Goal: Task Accomplishment & Management: Manage account settings

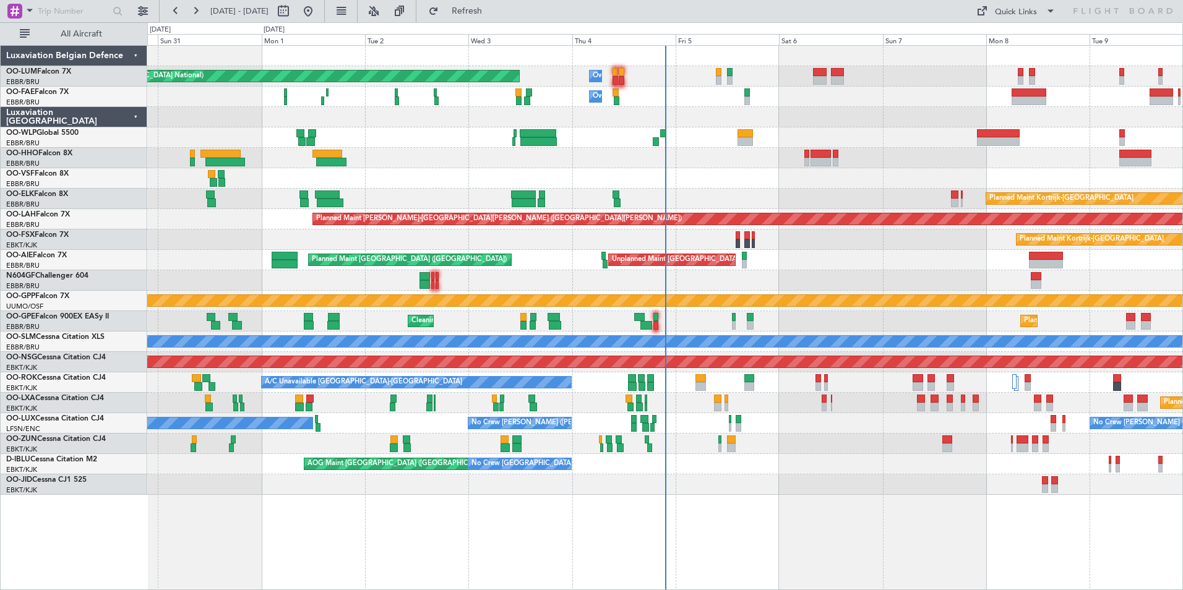
click at [736, 268] on div "Planned Maint [GEOGRAPHIC_DATA] ([GEOGRAPHIC_DATA]) Unplanned Maint [GEOGRAPHIC…" at bounding box center [664, 260] width 1035 height 20
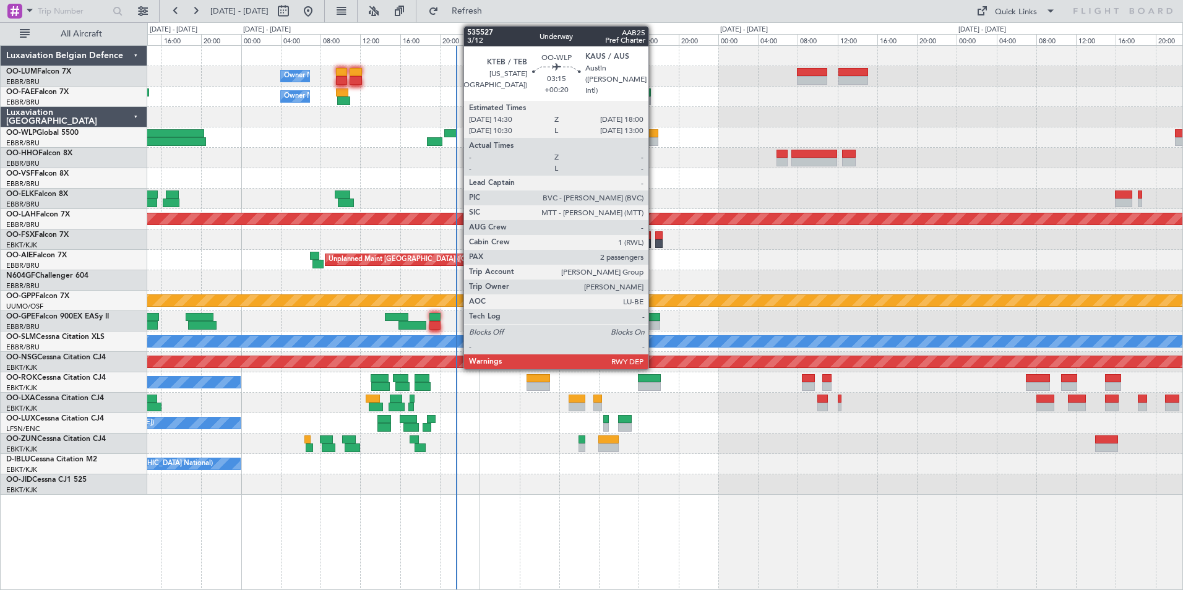
click at [654, 142] on div at bounding box center [640, 141] width 35 height 9
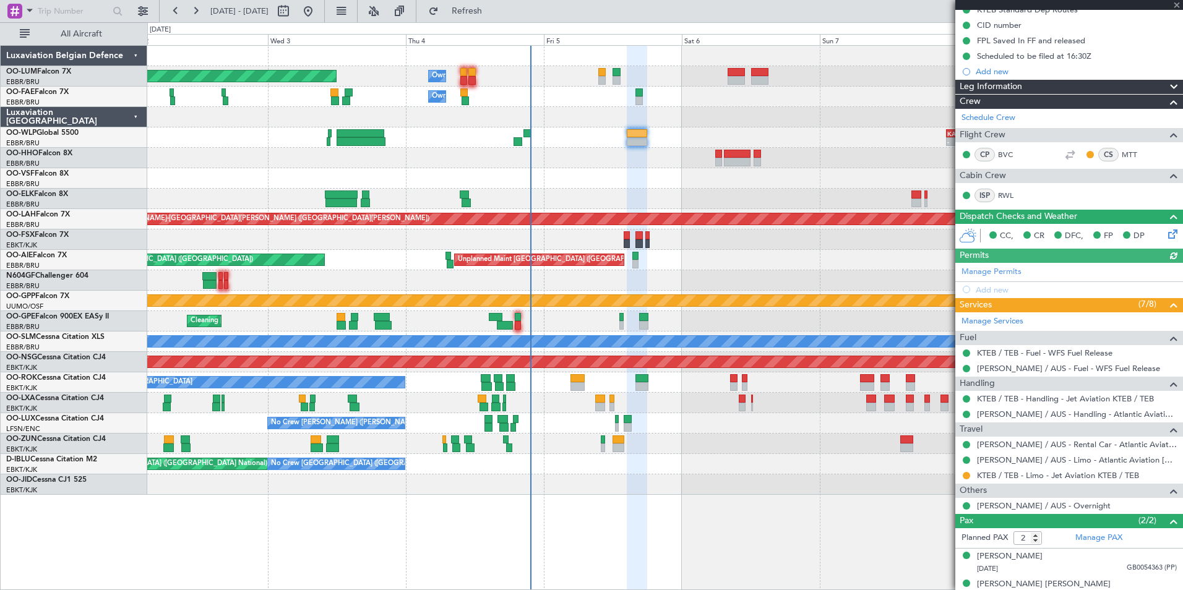
scroll to position [147, 0]
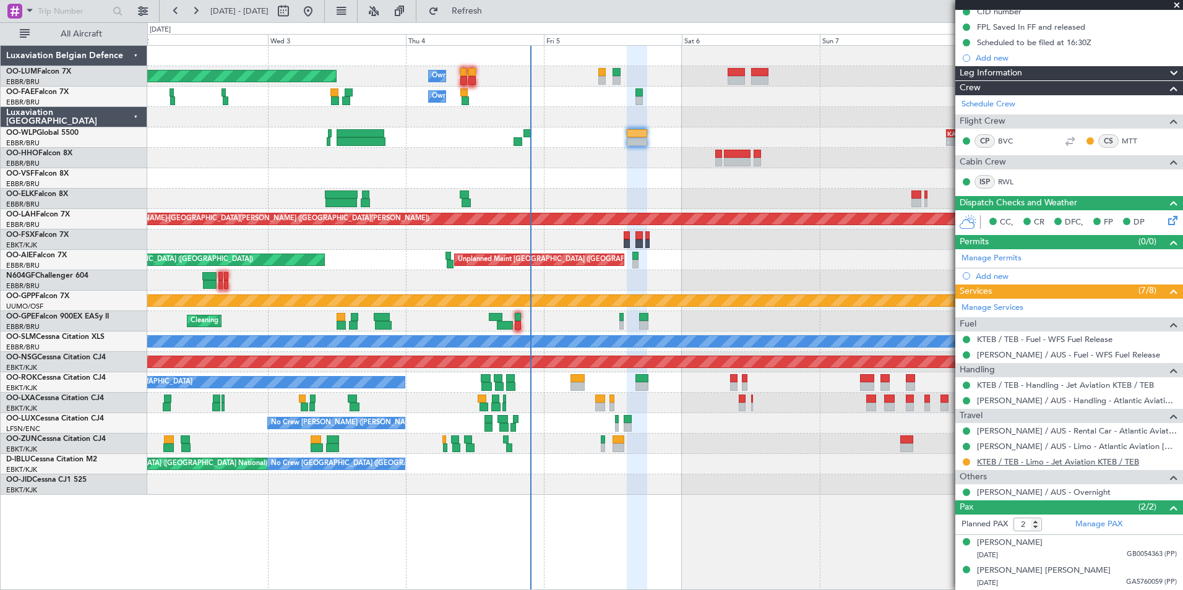
click at [1040, 461] on link "KTEB / TEB - Limo - Jet Aviation KTEB / TEB" at bounding box center [1058, 462] width 162 height 11
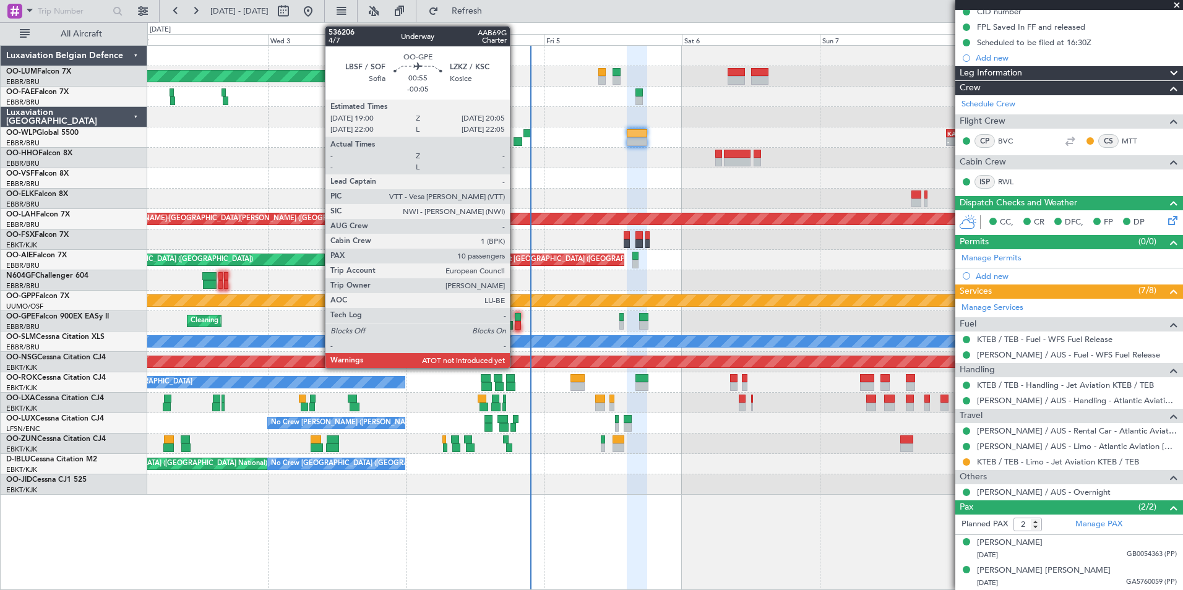
click at [515, 323] on div at bounding box center [518, 325] width 7 height 9
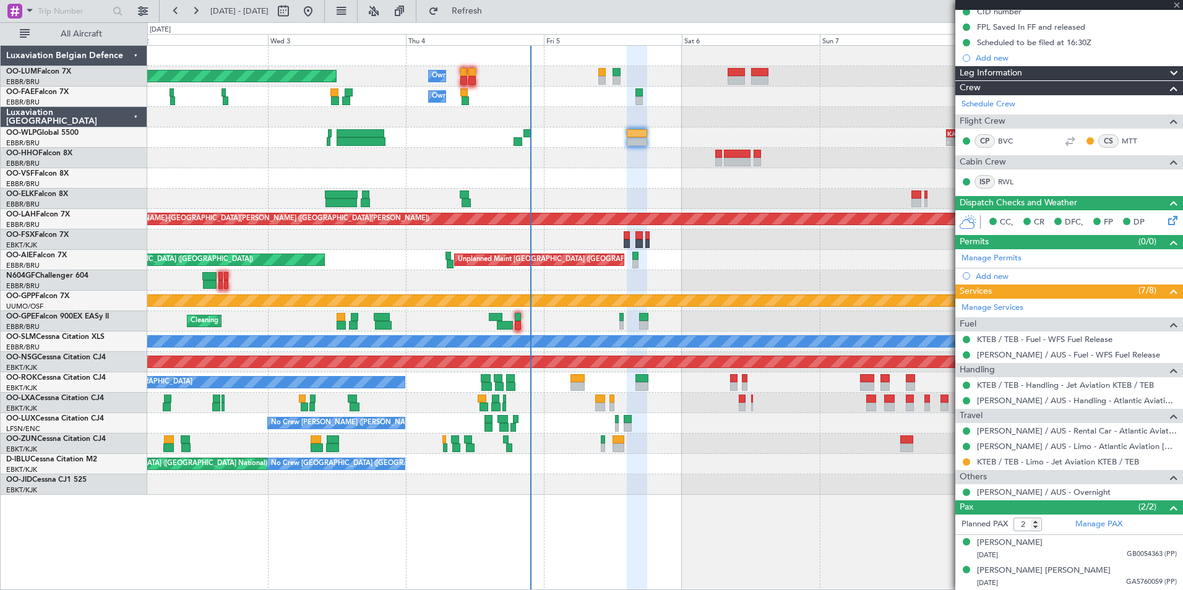
type input "-00:05"
type input "10"
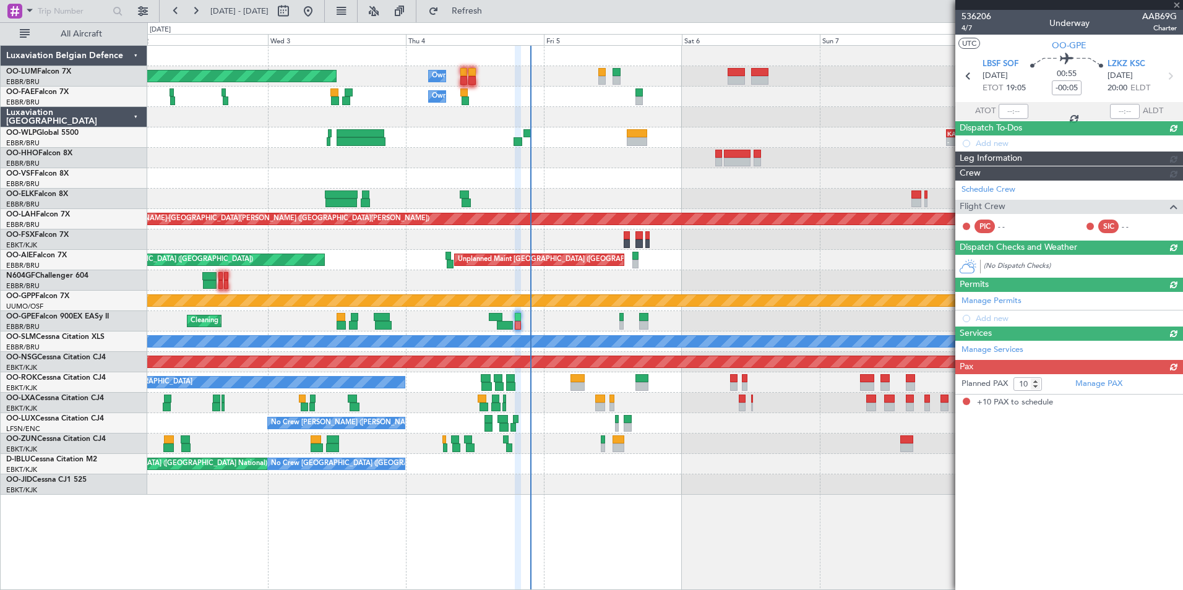
scroll to position [0, 0]
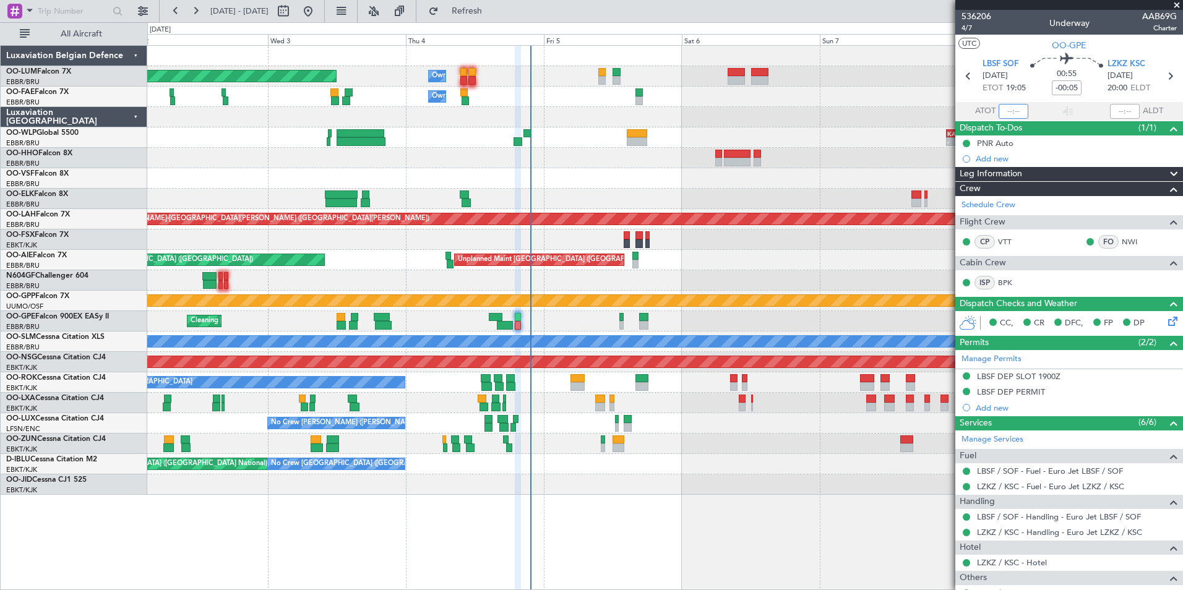
click at [1015, 114] on input "text" at bounding box center [1014, 111] width 30 height 15
type input "2"
type input "21:38"
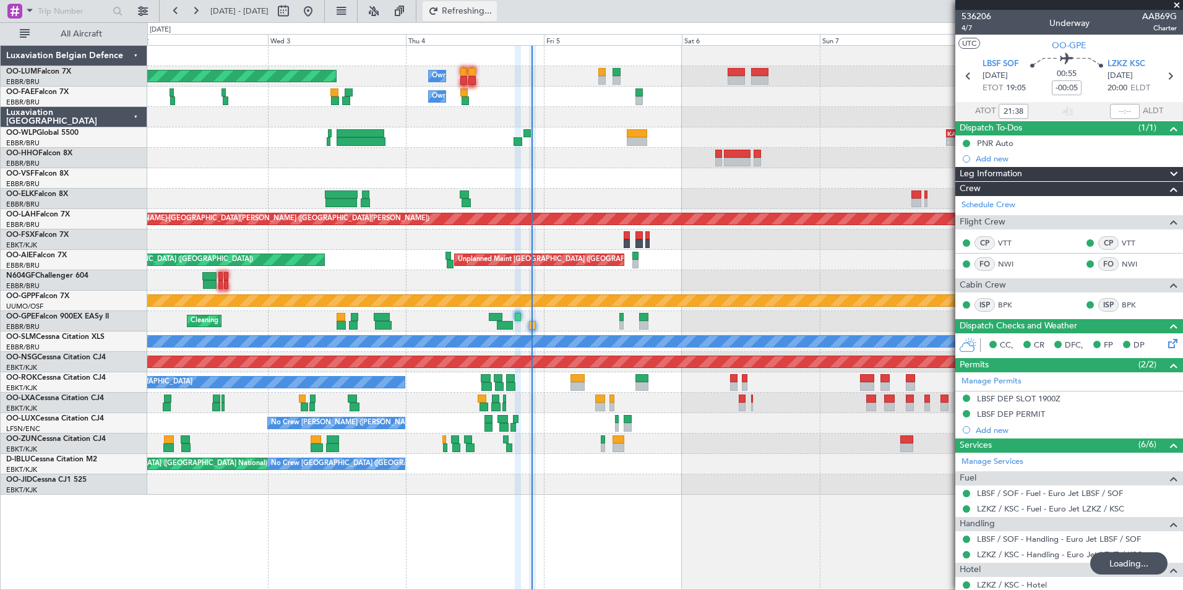
click at [497, 19] on button "Refreshing..." at bounding box center [460, 11] width 74 height 20
click at [548, 166] on div "11:07 Z 20:15 Z [PERSON_NAME] 10:00 Z KTEB 19:15 Z" at bounding box center [664, 158] width 1035 height 20
click at [633, 149] on div "11:07 Z 20:15 Z [PERSON_NAME] 10:00 Z KTEB 19:15 Z" at bounding box center [664, 158] width 1035 height 20
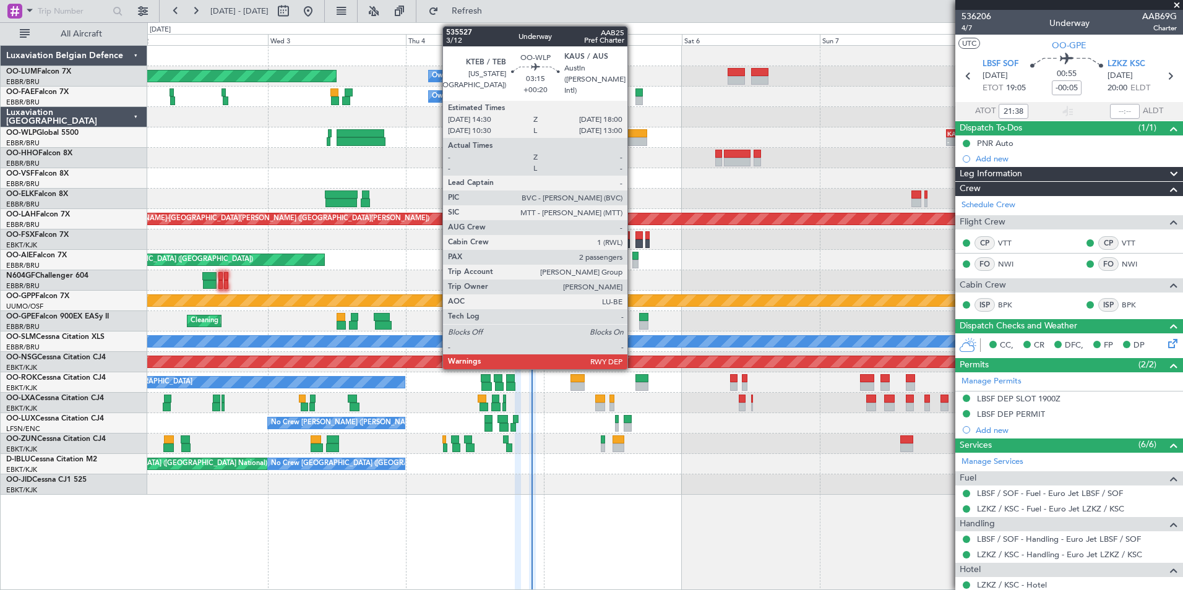
click at [634, 142] on div at bounding box center [637, 141] width 20 height 9
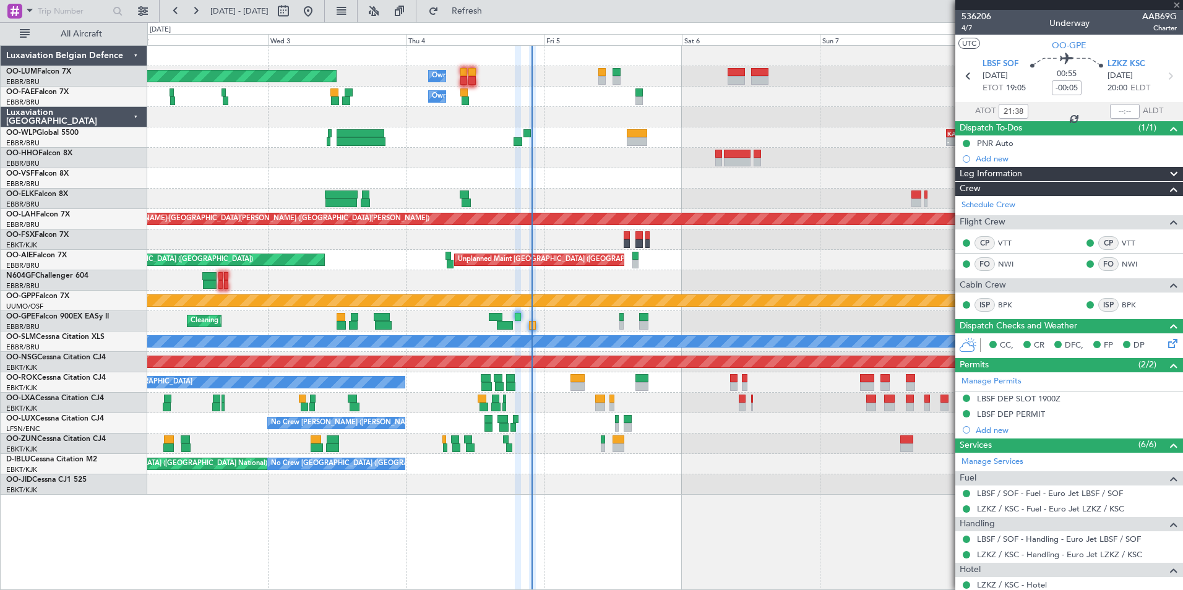
type input "+00:20"
type input "2"
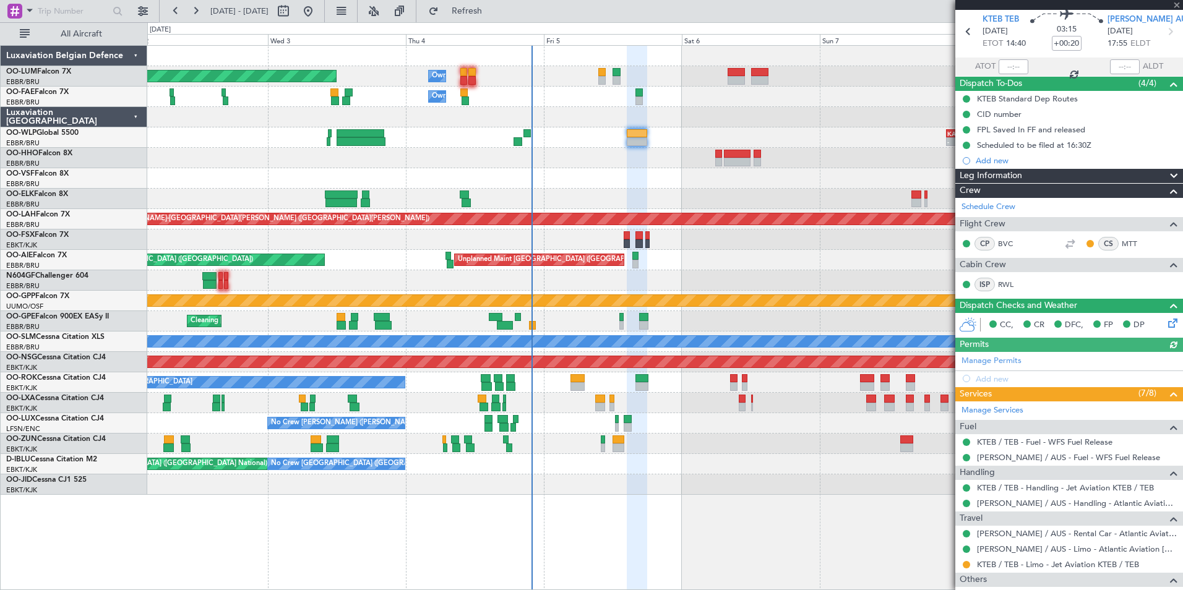
scroll to position [124, 0]
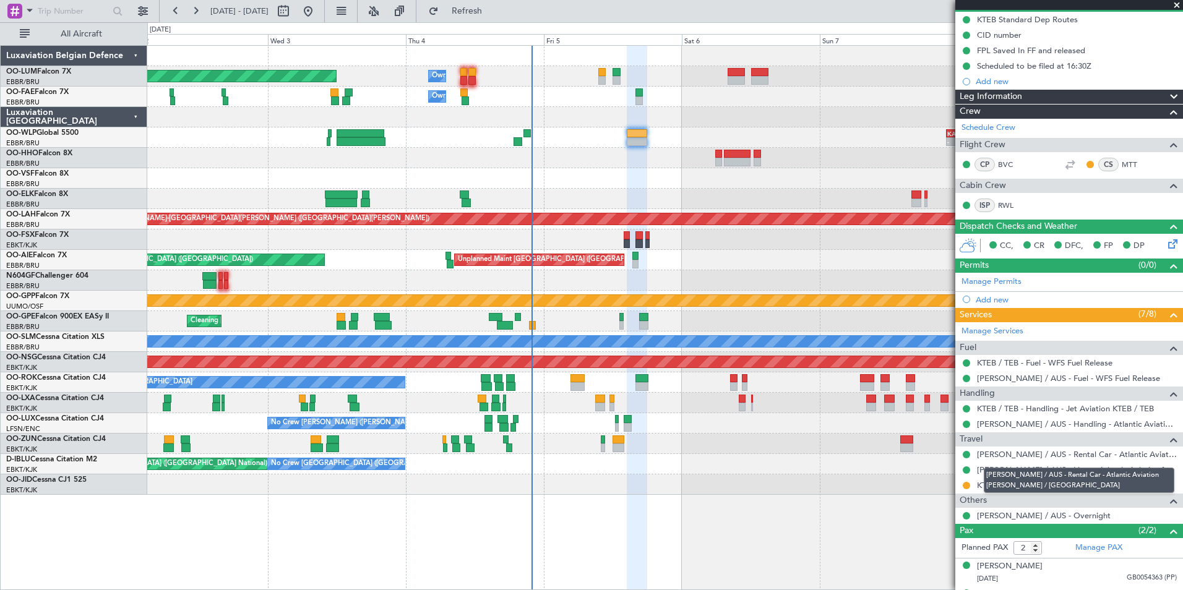
click at [1019, 489] on mat-tooltip-component "[PERSON_NAME] / AUS - Rental Car - Atlantic Aviation [PERSON_NAME] / [GEOGRAPHI…" at bounding box center [1079, 480] width 208 height 43
click at [1004, 483] on mat-tooltip-component "[PERSON_NAME] / AUS - Rental Car - Atlantic Aviation [PERSON_NAME] / [GEOGRAPHI…" at bounding box center [1079, 480] width 208 height 43
click at [1036, 491] on div "KTEB / TEB - Limo - Jet Aviation KTEB / TEB" at bounding box center [1069, 485] width 228 height 15
click at [1036, 487] on link "KTEB / TEB - Limo - Jet Aviation KTEB / TEB" at bounding box center [1058, 485] width 162 height 11
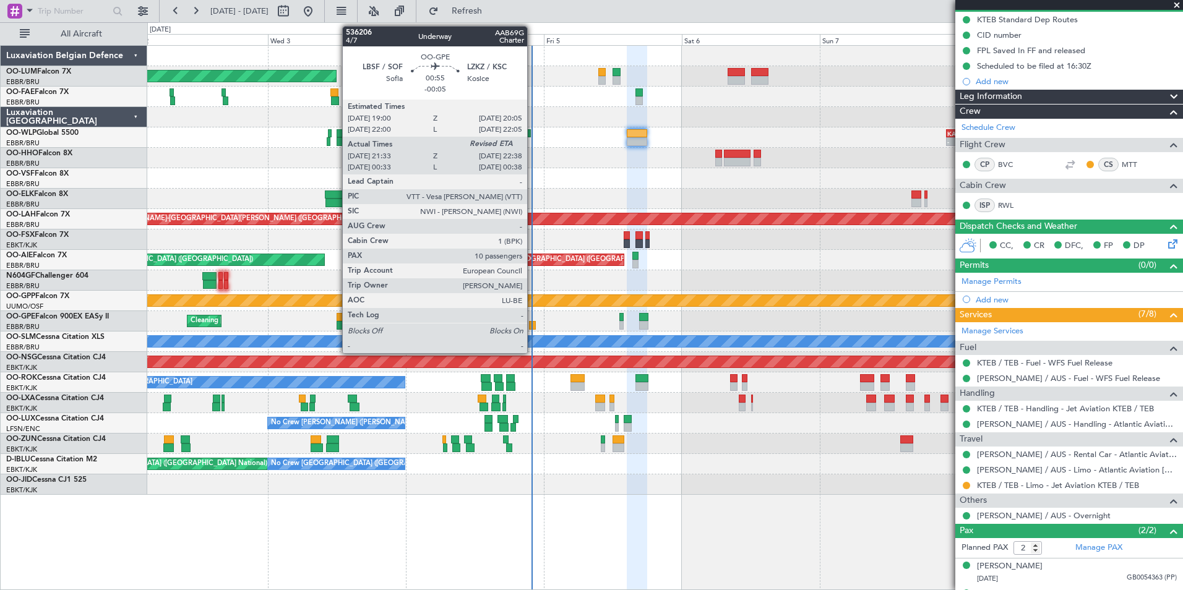
click at [533, 326] on div at bounding box center [532, 325] width 7 height 9
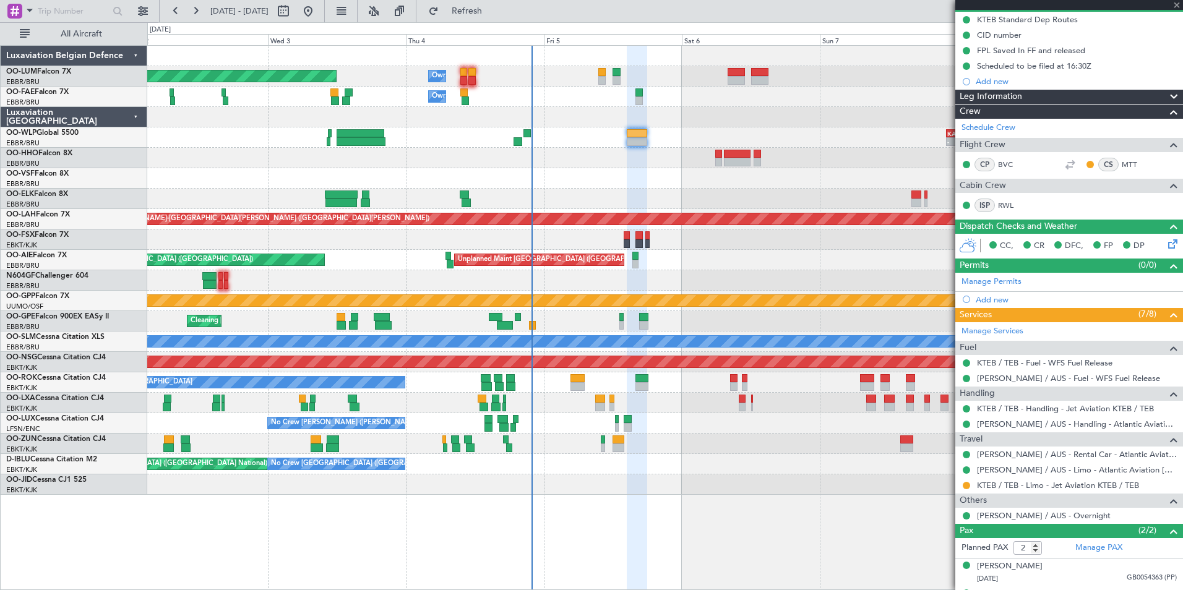
type input "-00:05"
type input "21:38"
type input "10"
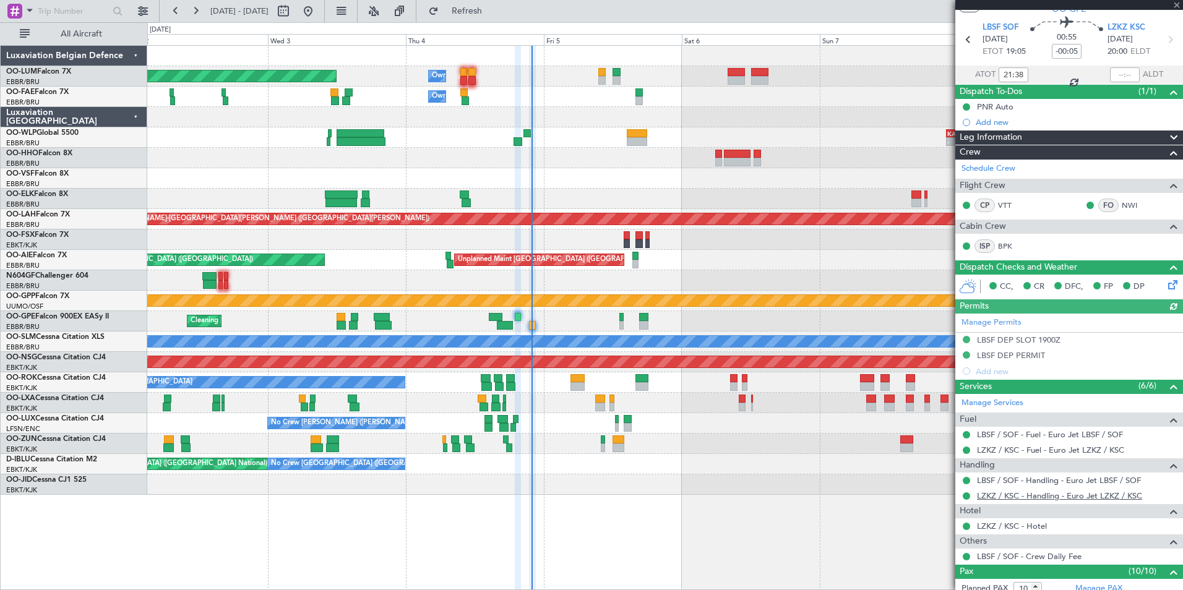
scroll to position [62, 0]
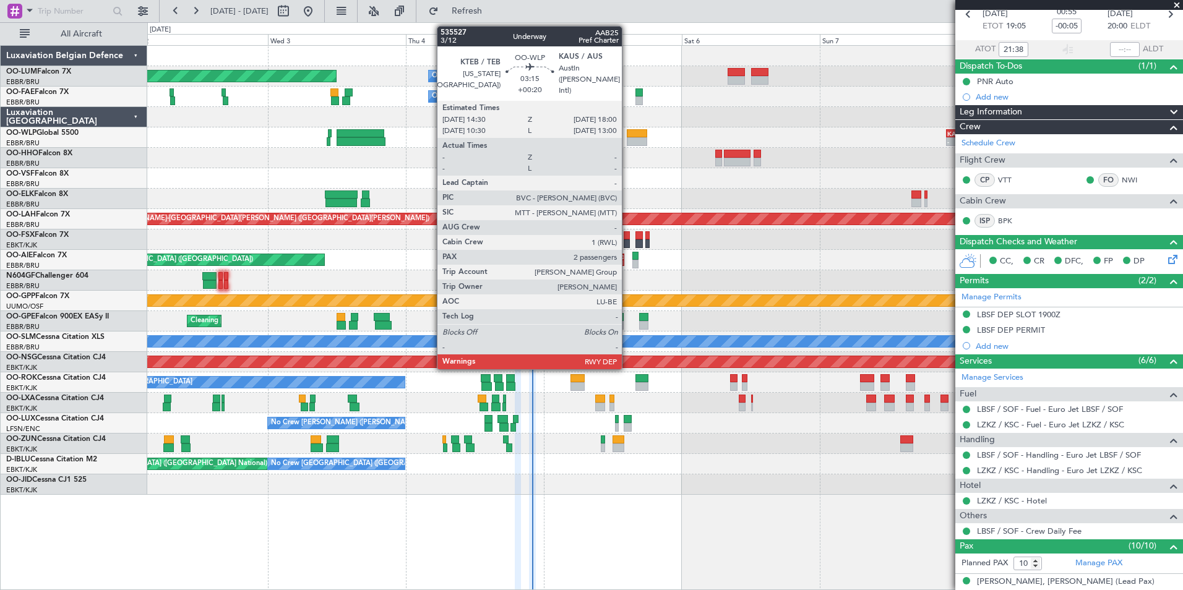
click at [627, 142] on div at bounding box center [637, 141] width 20 height 9
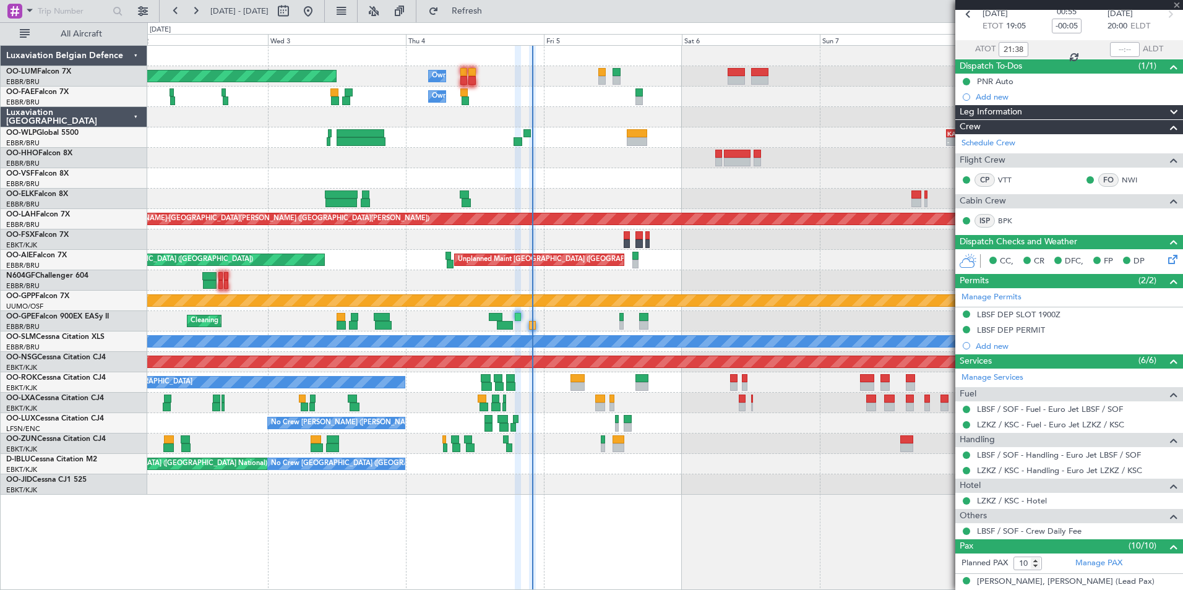
type input "+00:20"
type input "2"
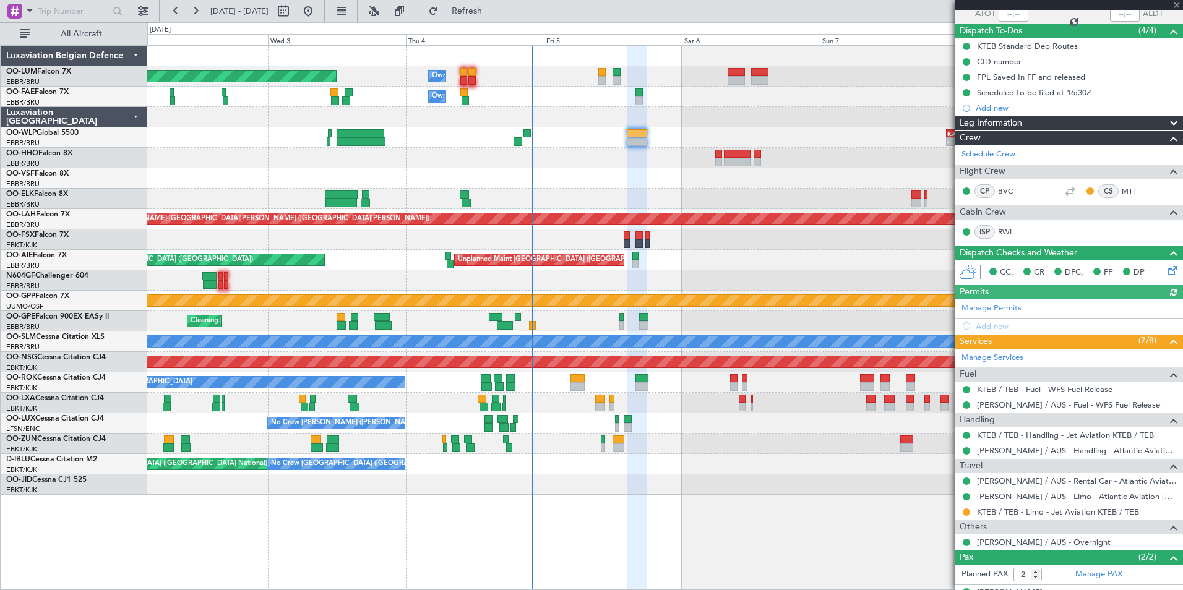
scroll to position [147, 0]
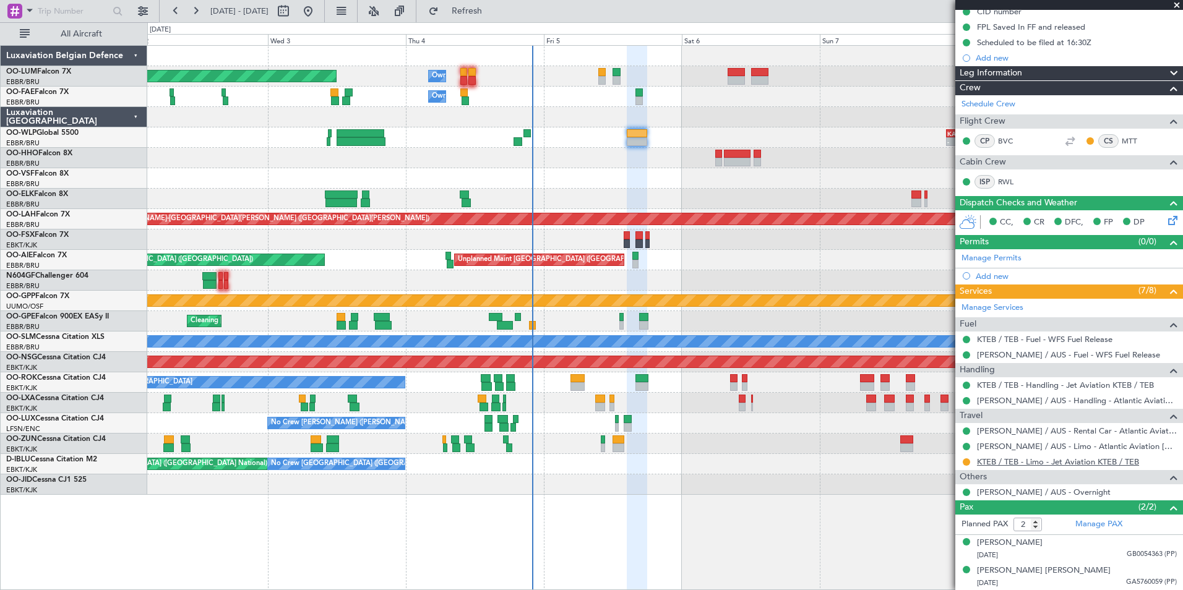
click at [1046, 463] on link "KTEB / TEB - Limo - Jet Aviation KTEB / TEB" at bounding box center [1058, 462] width 162 height 11
click at [1007, 458] on link "KTEB / TEB - Limo - Jet Aviation KTEB / TEB" at bounding box center [1058, 462] width 162 height 11
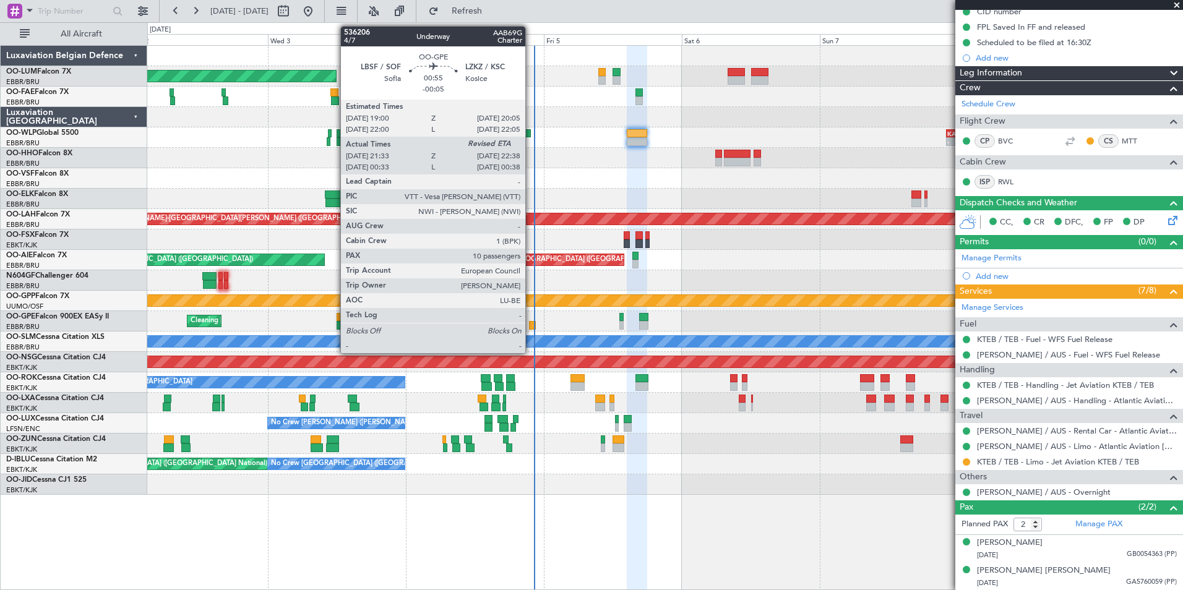
click at [531, 325] on div at bounding box center [532, 325] width 7 height 9
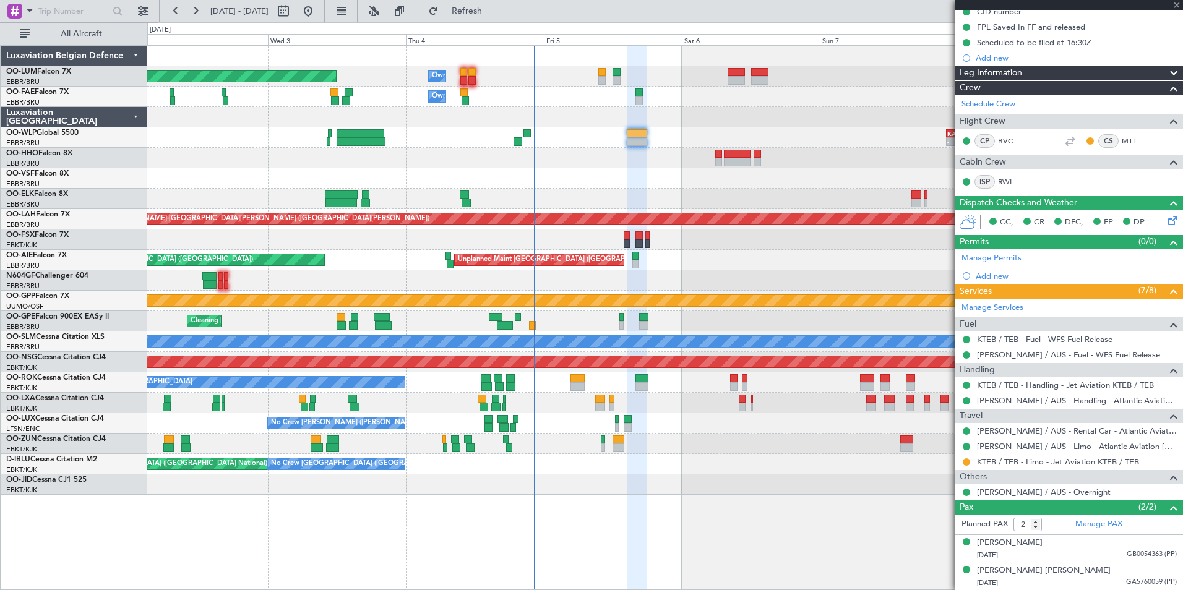
type input "-00:05"
type input "21:38"
type input "10"
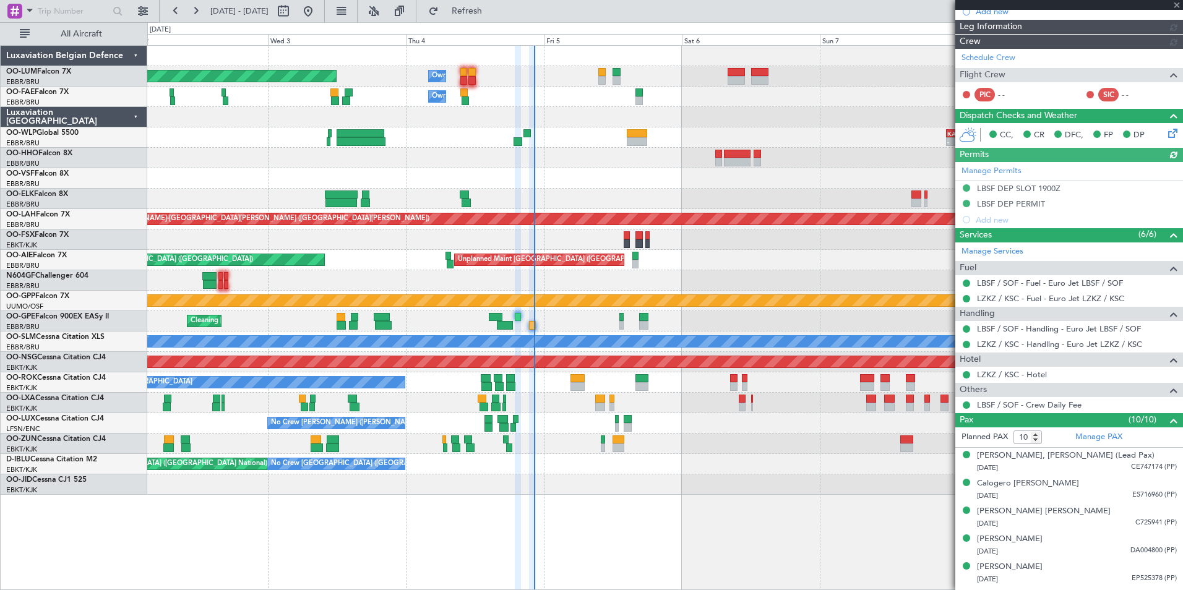
scroll to position [0, 0]
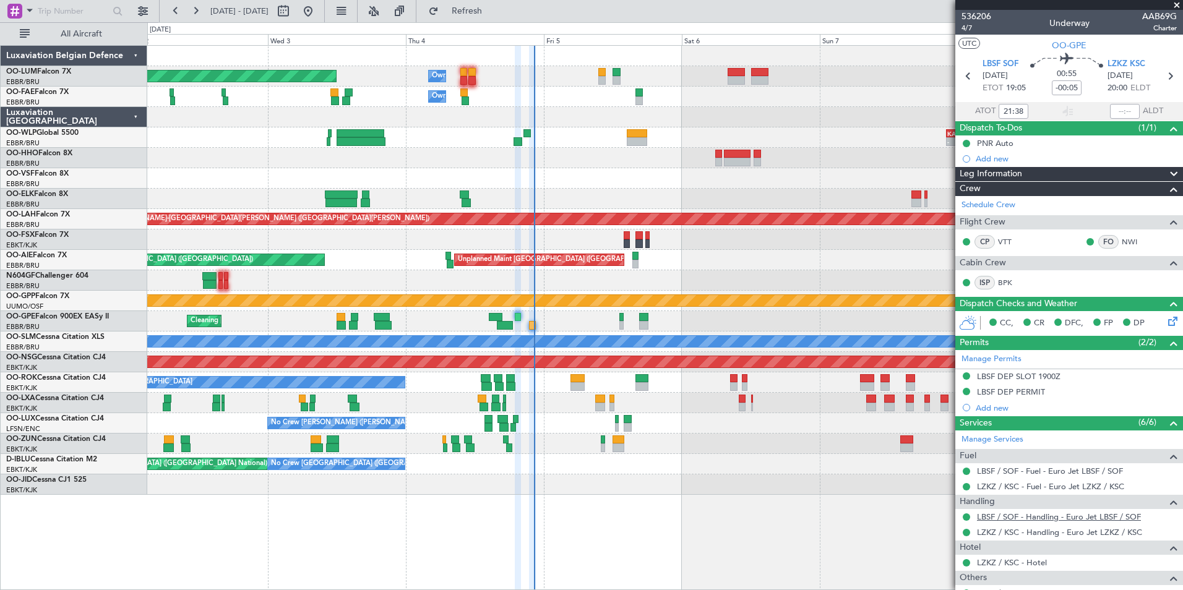
click at [1026, 517] on link "LBSF / SOF - Handling - Euro Jet LBSF / SOF" at bounding box center [1059, 517] width 164 height 11
click at [526, 138] on div "- - [PERSON_NAME] 22:00 Z ELLX 07:45 Z - - LTCG 15:40 Z RJTT 01:00 Z" at bounding box center [664, 137] width 1035 height 20
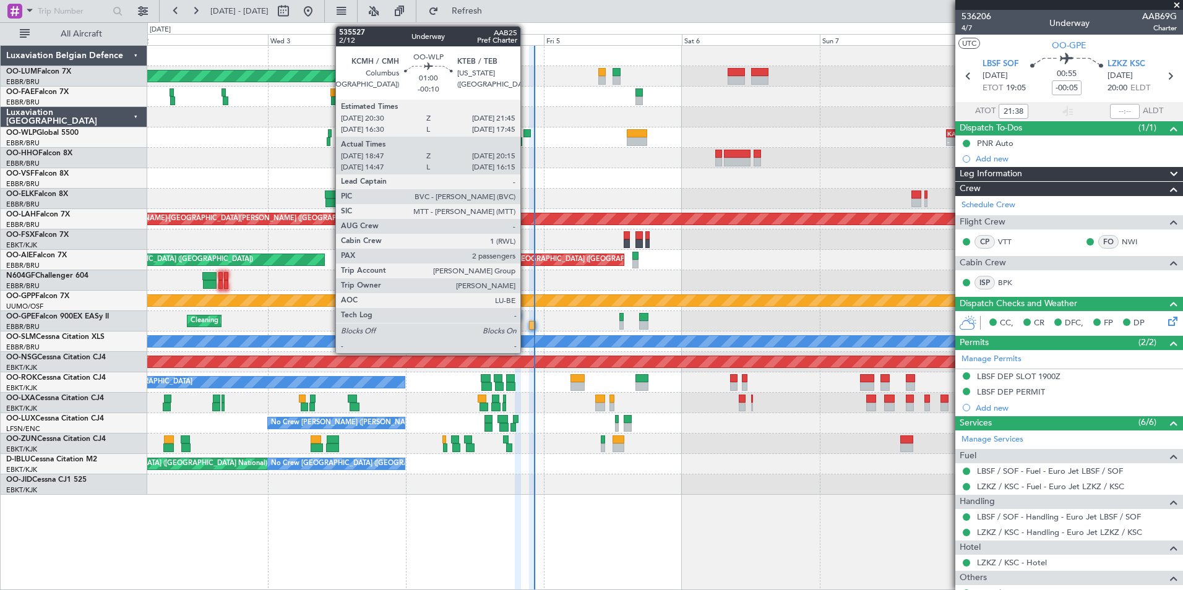
click at [526, 133] on div at bounding box center [526, 133] width 7 height 9
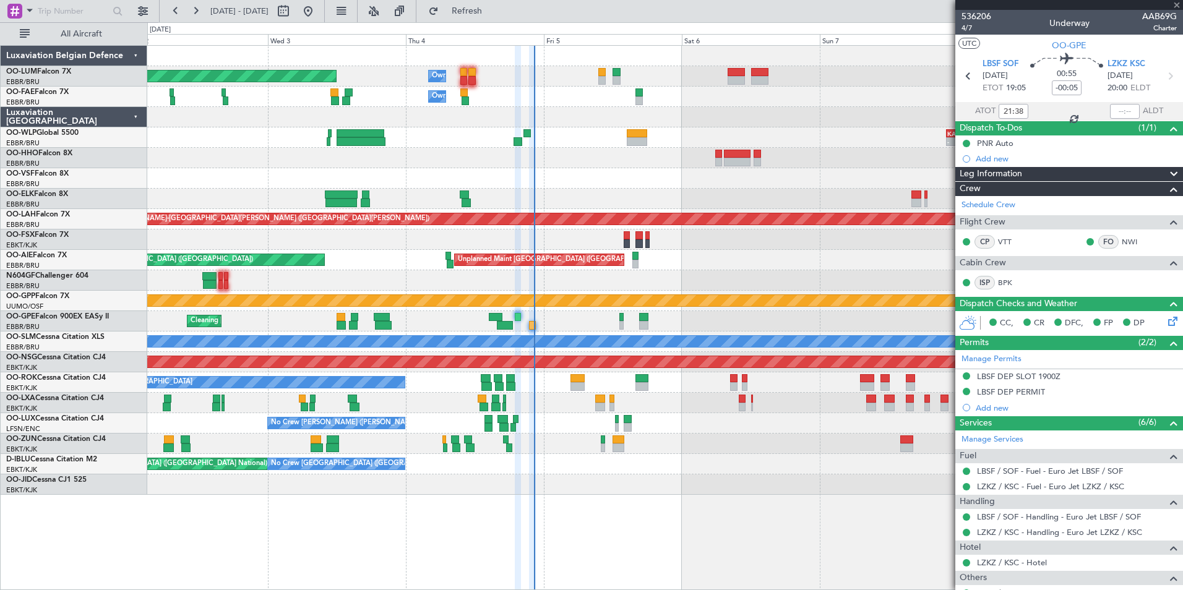
type input "-00:10"
type input "18:57"
type input "20:10"
type input "2"
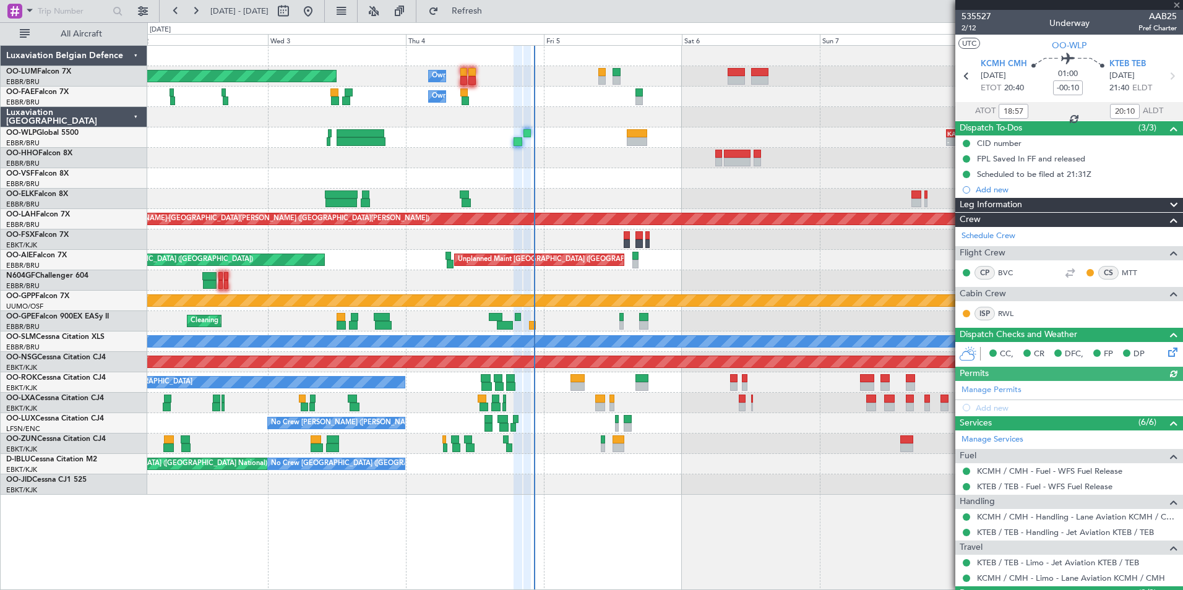
click at [1129, 265] on div "CS MTT" at bounding box center [1123, 273] width 77 height 17
click at [1122, 270] on link "MTT" at bounding box center [1136, 272] width 28 height 11
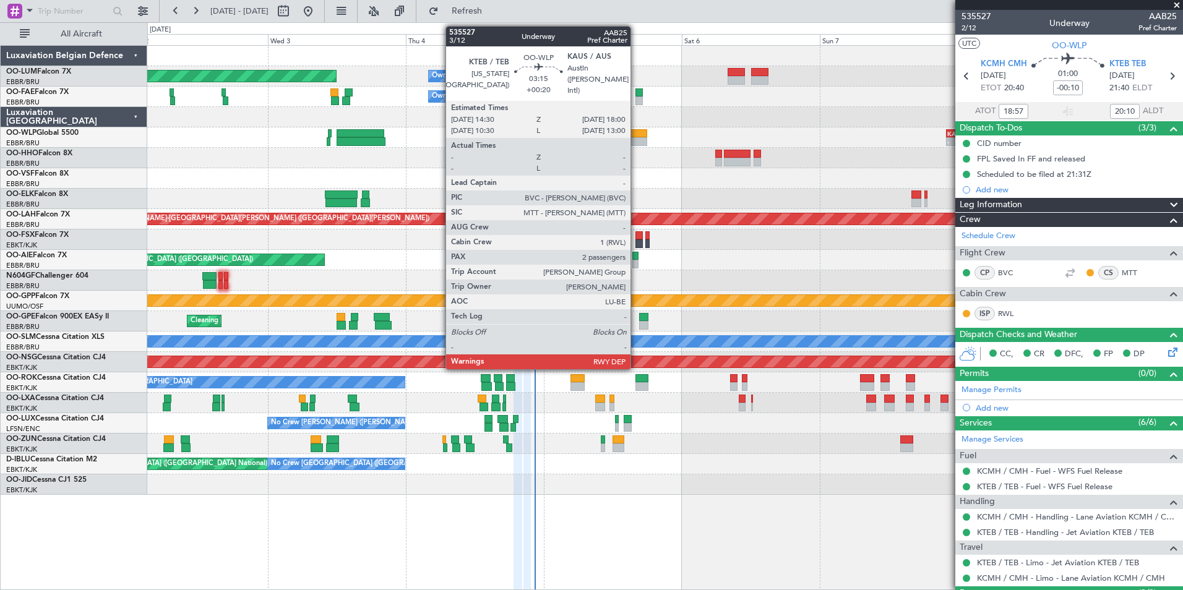
click at [636, 138] on div at bounding box center [637, 141] width 20 height 9
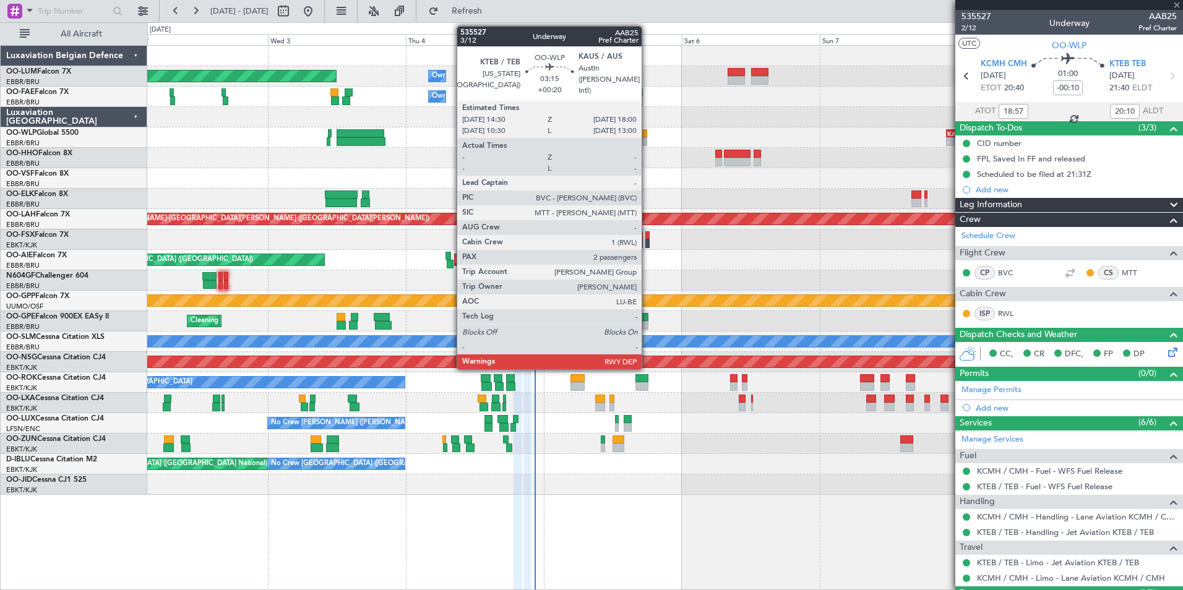
type input "+00:20"
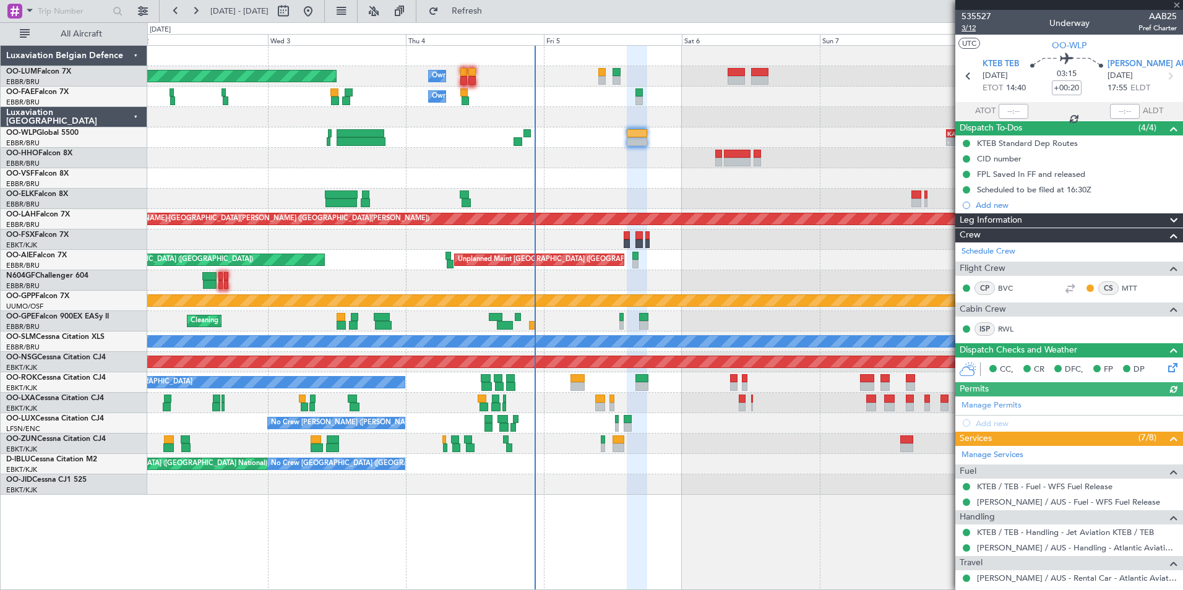
click at [968, 25] on span "3/12" at bounding box center [977, 28] width 30 height 11
drag, startPoint x: 521, startPoint y: 9, endPoint x: 534, endPoint y: 22, distance: 18.4
click at [493, 8] on span "Refresh" at bounding box center [467, 11] width 52 height 9
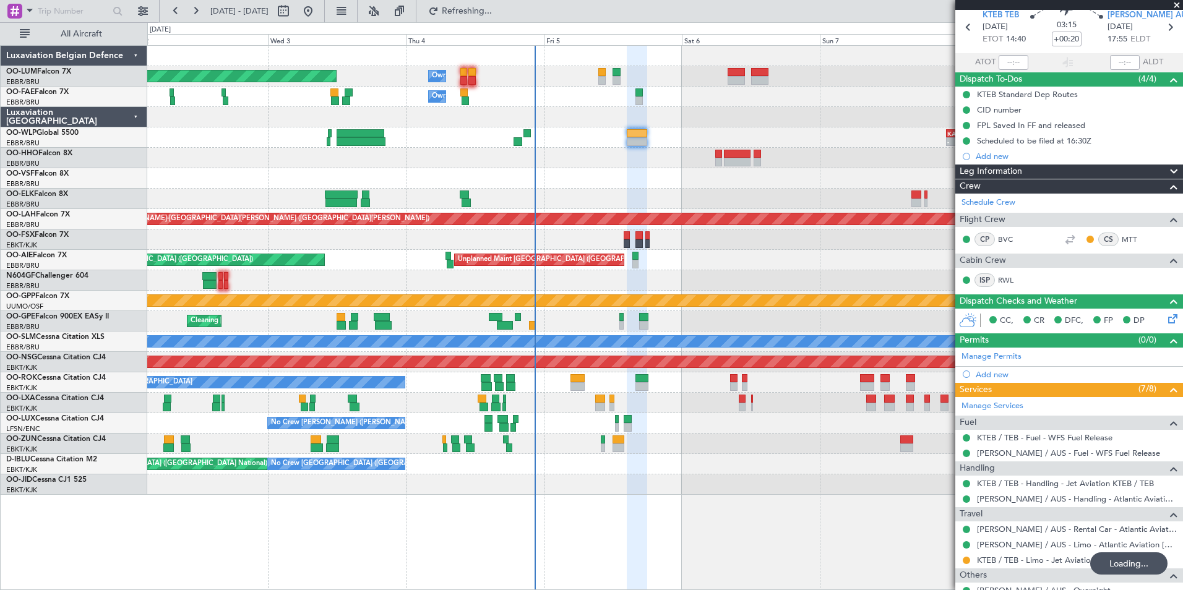
scroll to position [124, 0]
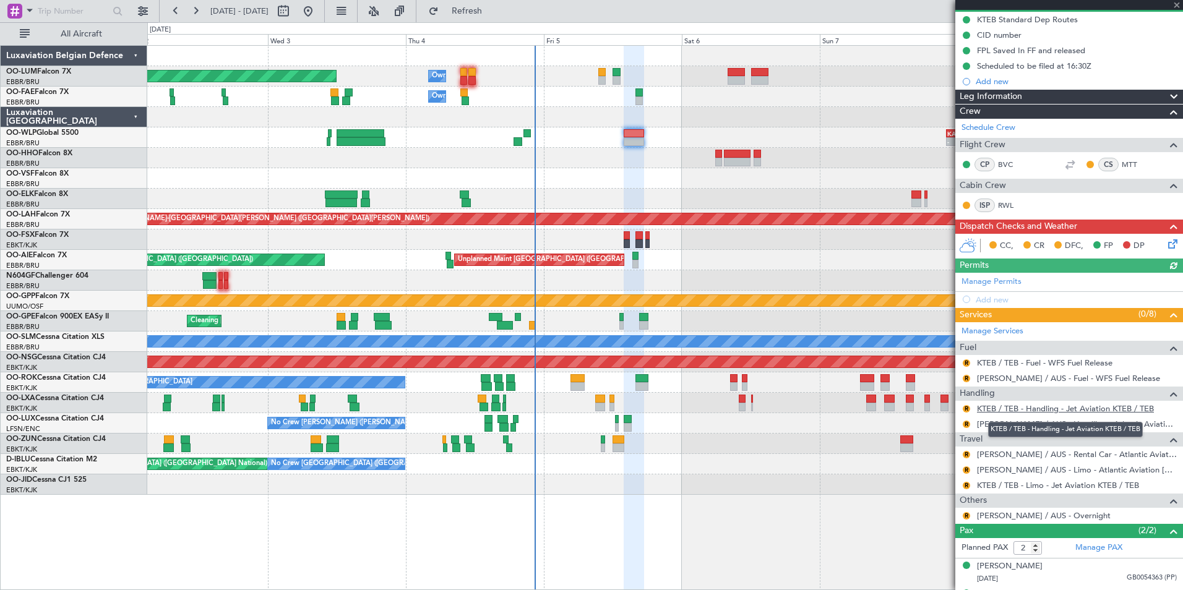
click at [999, 407] on link "KTEB / TEB - Handling - Jet Aviation KTEB / TEB" at bounding box center [1065, 408] width 177 height 11
click at [963, 410] on button "R" at bounding box center [966, 408] width 7 height 7
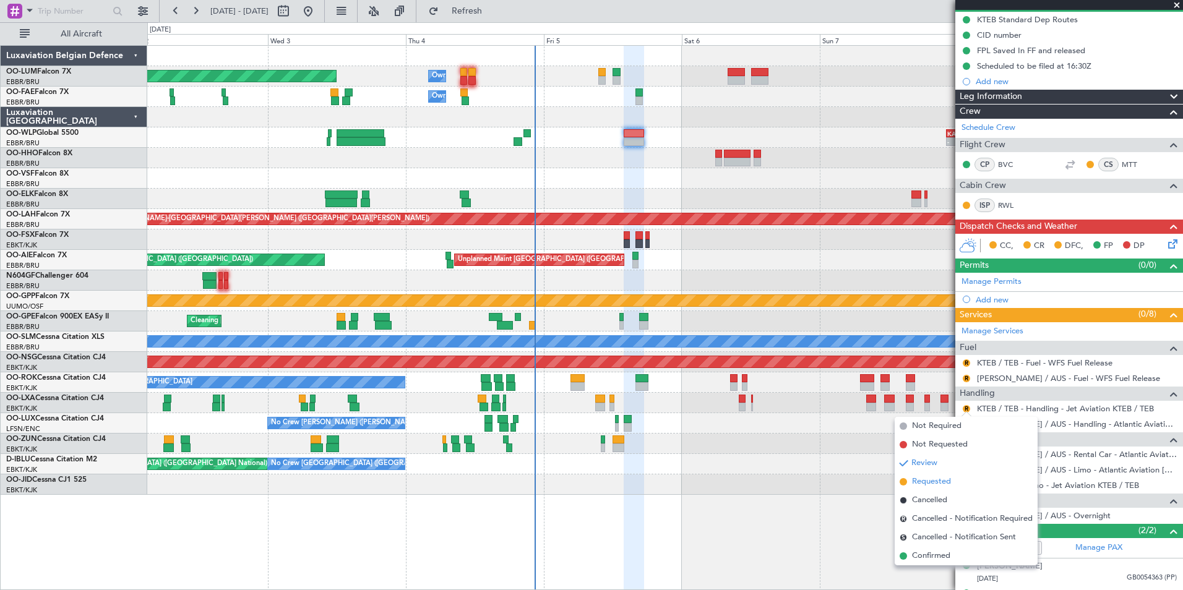
click at [926, 478] on span "Requested" at bounding box center [931, 482] width 39 height 12
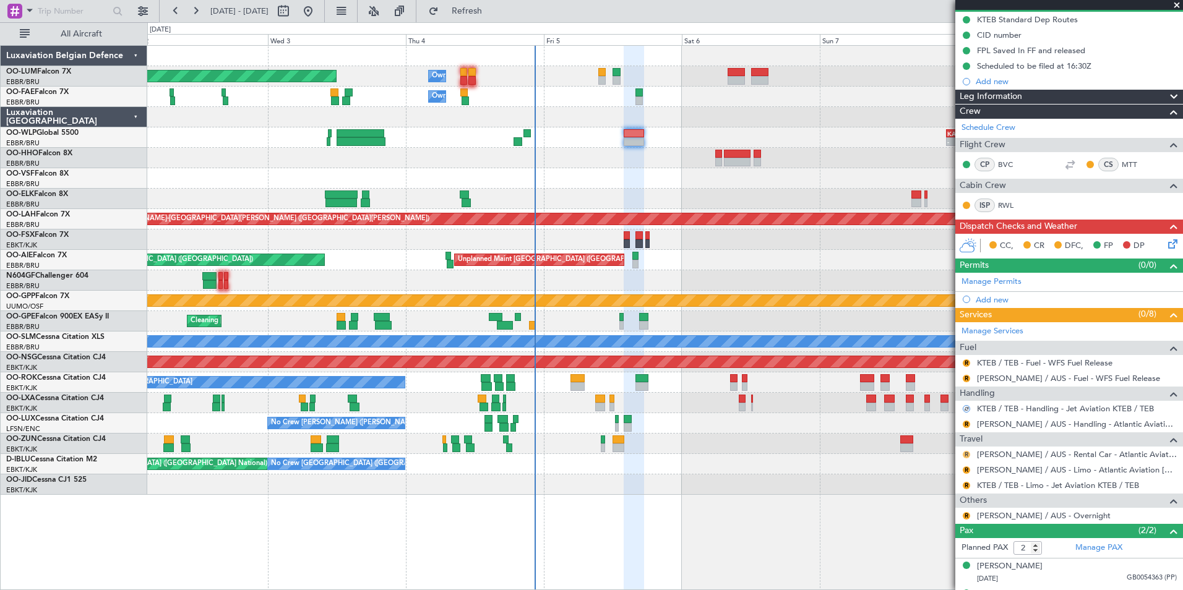
click at [967, 455] on button "R" at bounding box center [966, 454] width 7 height 7
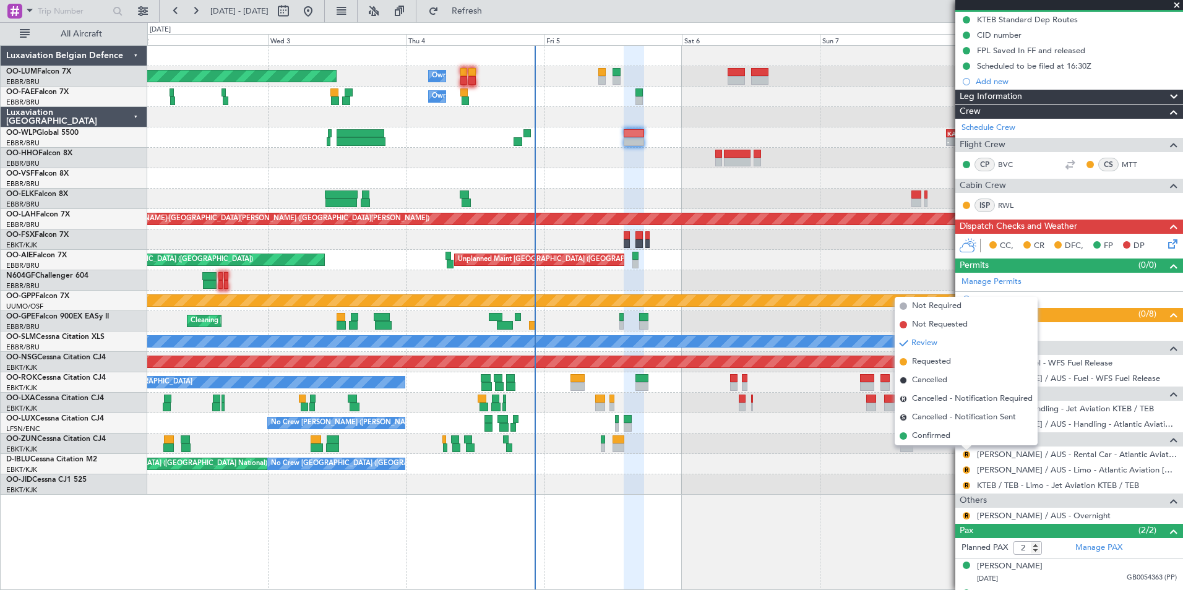
click at [968, 483] on mat-tooltip-component "Review" at bounding box center [966, 474] width 45 height 33
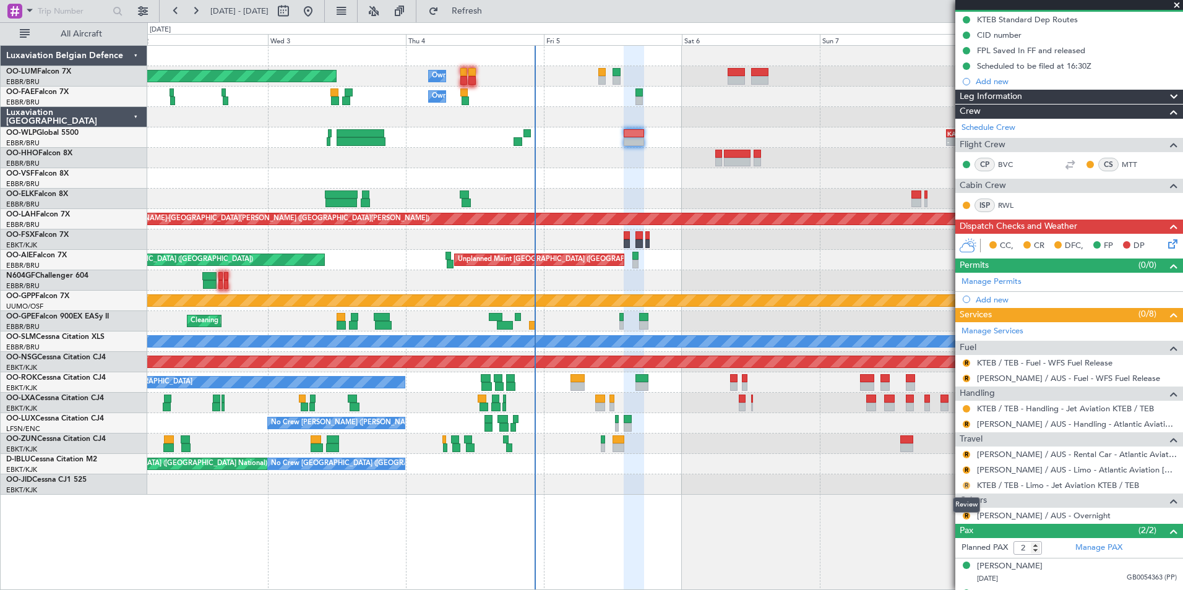
click at [968, 485] on button "R" at bounding box center [966, 485] width 7 height 7
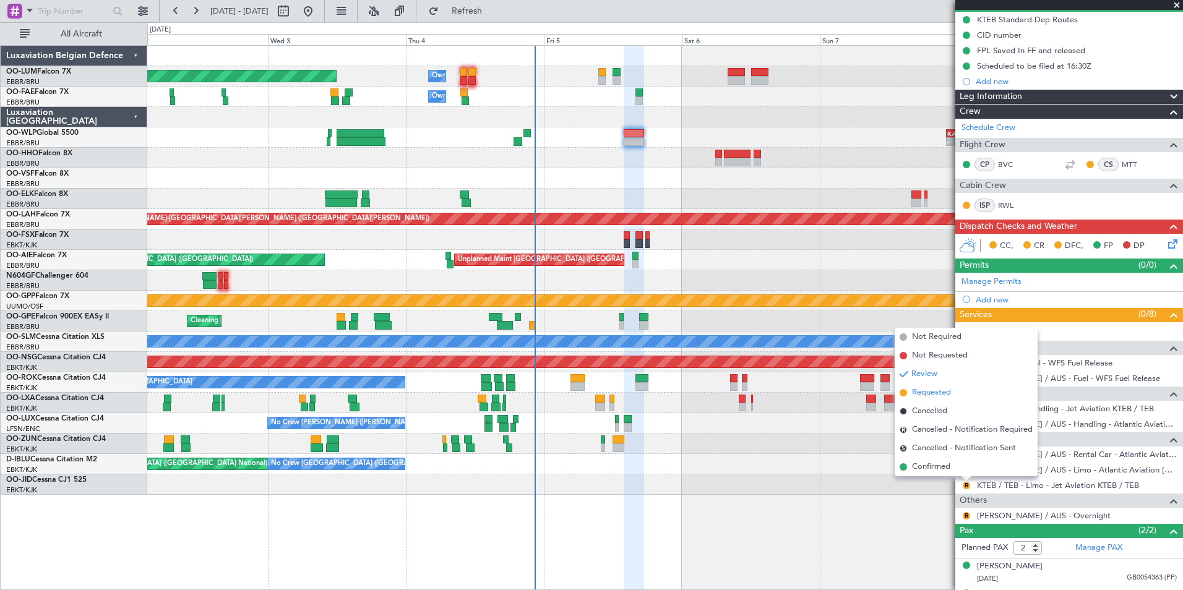
click at [944, 393] on span "Requested" at bounding box center [931, 393] width 39 height 12
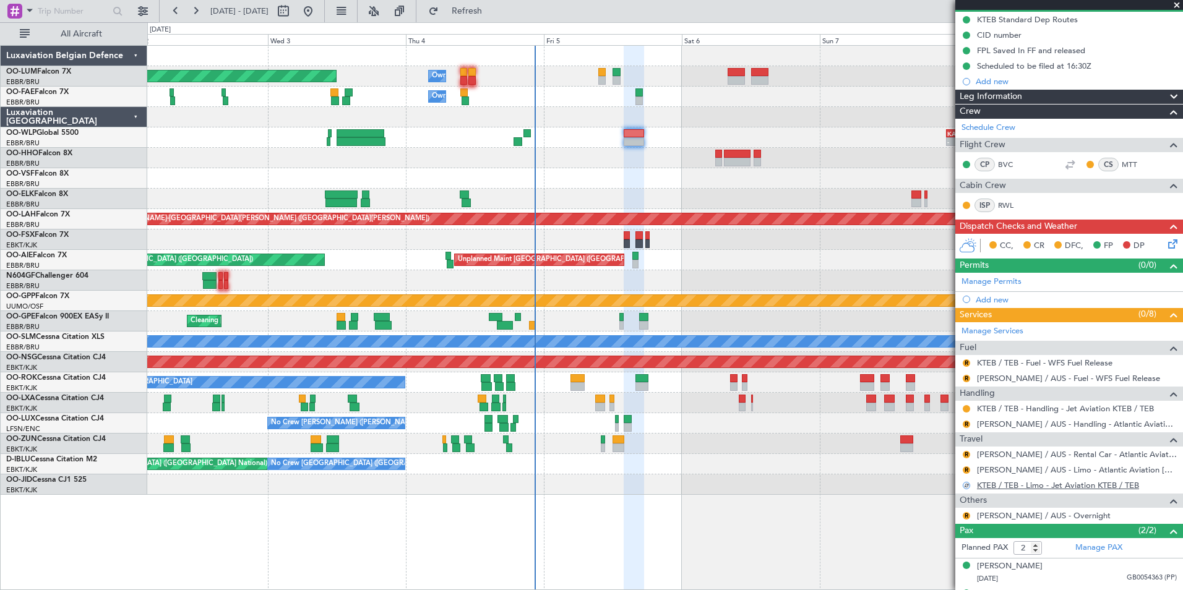
click at [991, 481] on link "KTEB / TEB - Limo - Jet Aviation KTEB / TEB" at bounding box center [1058, 485] width 162 height 11
click at [493, 7] on span "Refresh" at bounding box center [467, 11] width 52 height 9
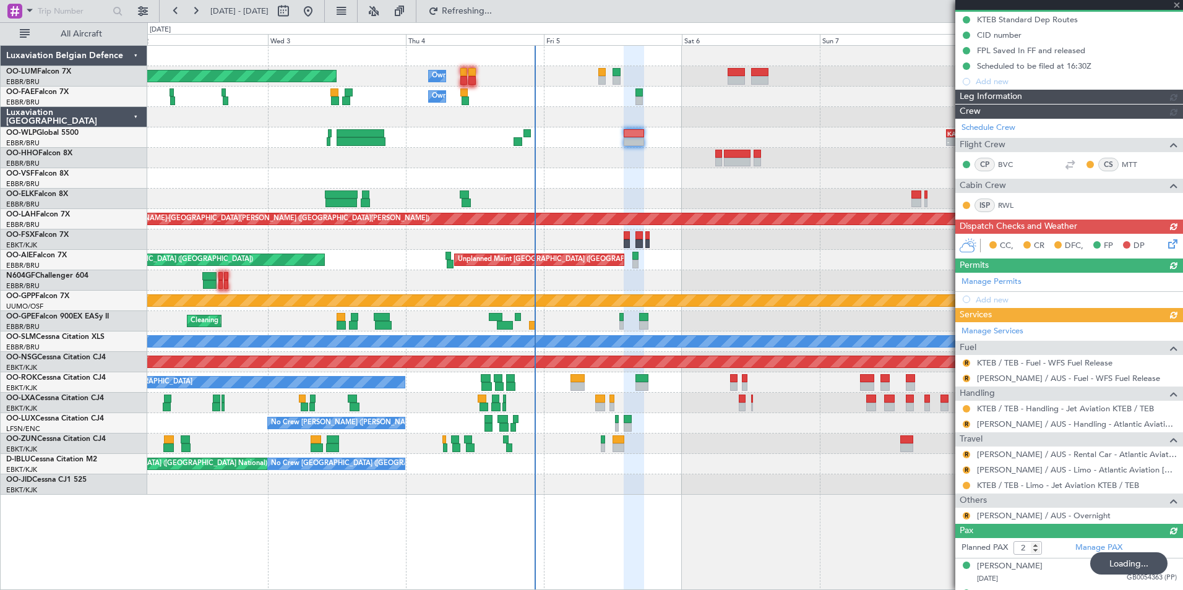
click at [963, 364] on div "Manage Services Fuel R KTEB / TEB - Fuel - WFS Fuel Release R [PERSON_NAME] / A…" at bounding box center [1069, 423] width 228 height 202
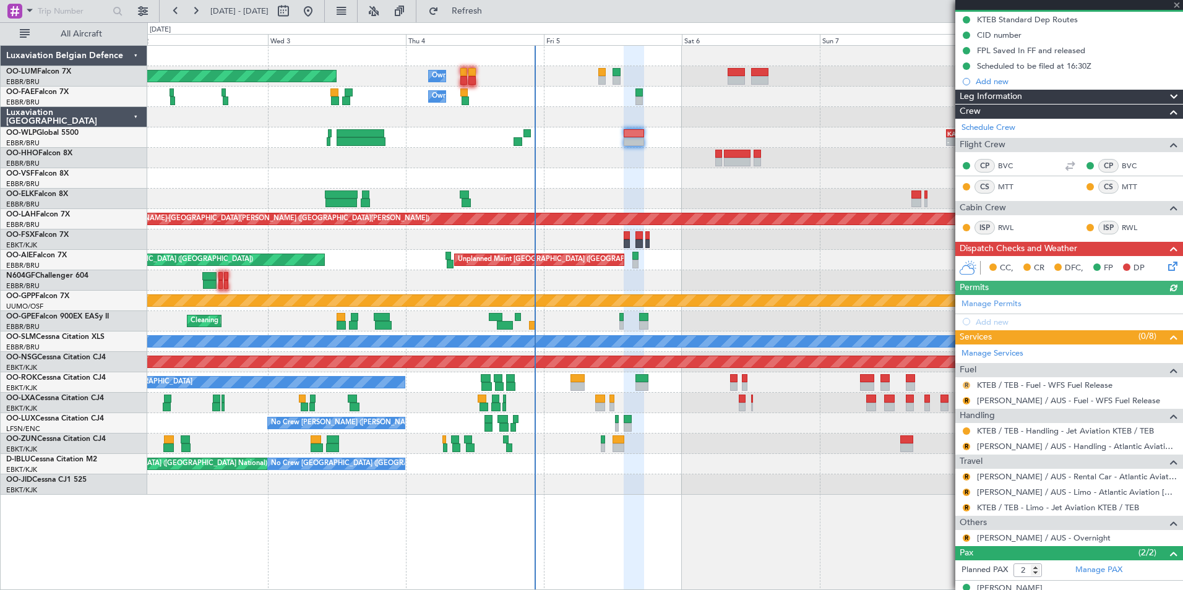
click at [965, 365] on span "Fuel" at bounding box center [968, 370] width 17 height 14
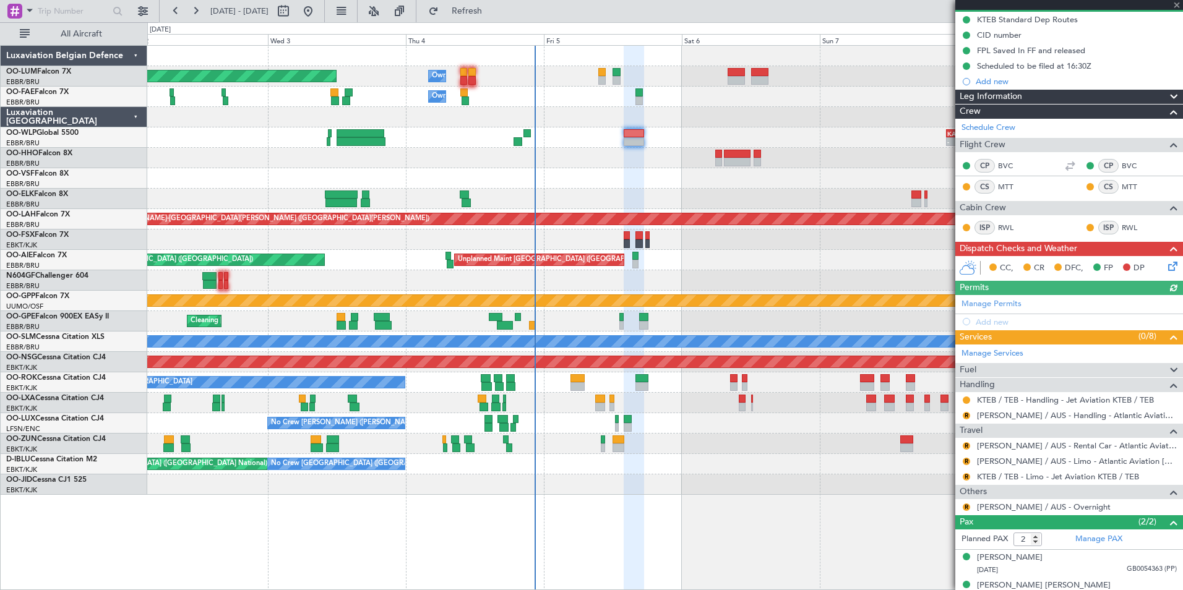
click at [967, 387] on span "Handling" at bounding box center [977, 385] width 35 height 14
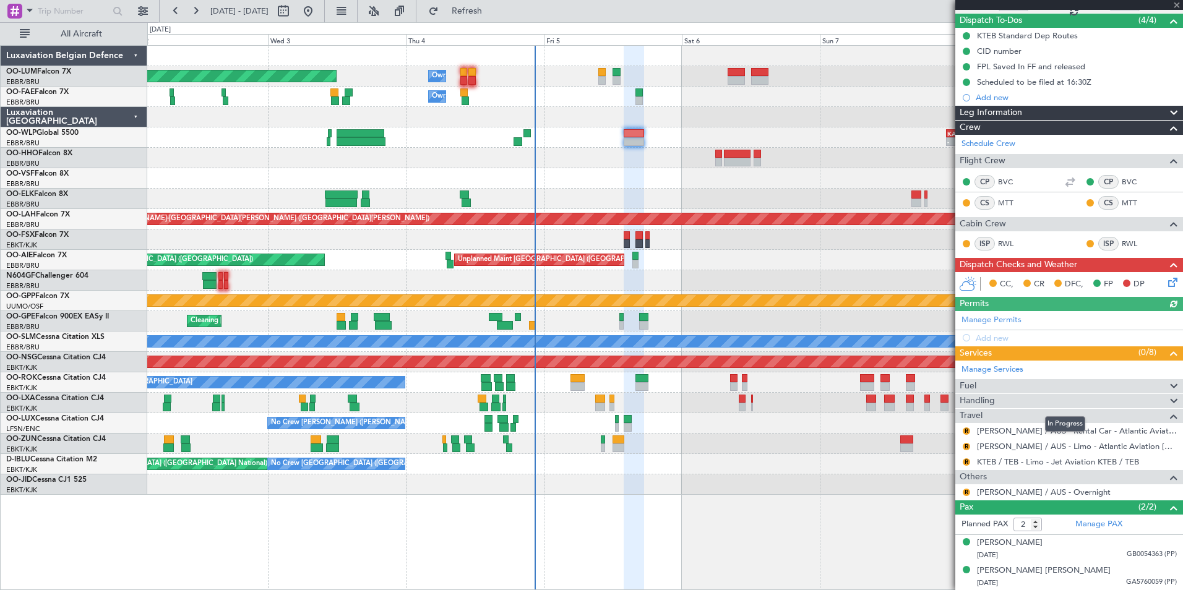
click at [976, 401] on span "Handling" at bounding box center [977, 401] width 35 height 14
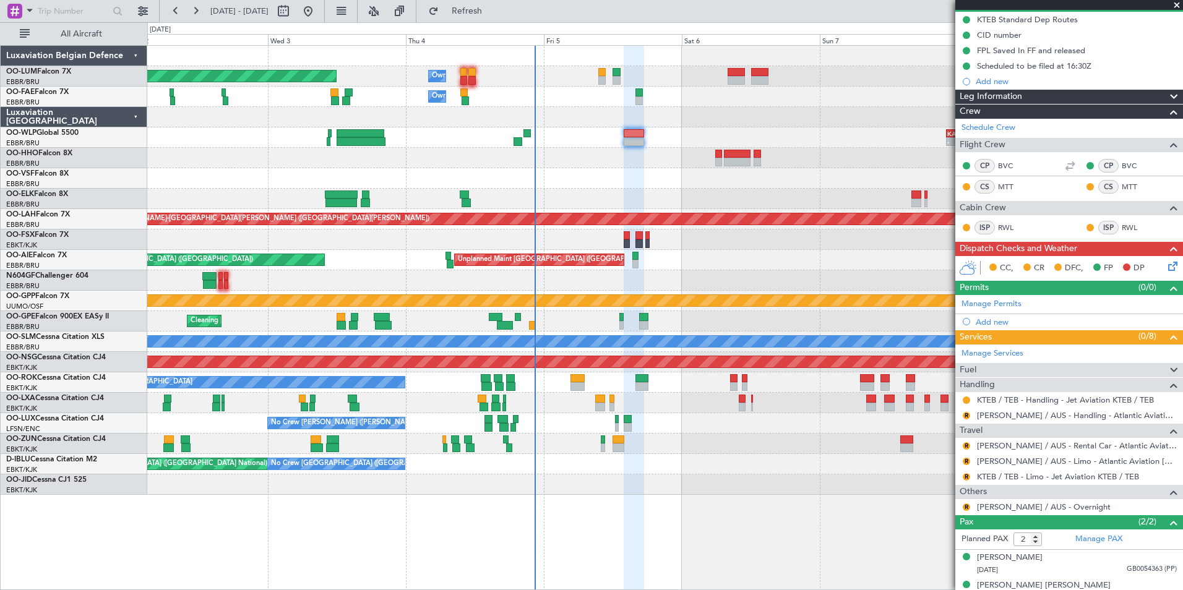
click at [966, 418] on mat-tooltip-component "Requested" at bounding box center [967, 419] width 56 height 33
click at [965, 412] on button "R" at bounding box center [966, 415] width 7 height 7
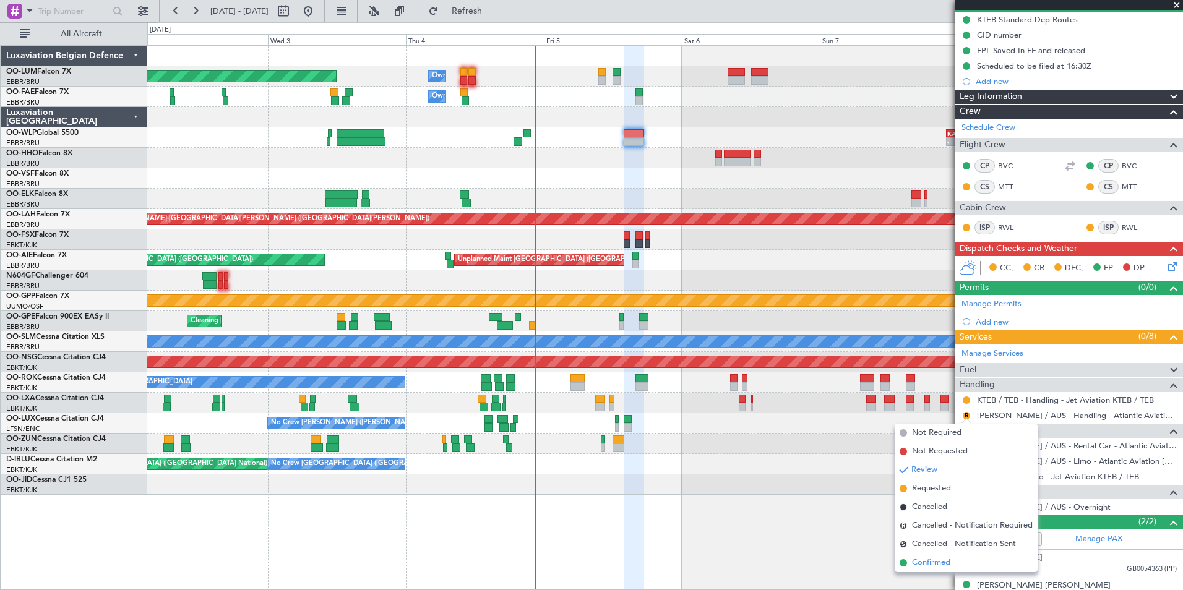
click at [937, 562] on span "Confirmed" at bounding box center [931, 563] width 38 height 12
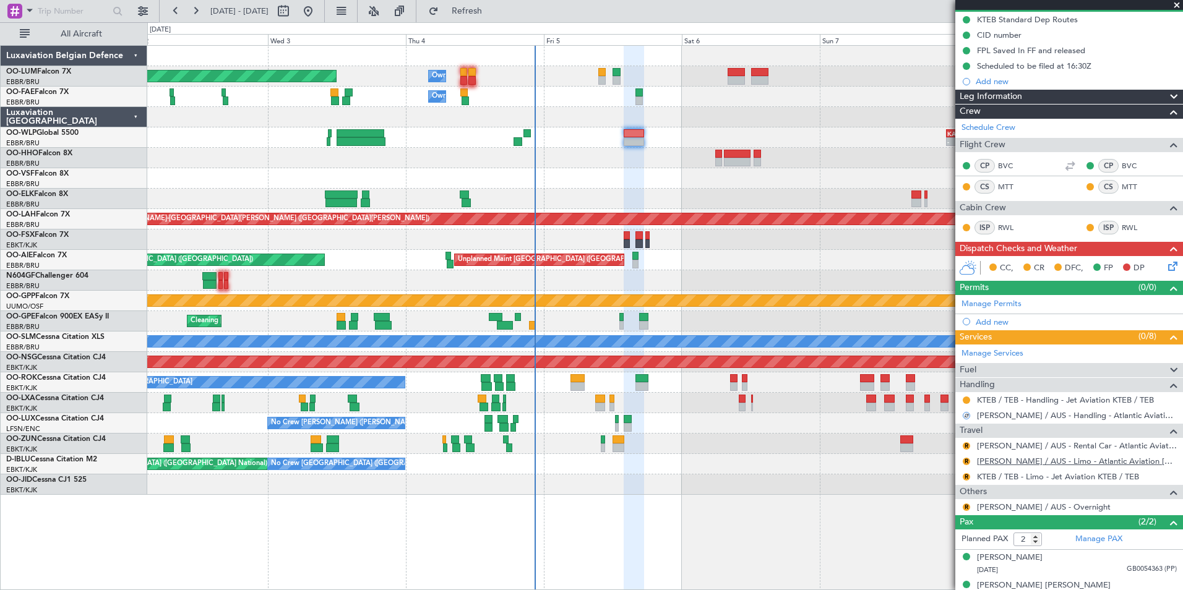
scroll to position [139, 0]
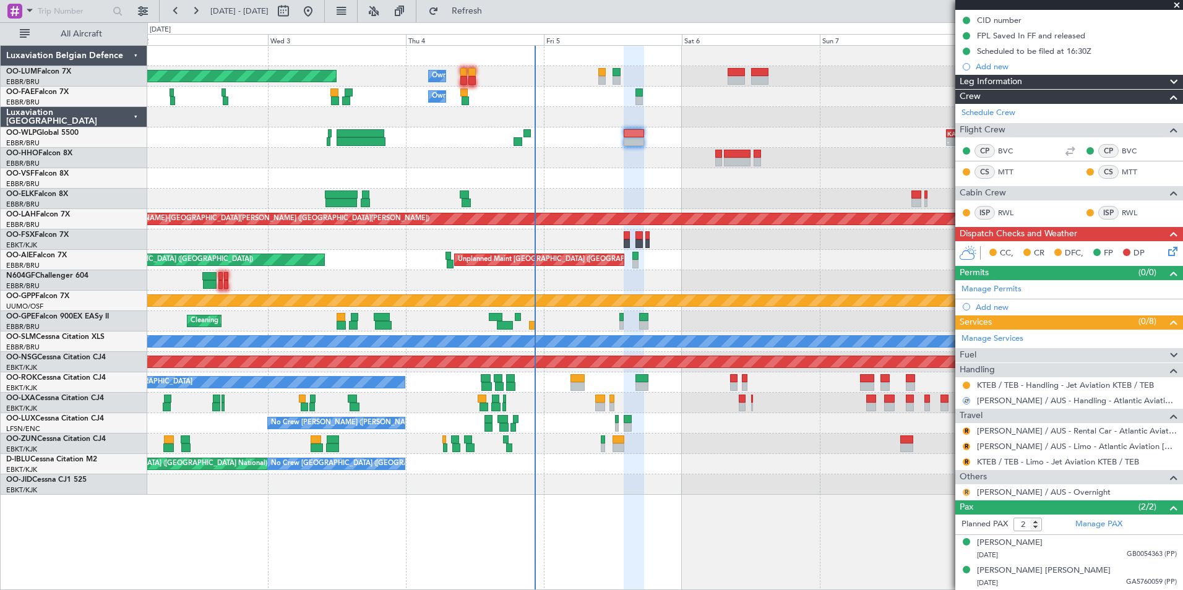
click at [964, 494] on button "R" at bounding box center [966, 492] width 7 height 7
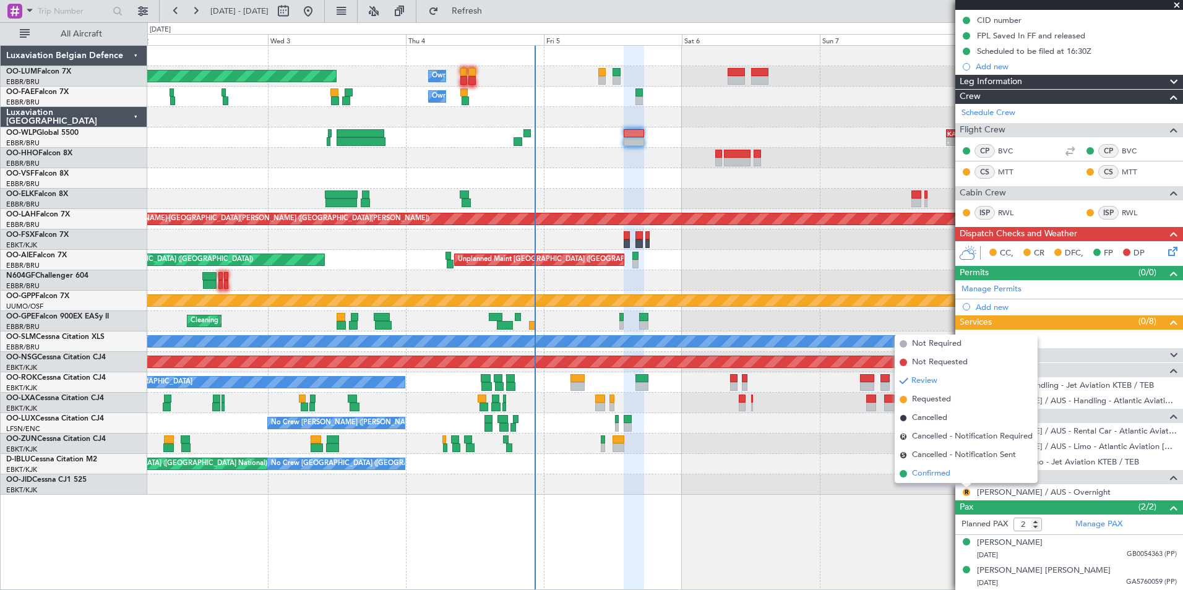
click at [944, 476] on span "Confirmed" at bounding box center [931, 474] width 38 height 12
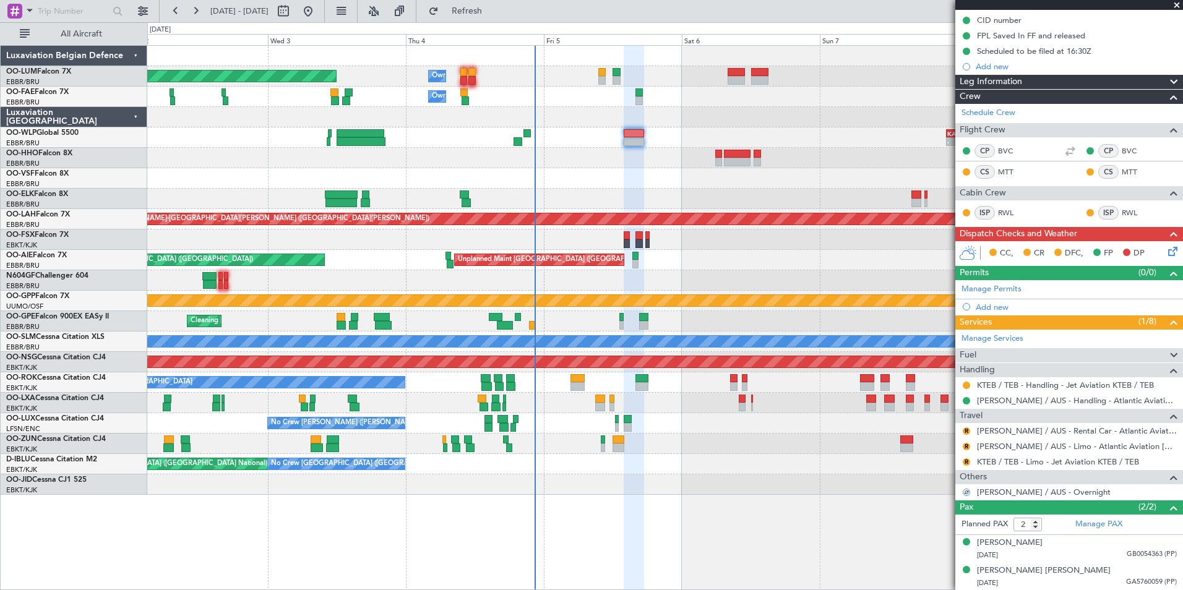
click at [994, 355] on div "Fuel" at bounding box center [1069, 355] width 228 height 14
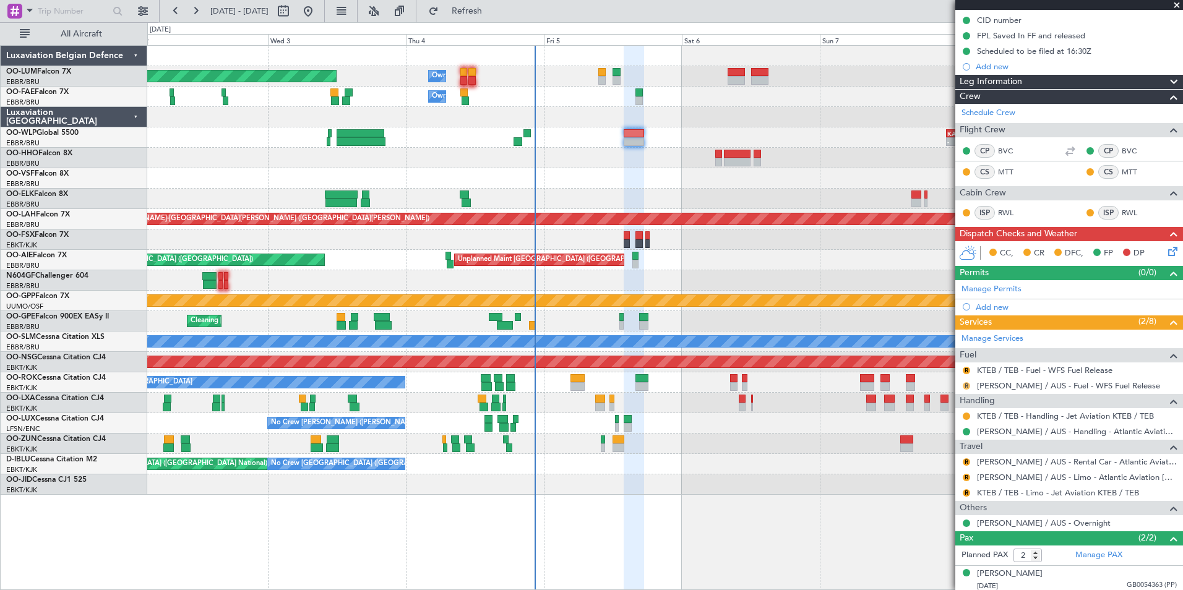
click at [967, 385] on button "R" at bounding box center [966, 385] width 7 height 7
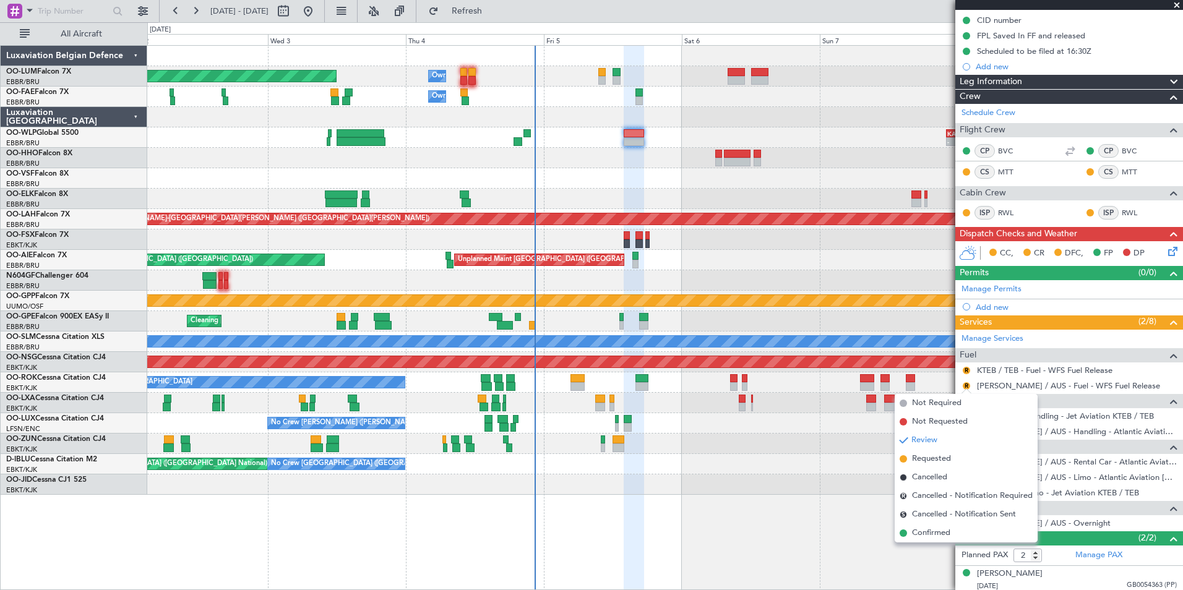
drag, startPoint x: 934, startPoint y: 531, endPoint x: 938, endPoint y: 515, distance: 16.1
click at [935, 529] on span "Confirmed" at bounding box center [931, 533] width 38 height 12
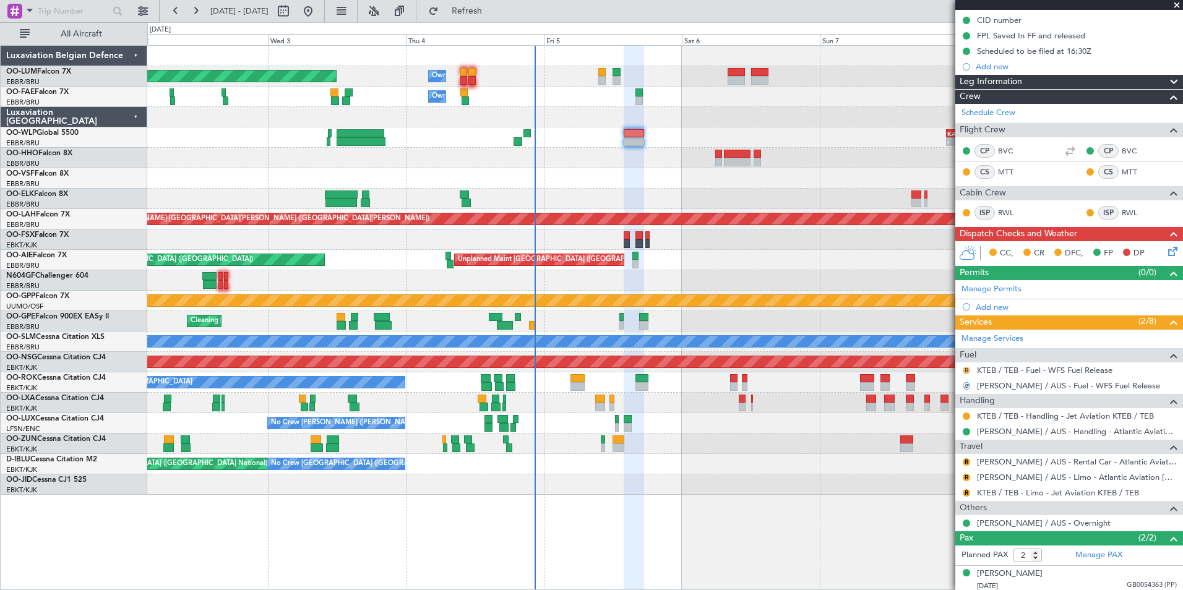
click at [968, 369] on button "R" at bounding box center [966, 370] width 7 height 7
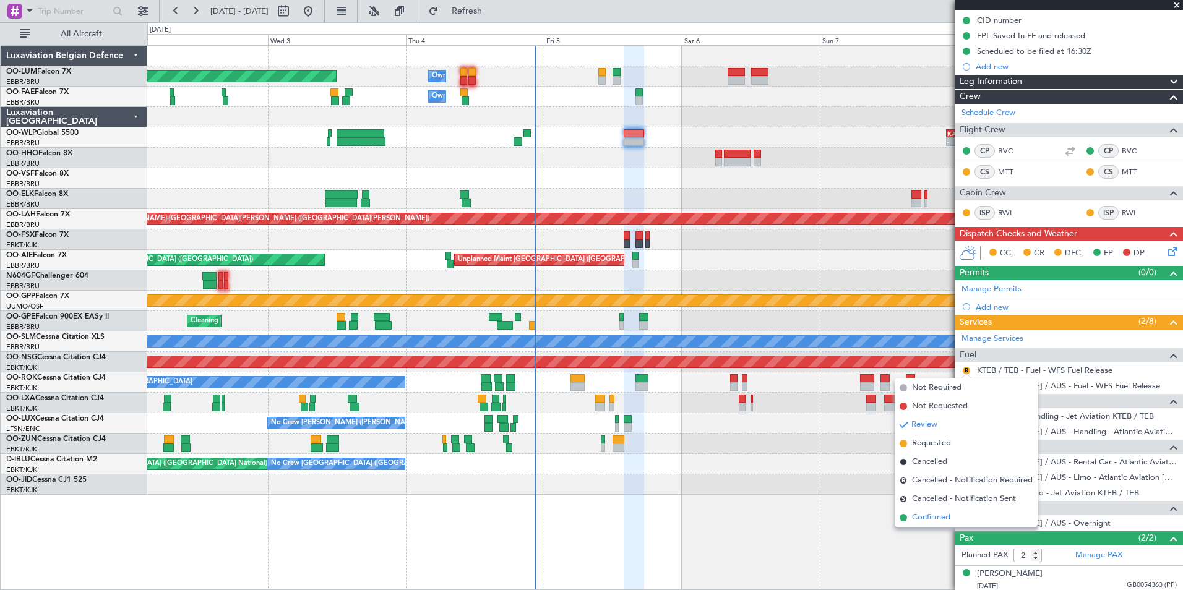
click at [934, 515] on span "Confirmed" at bounding box center [931, 518] width 38 height 12
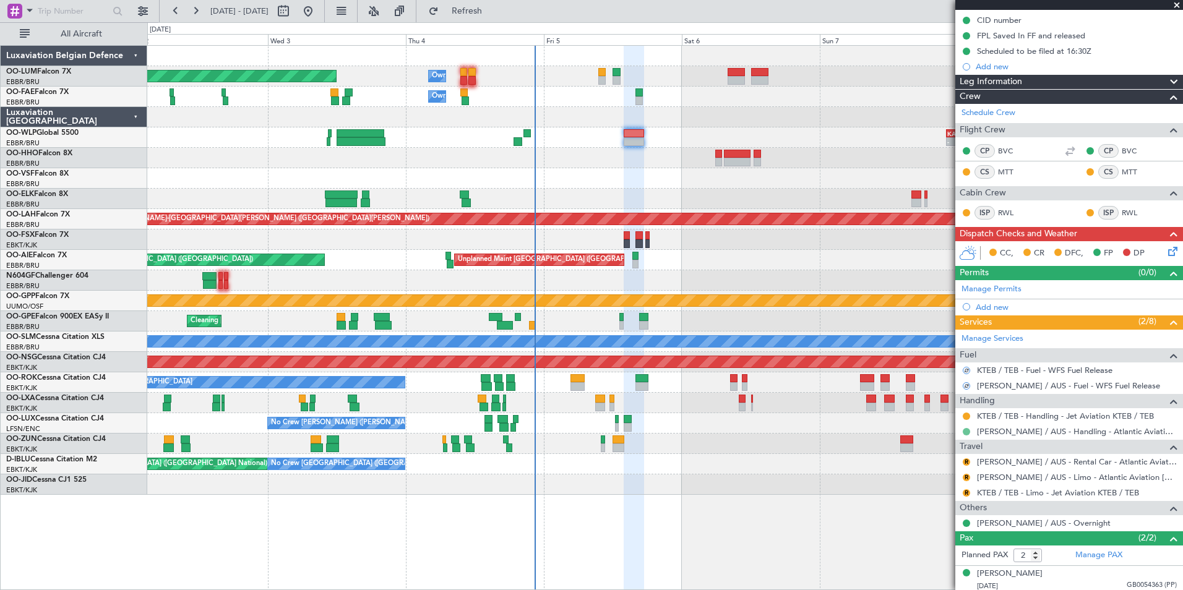
click at [963, 431] on button at bounding box center [966, 431] width 7 height 7
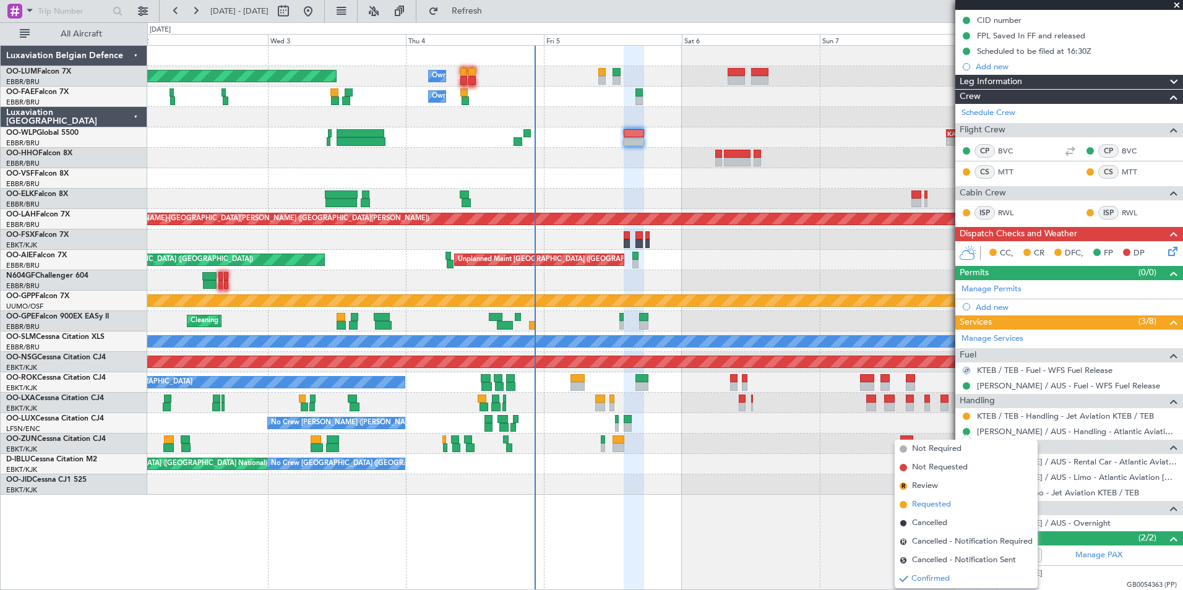
click at [934, 501] on span "Requested" at bounding box center [931, 505] width 39 height 12
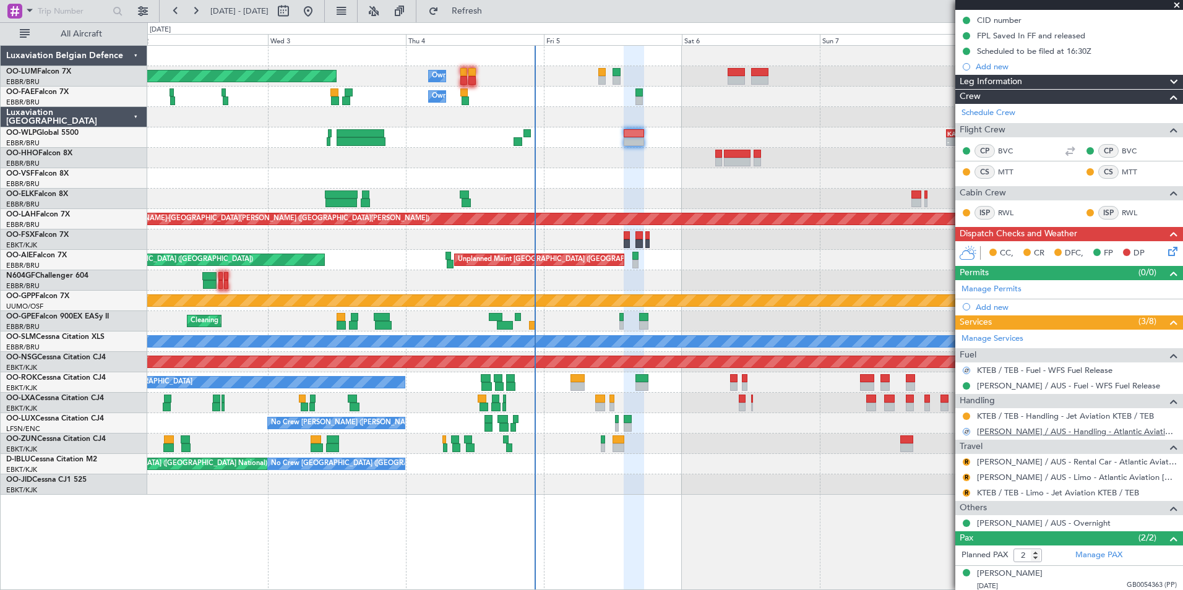
click at [1003, 431] on link "[PERSON_NAME] / AUS - Handling - Atlantic Aviation [PERSON_NAME] / AUS" at bounding box center [1077, 431] width 200 height 11
click at [1043, 489] on link "KTEB / TEB - Limo - Jet Aviation KTEB / TEB" at bounding box center [1058, 493] width 162 height 11
click at [493, 15] on span "Refresh" at bounding box center [467, 11] width 52 height 9
click at [968, 489] on button "R" at bounding box center [966, 492] width 7 height 7
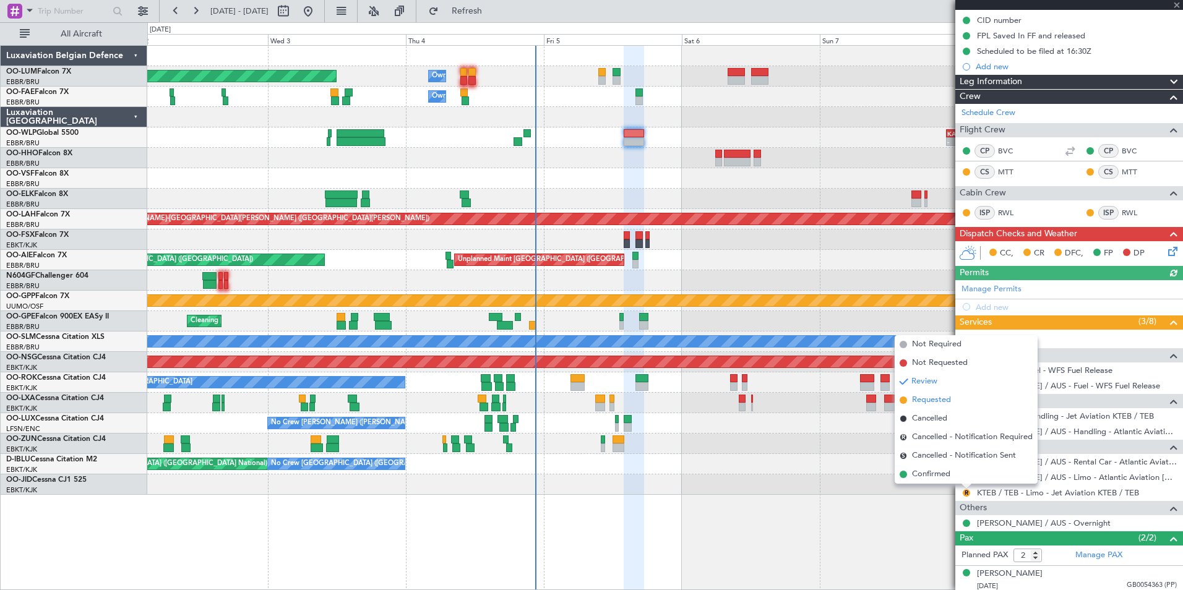
click at [931, 396] on span "Requested" at bounding box center [931, 400] width 39 height 12
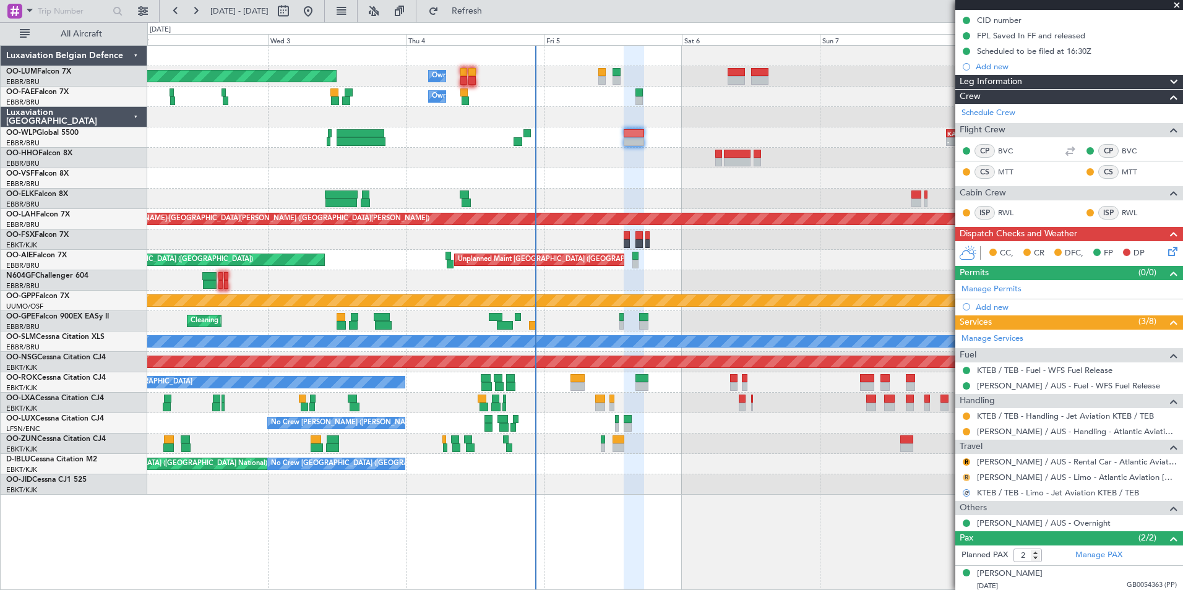
click at [964, 479] on button "R" at bounding box center [966, 477] width 7 height 7
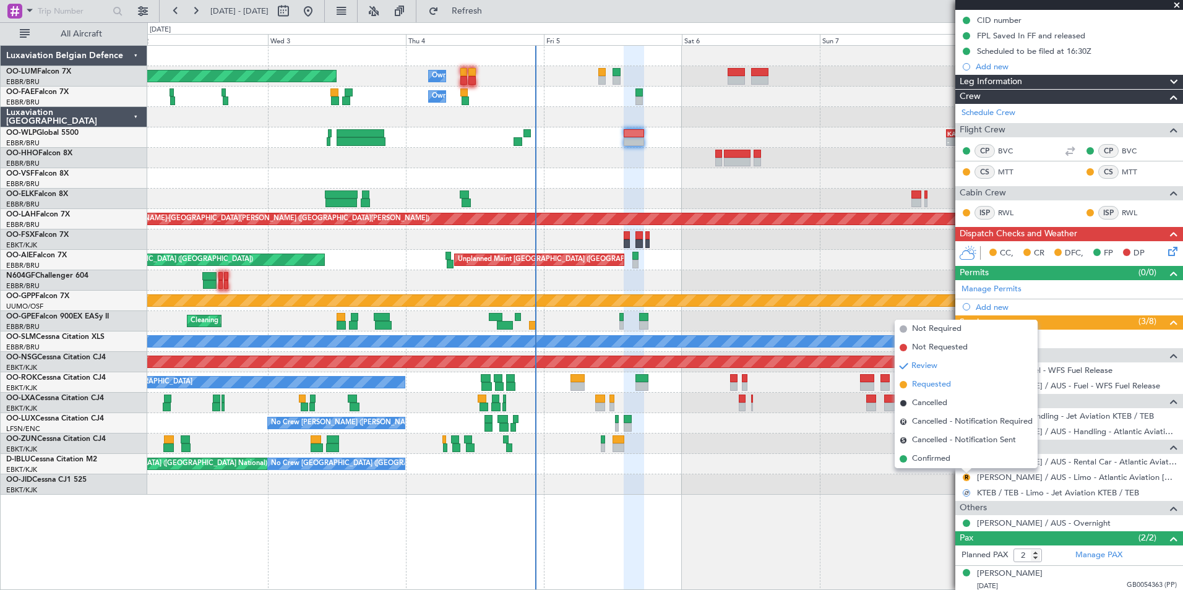
click at [933, 391] on li "Requested" at bounding box center [966, 385] width 143 height 19
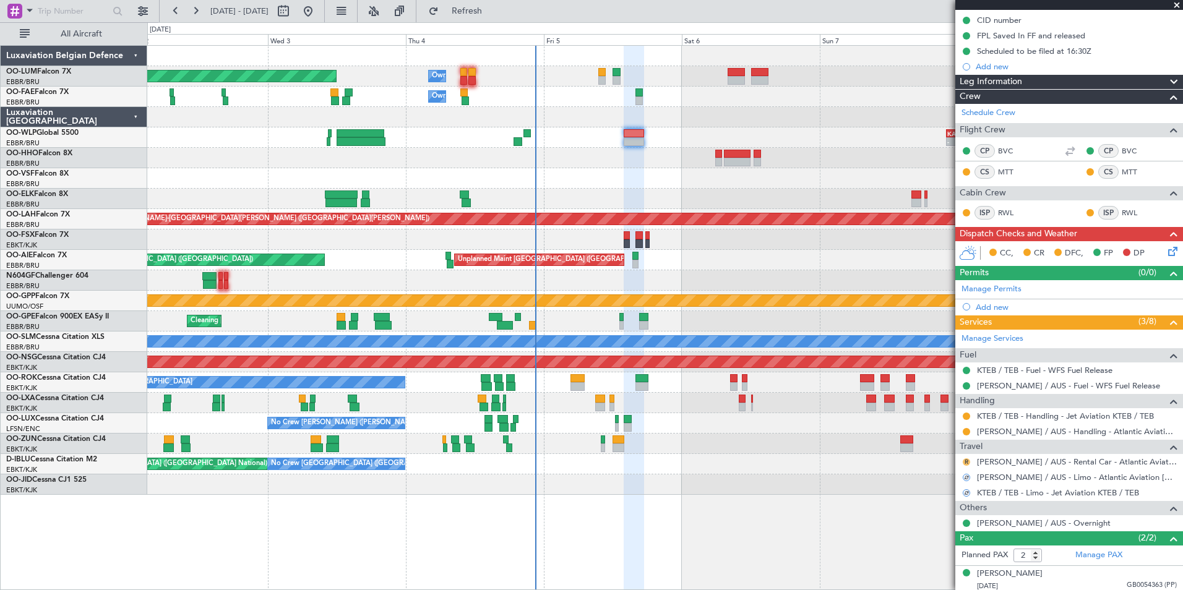
click at [969, 461] on button "R" at bounding box center [966, 462] width 7 height 7
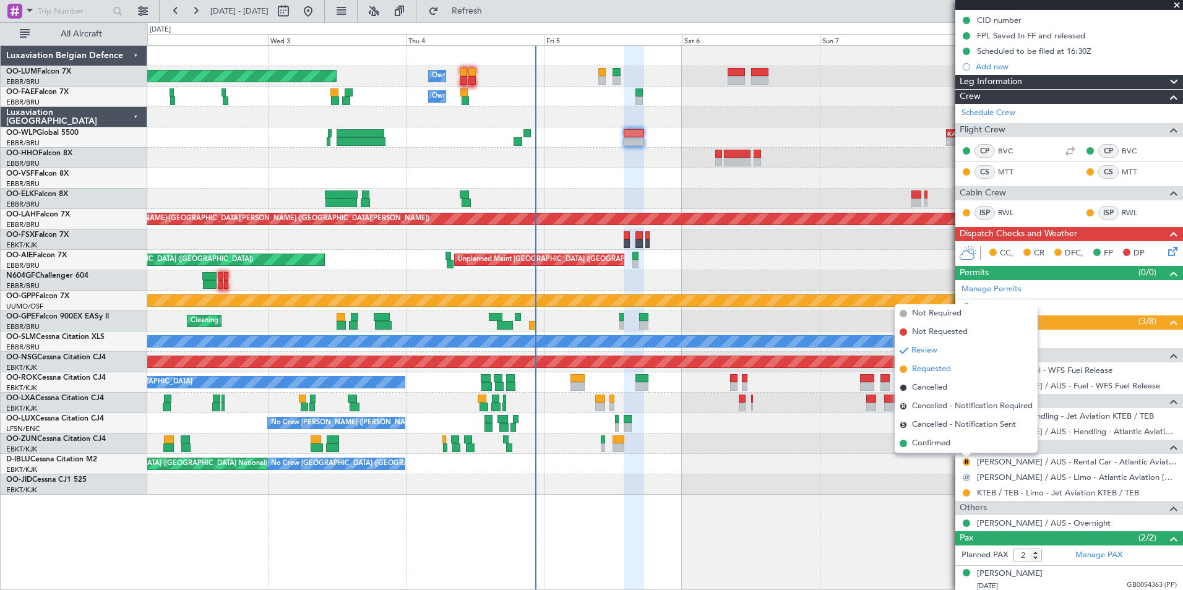
click at [931, 365] on span "Requested" at bounding box center [931, 369] width 39 height 12
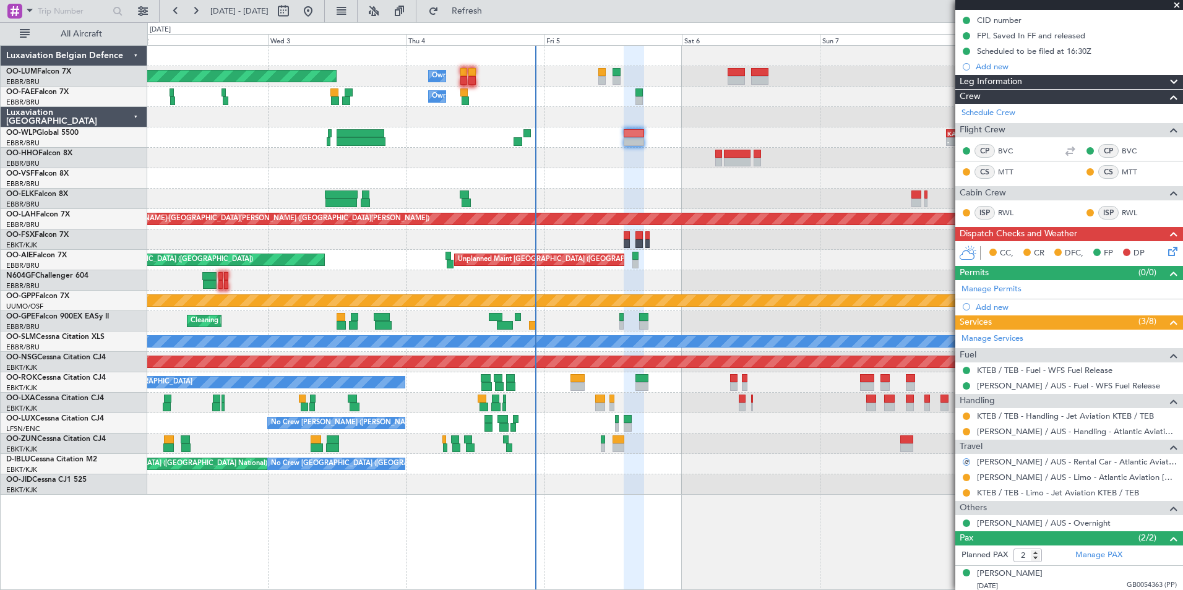
click at [619, 172] on div at bounding box center [664, 178] width 1035 height 20
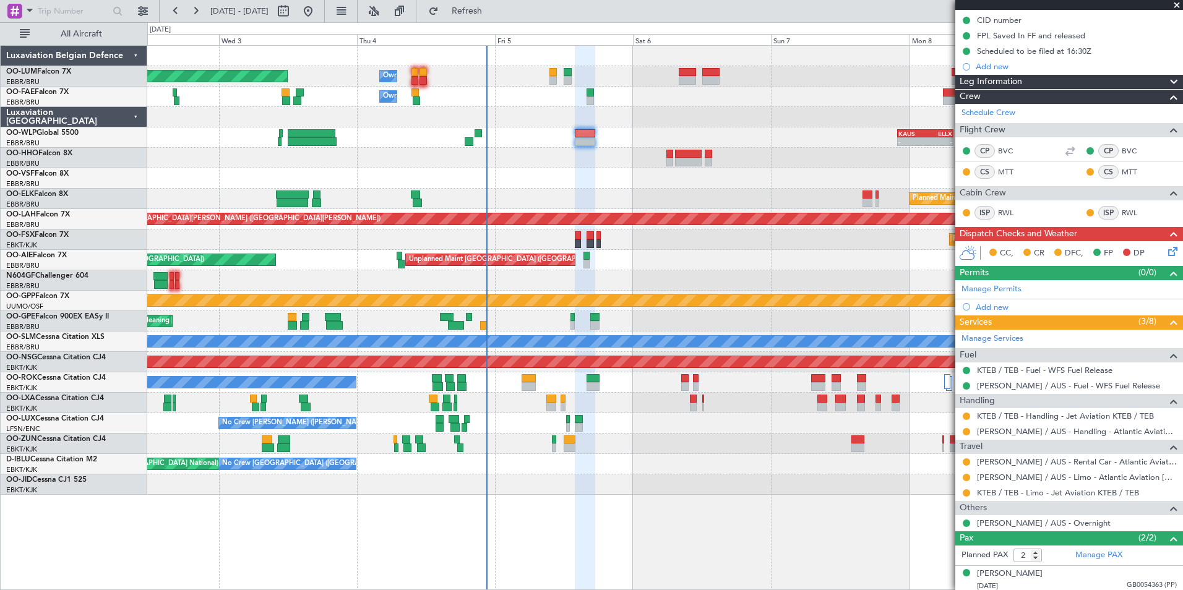
click at [1166, 245] on icon at bounding box center [1171, 249] width 10 height 10
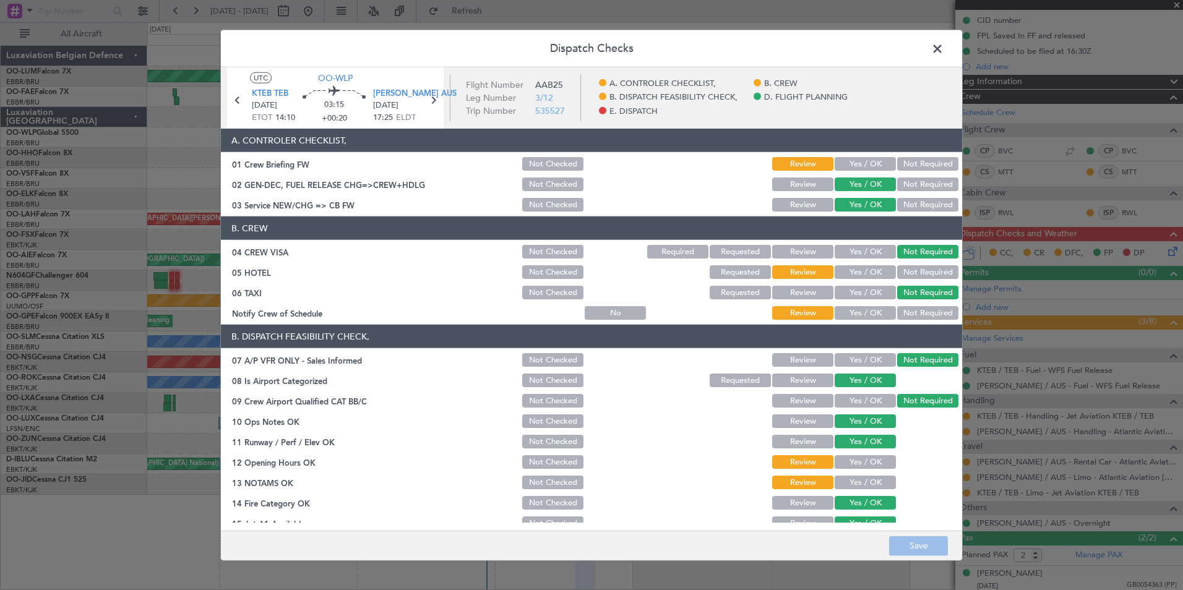
click at [856, 168] on button "Yes / OK" at bounding box center [865, 164] width 61 height 14
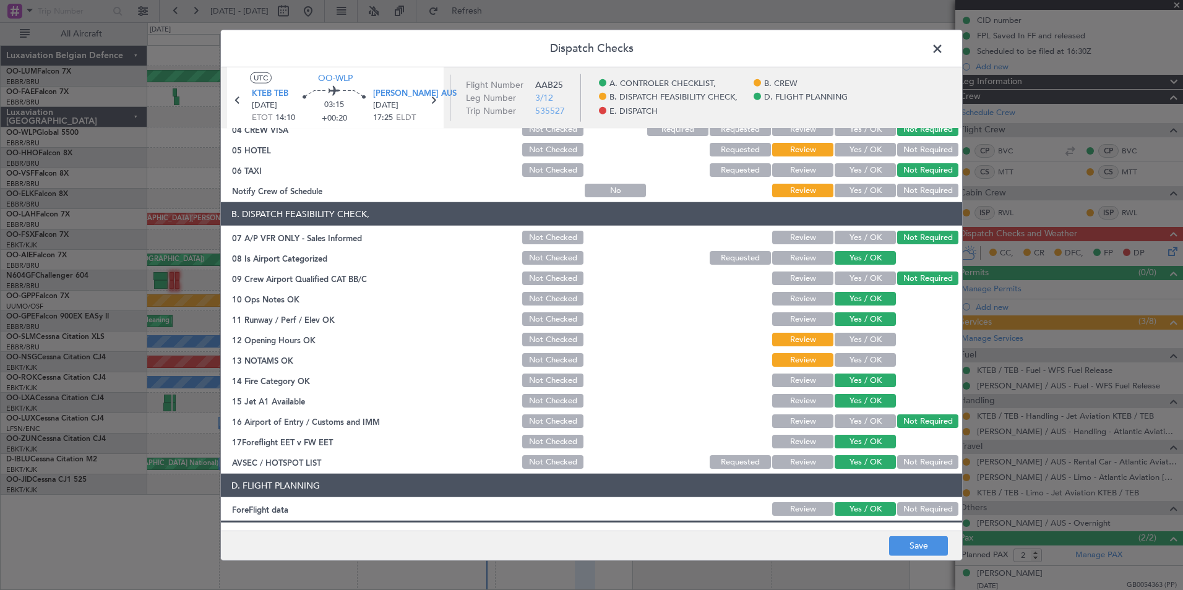
scroll to position [124, 0]
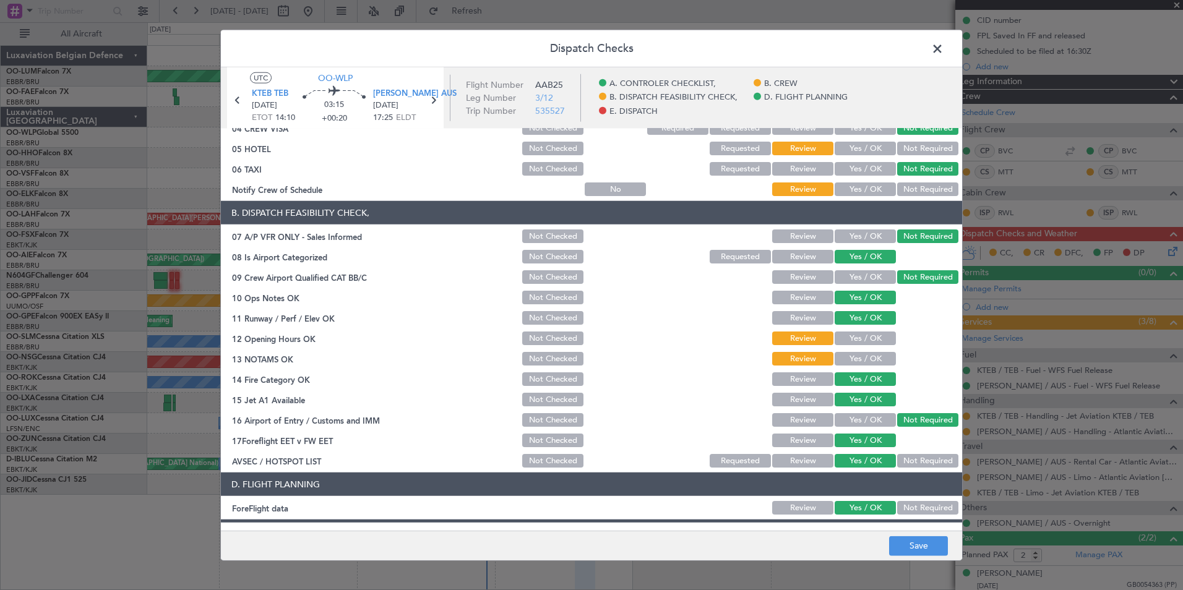
click at [869, 149] on button "Yes / OK" at bounding box center [865, 149] width 61 height 14
click at [857, 191] on button "Yes / OK" at bounding box center [865, 190] width 61 height 14
click at [872, 335] on button "Yes / OK" at bounding box center [865, 339] width 61 height 14
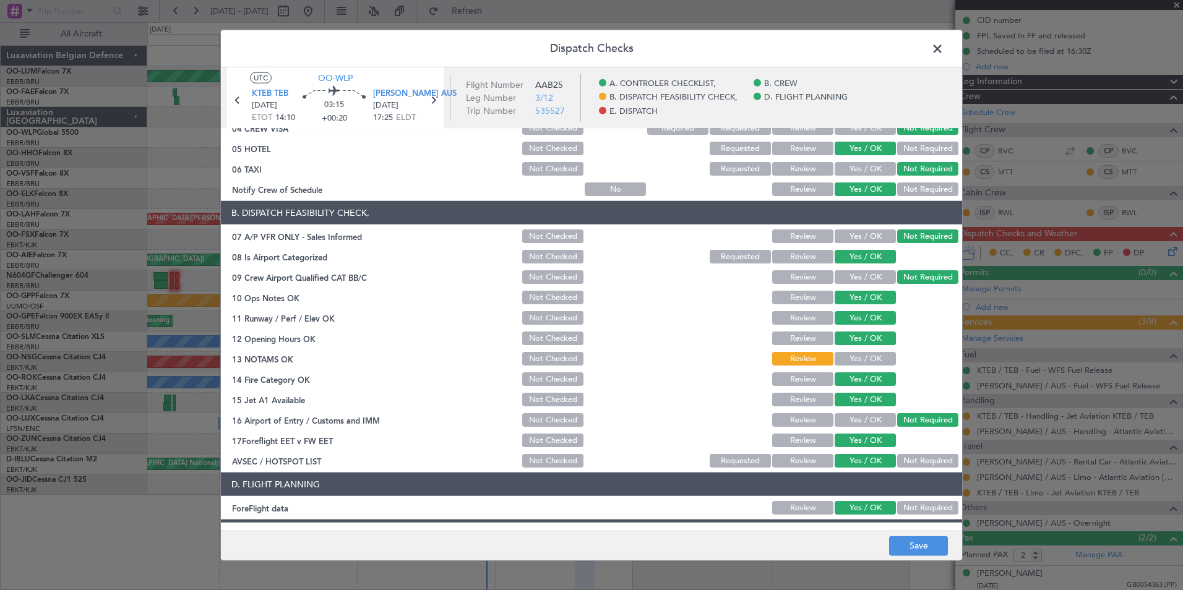
click at [860, 357] on button "Yes / OK" at bounding box center [865, 359] width 61 height 14
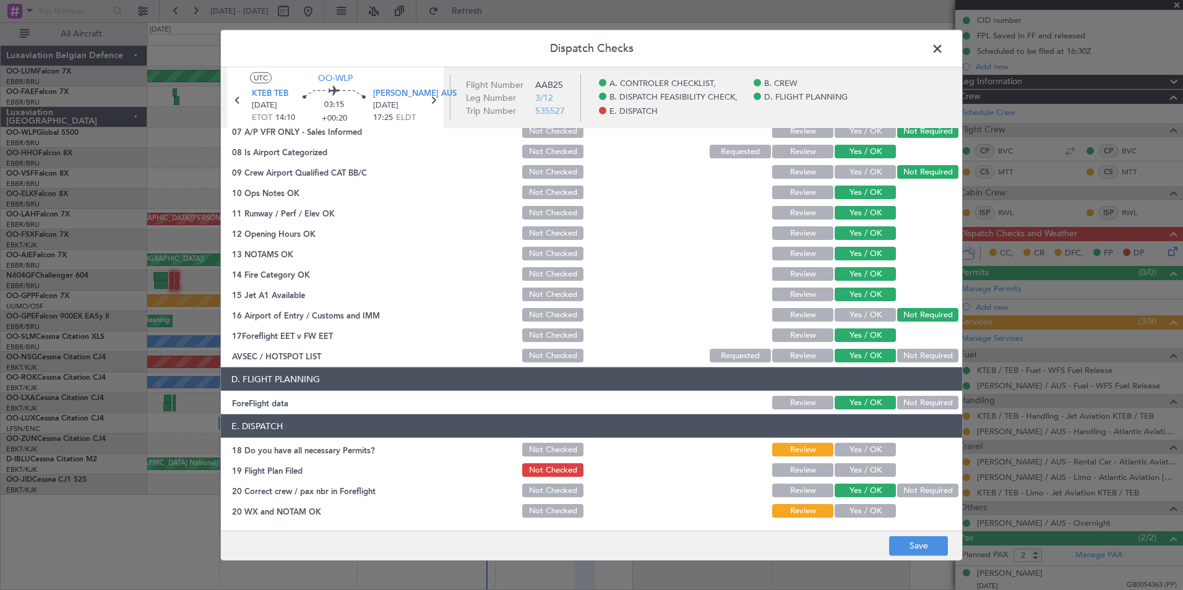
click at [857, 451] on button "Yes / OK" at bounding box center [865, 450] width 61 height 14
click at [859, 507] on button "Yes / OK" at bounding box center [865, 511] width 61 height 14
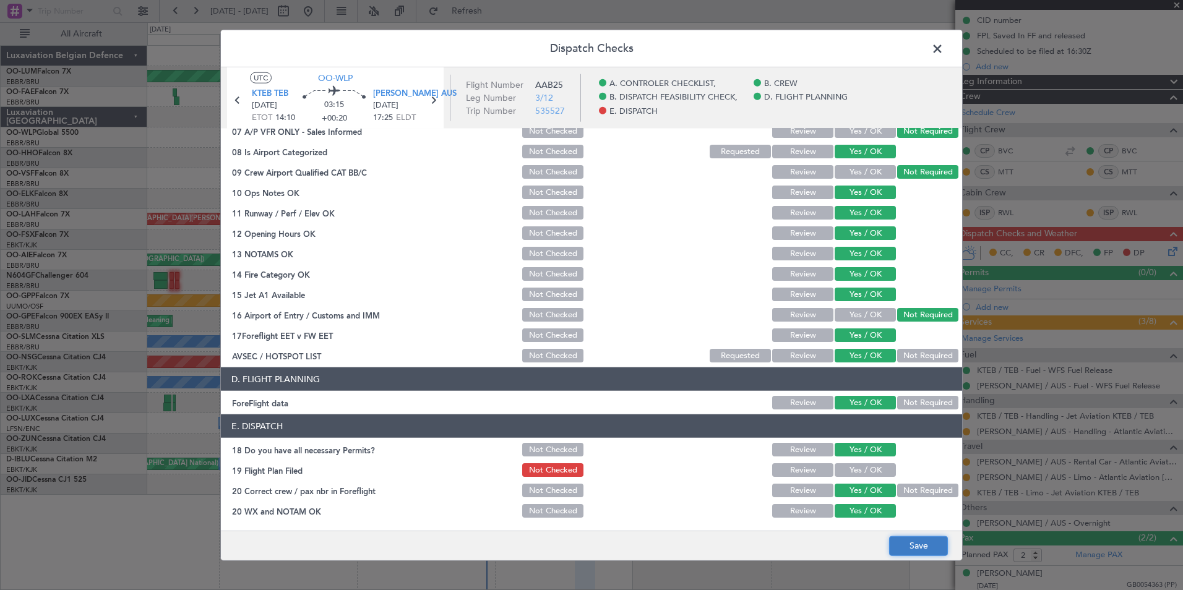
click at [926, 549] on button "Save" at bounding box center [918, 546] width 59 height 20
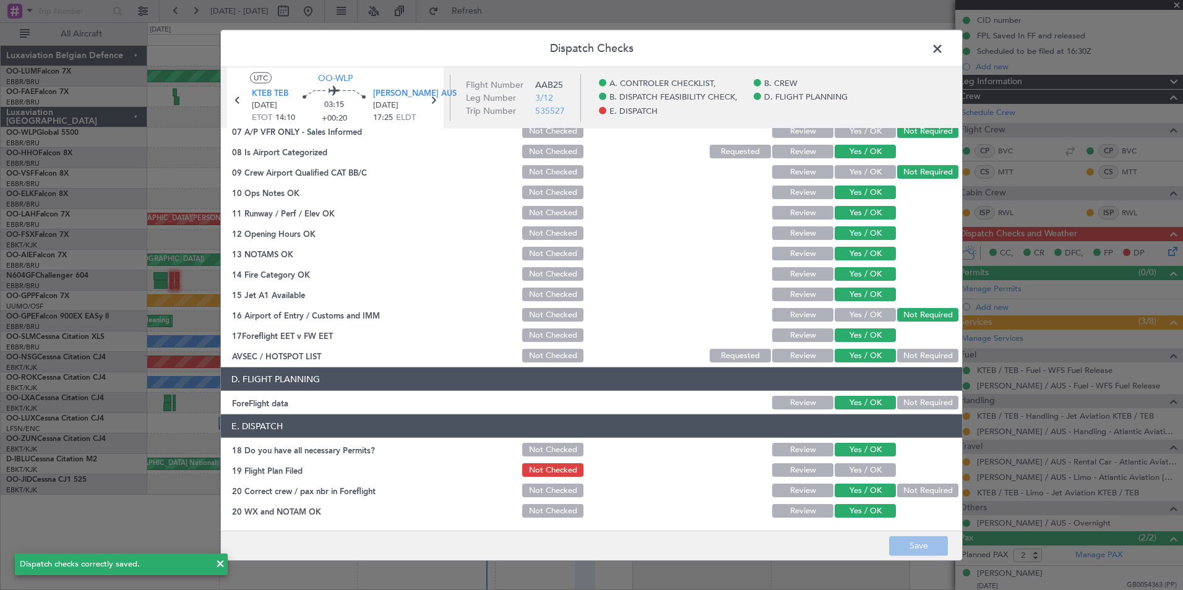
click at [944, 55] on span at bounding box center [944, 52] width 0 height 25
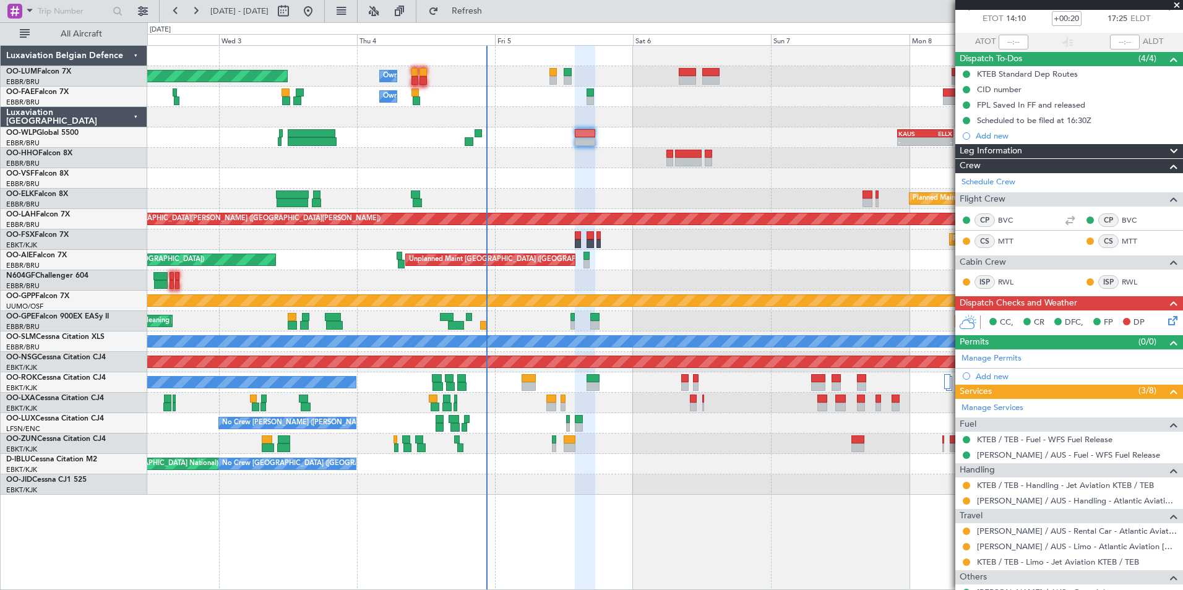
scroll to position [0, 0]
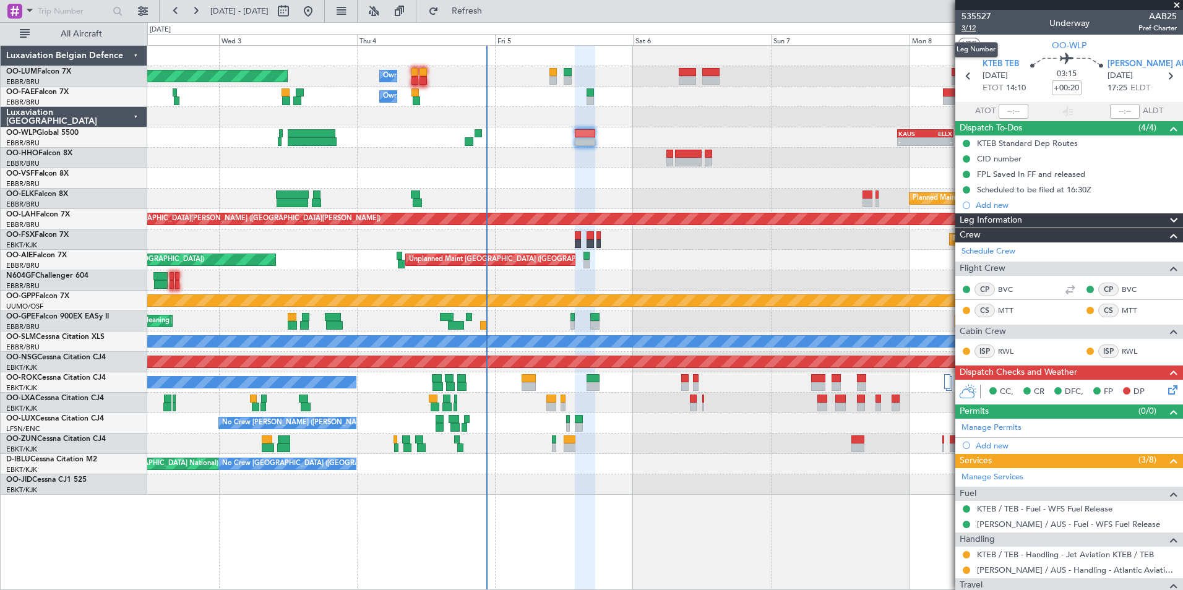
click at [975, 28] on span "3/12" at bounding box center [977, 28] width 30 height 11
click at [517, 290] on div at bounding box center [664, 280] width 1035 height 20
click at [493, 11] on span "Refresh" at bounding box center [467, 11] width 52 height 9
click at [493, 15] on span "Refresh" at bounding box center [467, 11] width 52 height 9
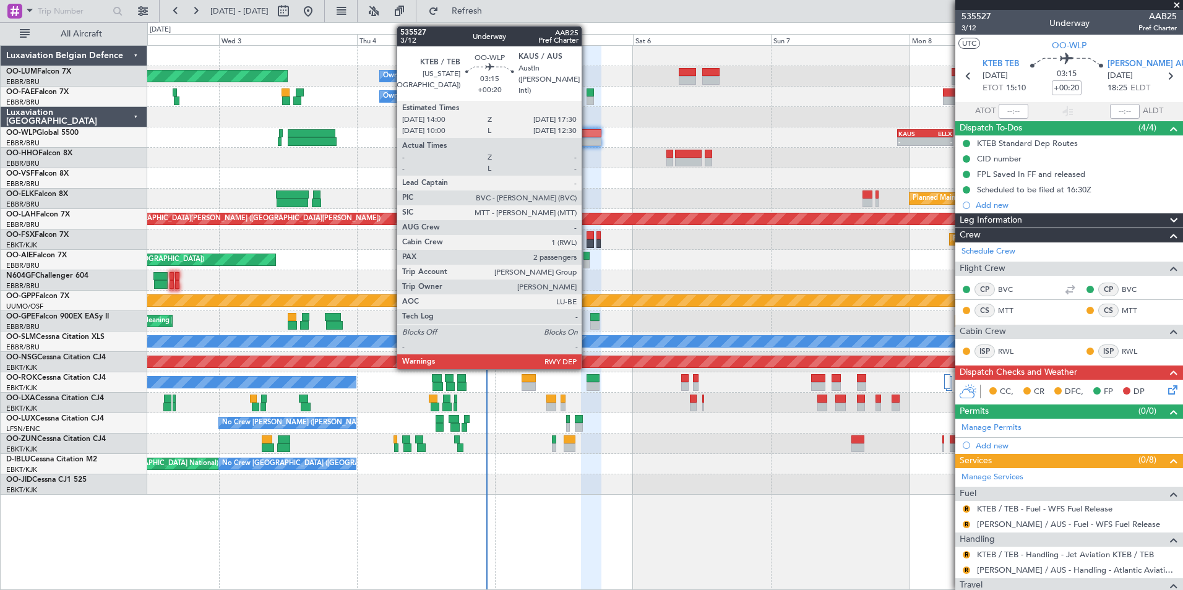
click at [966, 512] on div "R" at bounding box center [967, 509] width 10 height 10
click at [966, 509] on button "R" at bounding box center [966, 509] width 7 height 7
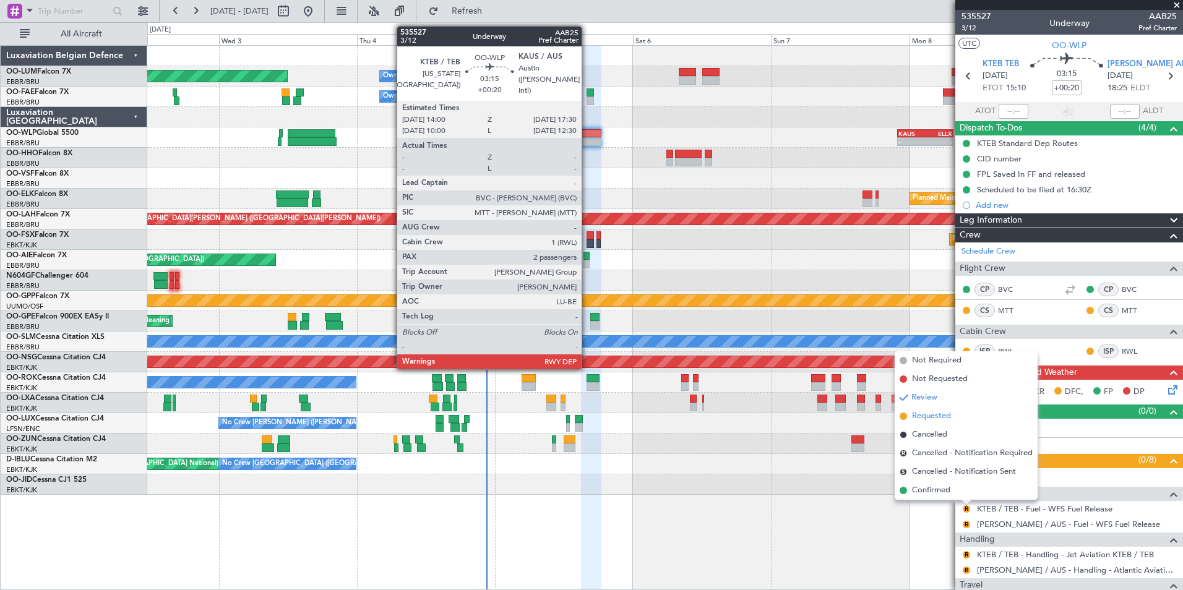
click at [939, 418] on span "Requested" at bounding box center [931, 416] width 39 height 12
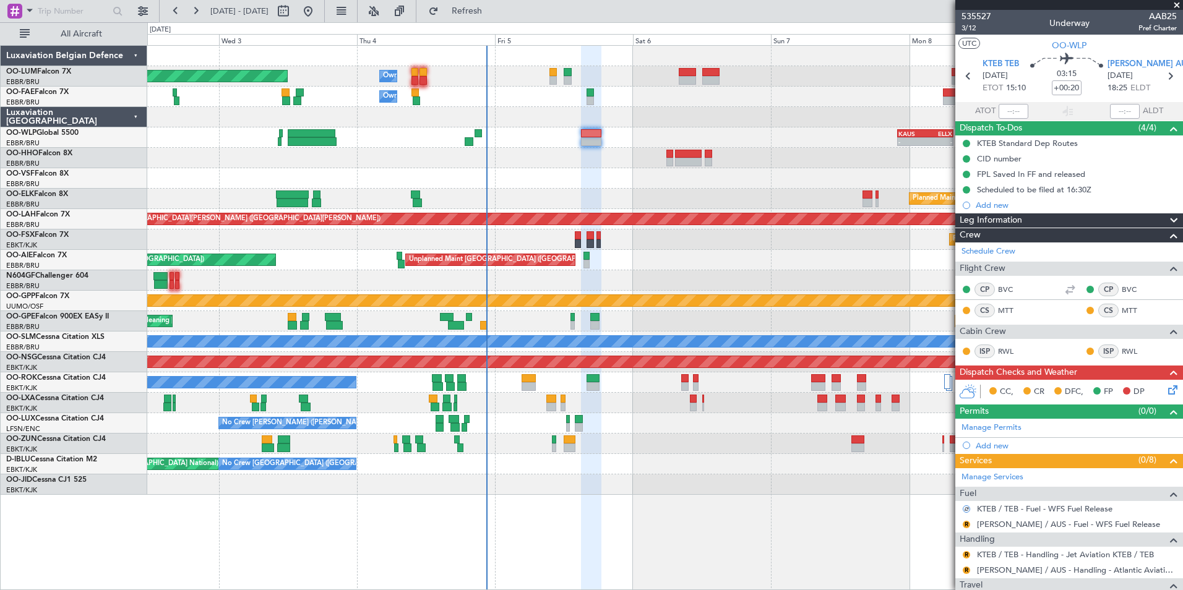
click at [973, 504] on div "KTEB / TEB - Fuel - WFS Fuel Release" at bounding box center [1069, 508] width 228 height 15
click at [970, 506] on div at bounding box center [967, 509] width 10 height 10
click at [968, 507] on div at bounding box center [966, 509] width 7 height 7
click at [967, 507] on button at bounding box center [966, 509] width 7 height 7
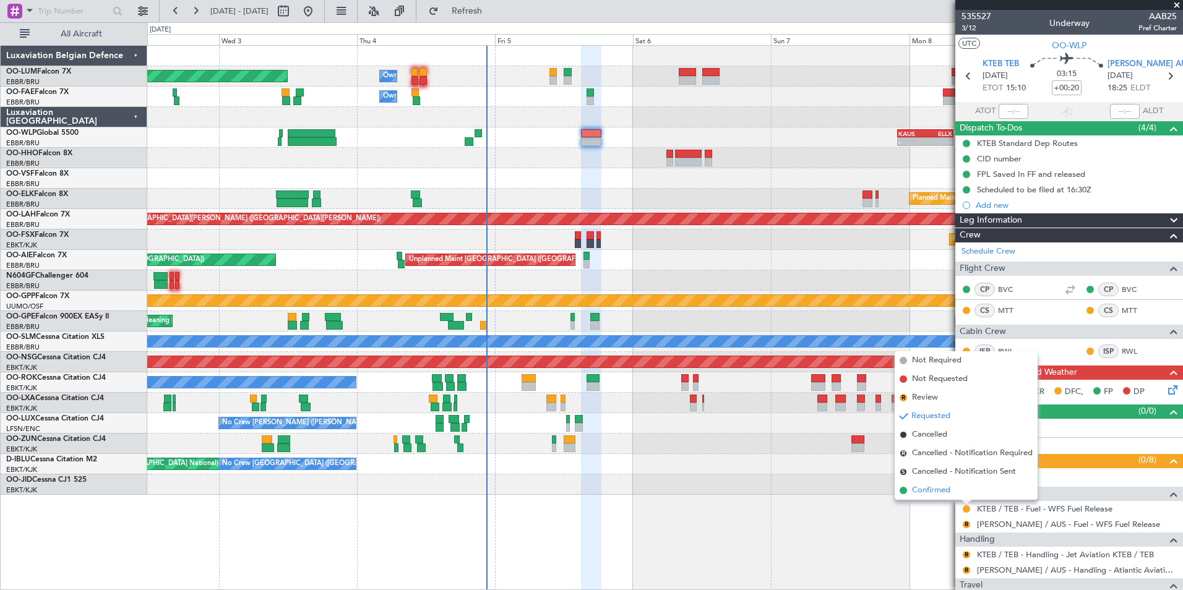
click at [944, 485] on span "Confirmed" at bounding box center [931, 491] width 38 height 12
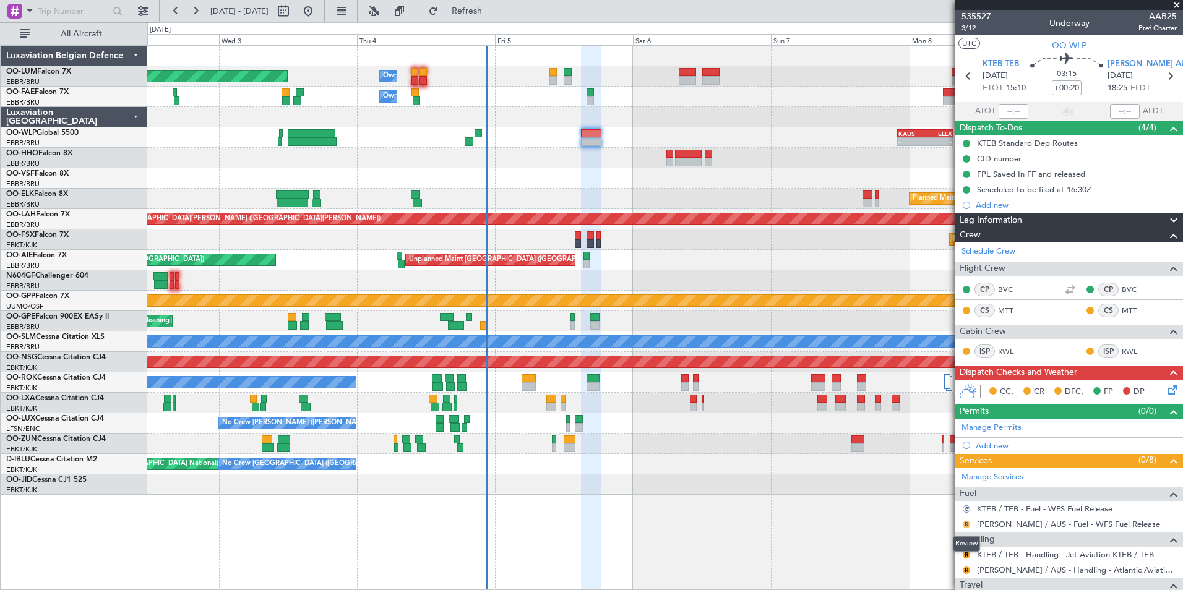
click at [964, 526] on button "R" at bounding box center [966, 524] width 7 height 7
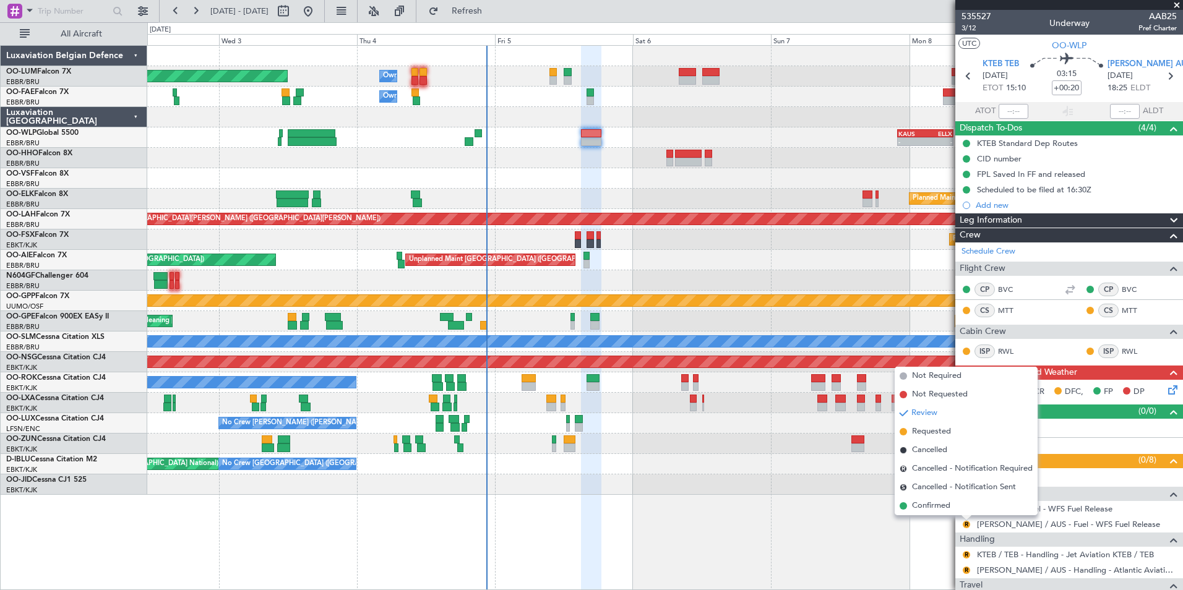
click at [944, 509] on span "Confirmed" at bounding box center [931, 506] width 38 height 12
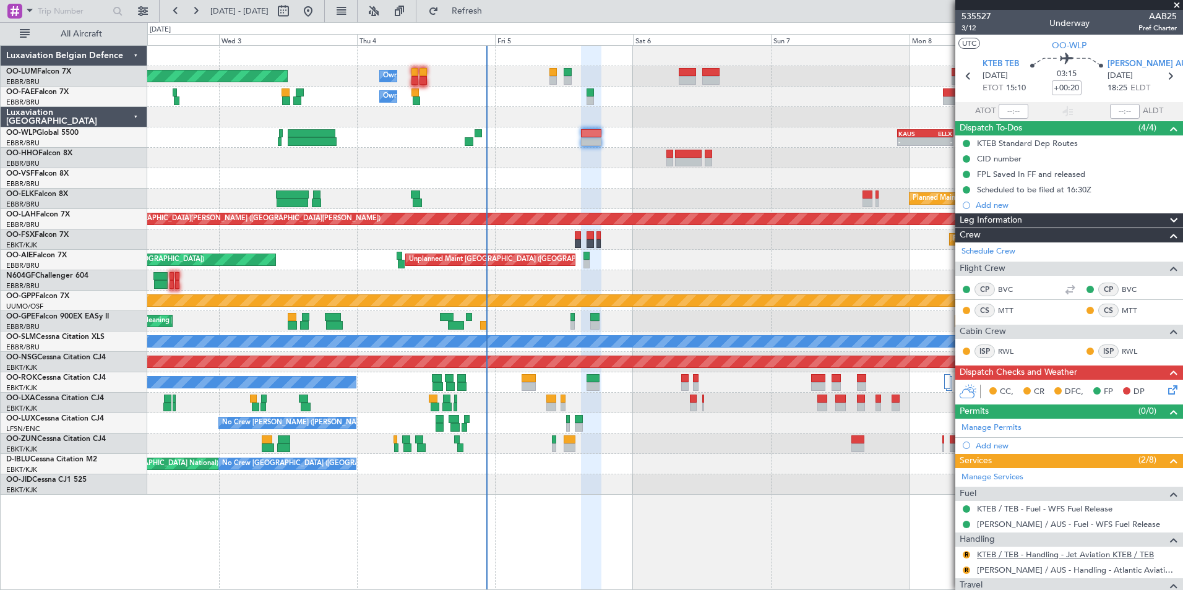
click at [1012, 552] on link "KTEB / TEB - Handling - Jet Aviation KTEB / TEB" at bounding box center [1065, 554] width 177 height 11
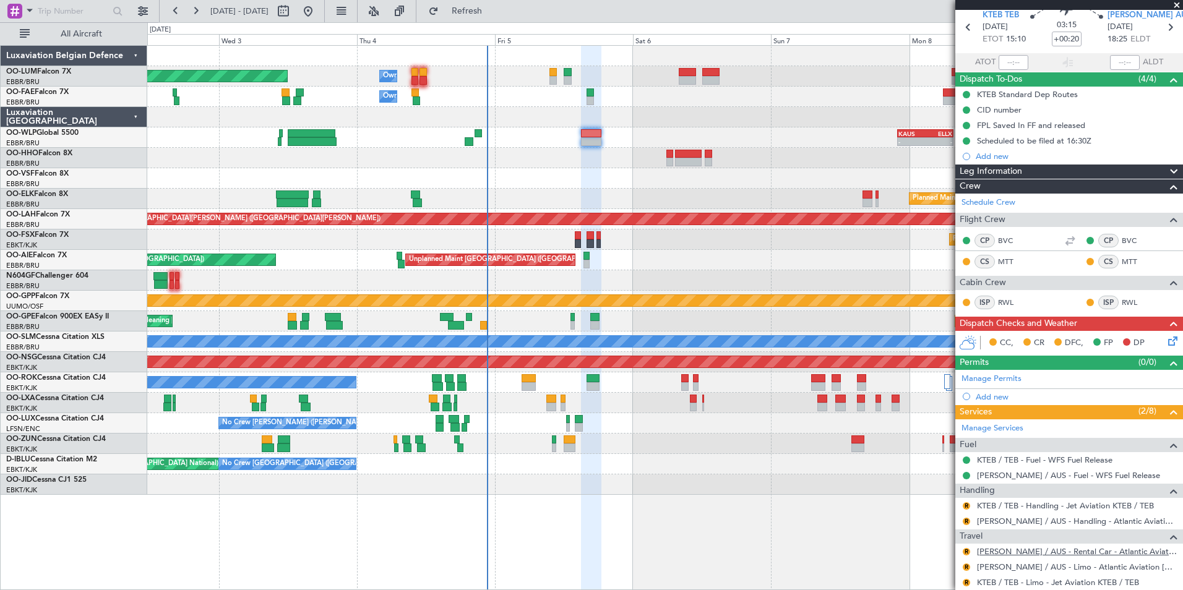
scroll to position [124, 0]
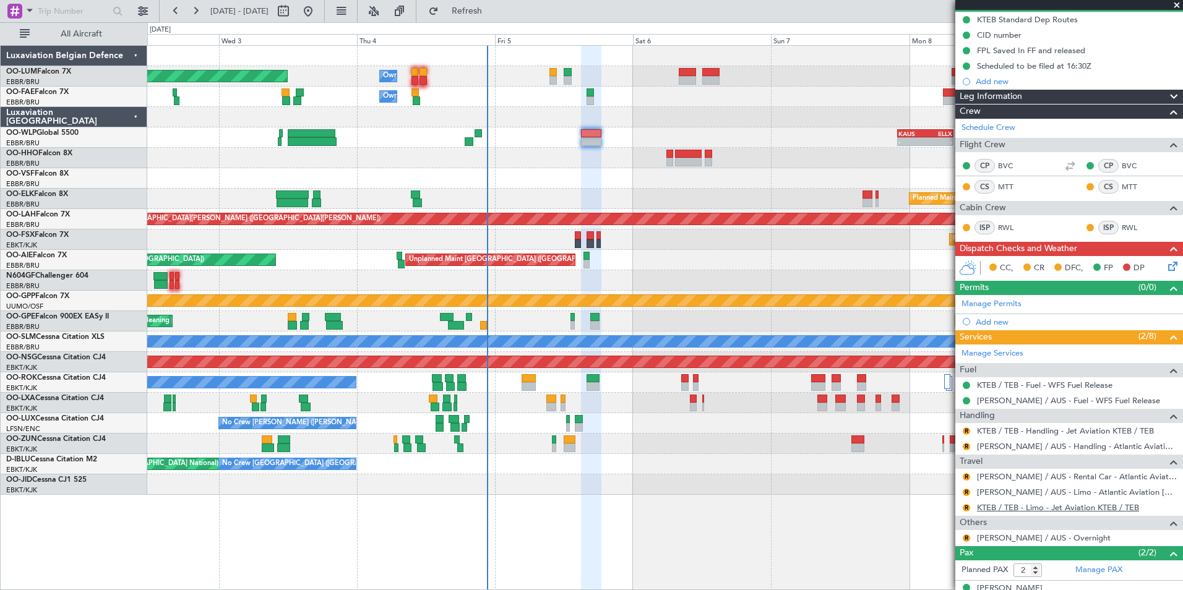
click at [1006, 511] on link "KTEB / TEB - Limo - Jet Aviation KTEB / TEB" at bounding box center [1058, 507] width 162 height 11
click at [492, 13] on span "Refresh" at bounding box center [467, 11] width 52 height 9
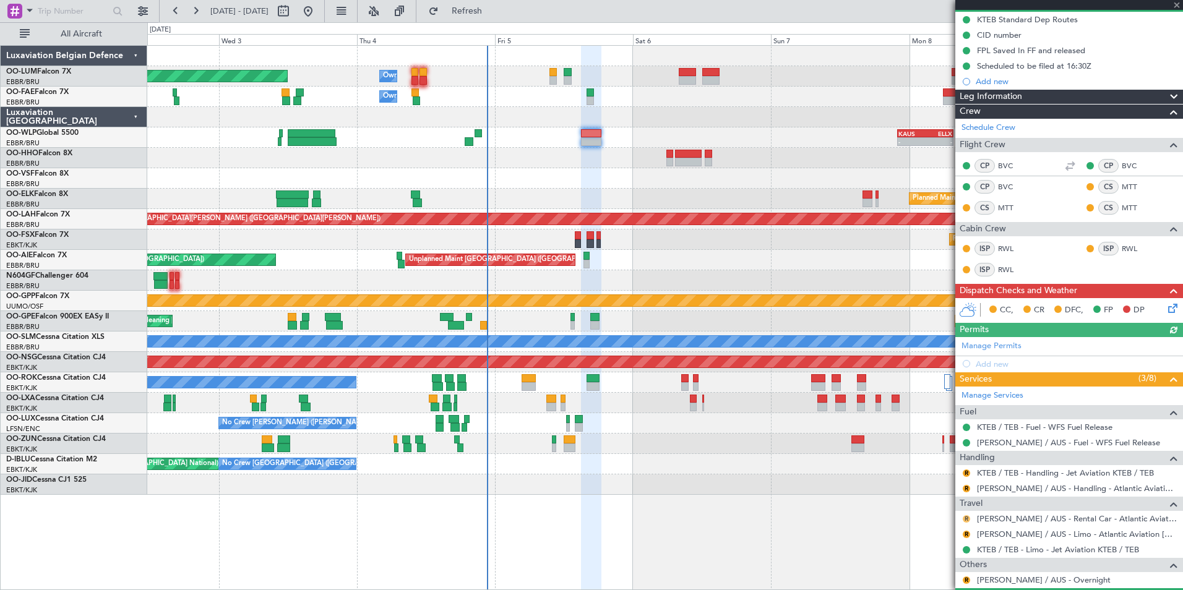
click at [966, 515] on button "R" at bounding box center [966, 518] width 7 height 7
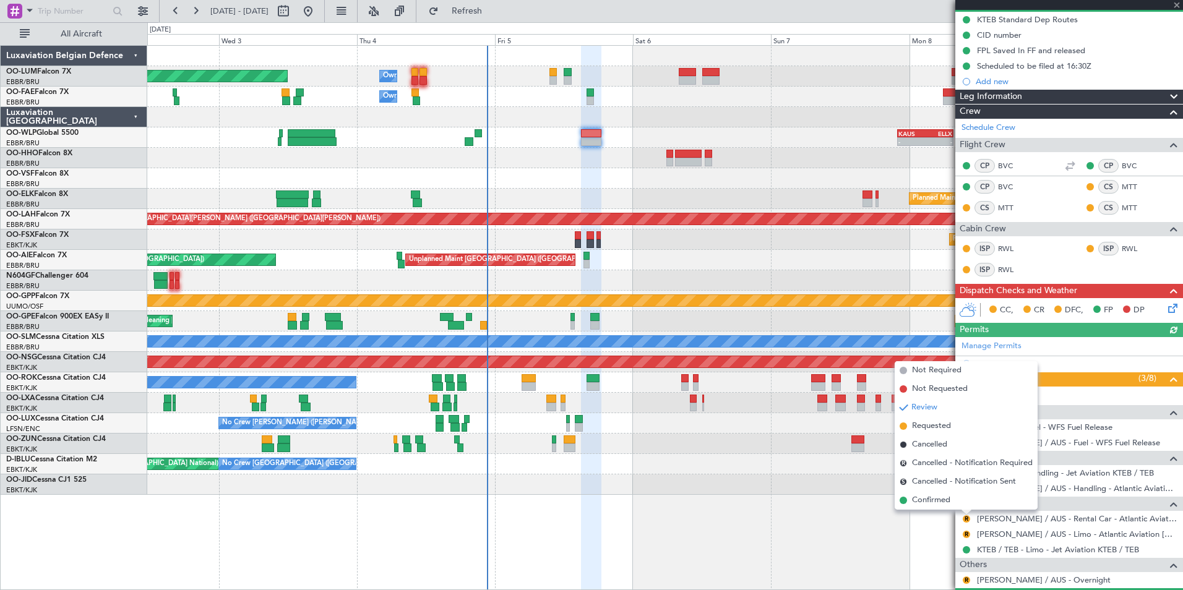
click at [944, 426] on span "Requested" at bounding box center [931, 426] width 39 height 12
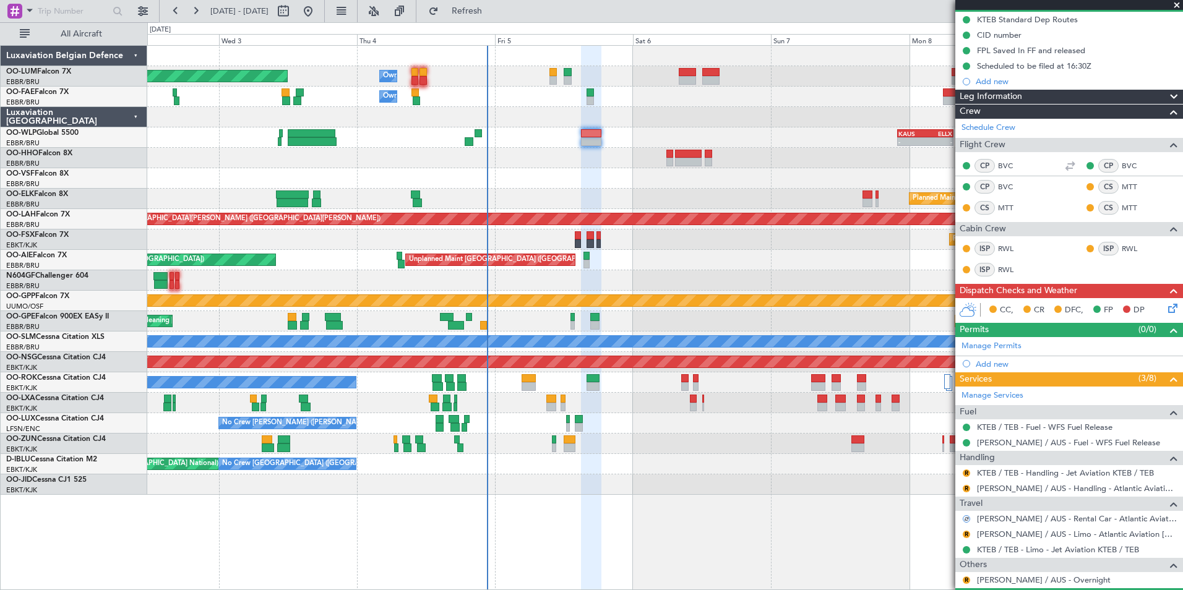
click at [965, 530] on div "R" at bounding box center [967, 535] width 10 height 10
click at [964, 534] on button "R" at bounding box center [966, 534] width 7 height 7
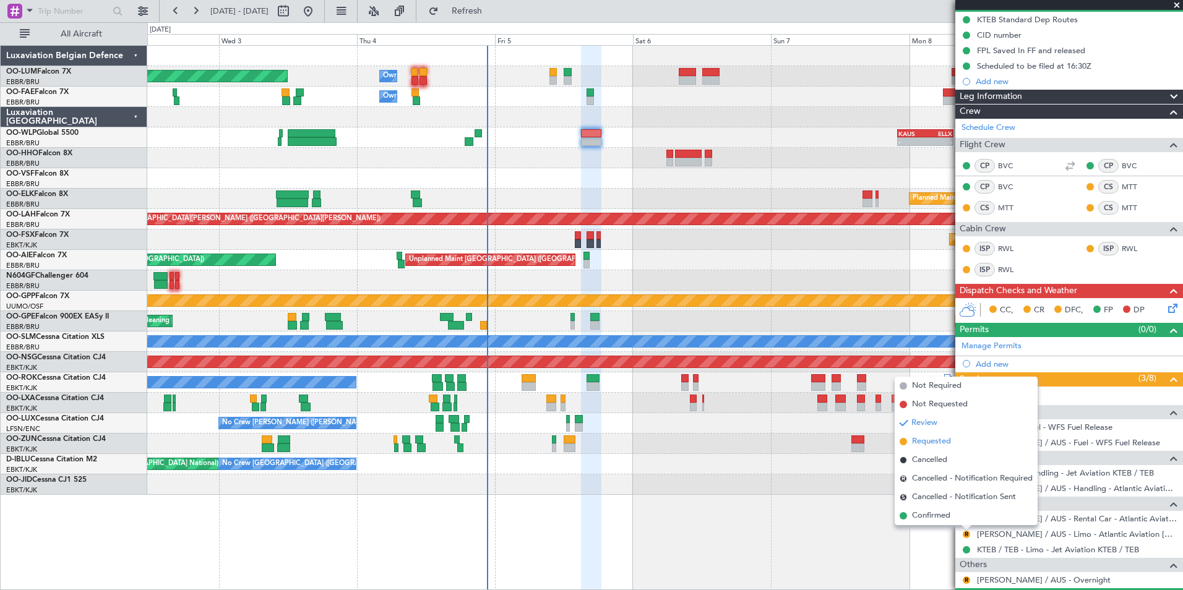
click at [944, 450] on li "Requested" at bounding box center [966, 442] width 143 height 19
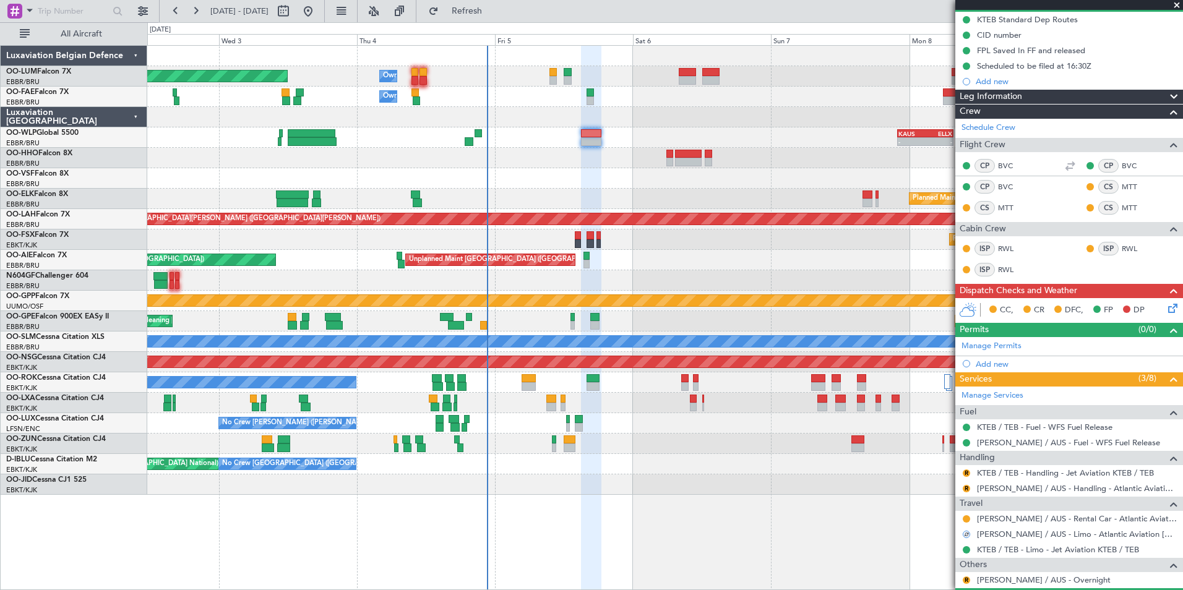
click at [962, 486] on div "R" at bounding box center [967, 489] width 10 height 10
click at [966, 488] on button "R" at bounding box center [966, 488] width 7 height 7
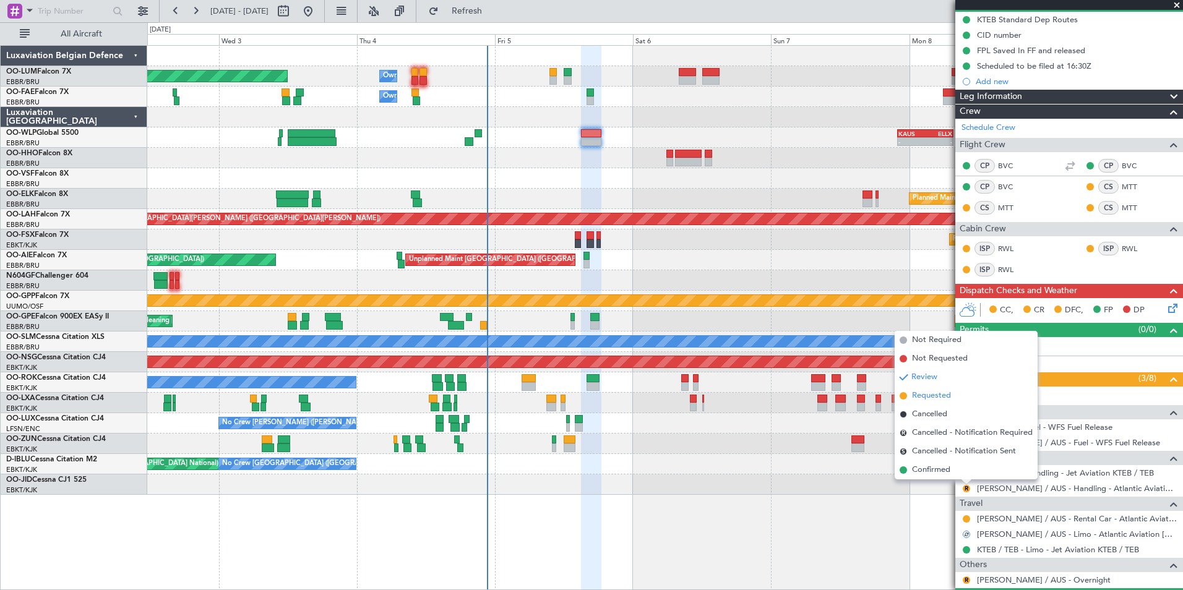
click at [936, 398] on span "Requested" at bounding box center [931, 396] width 39 height 12
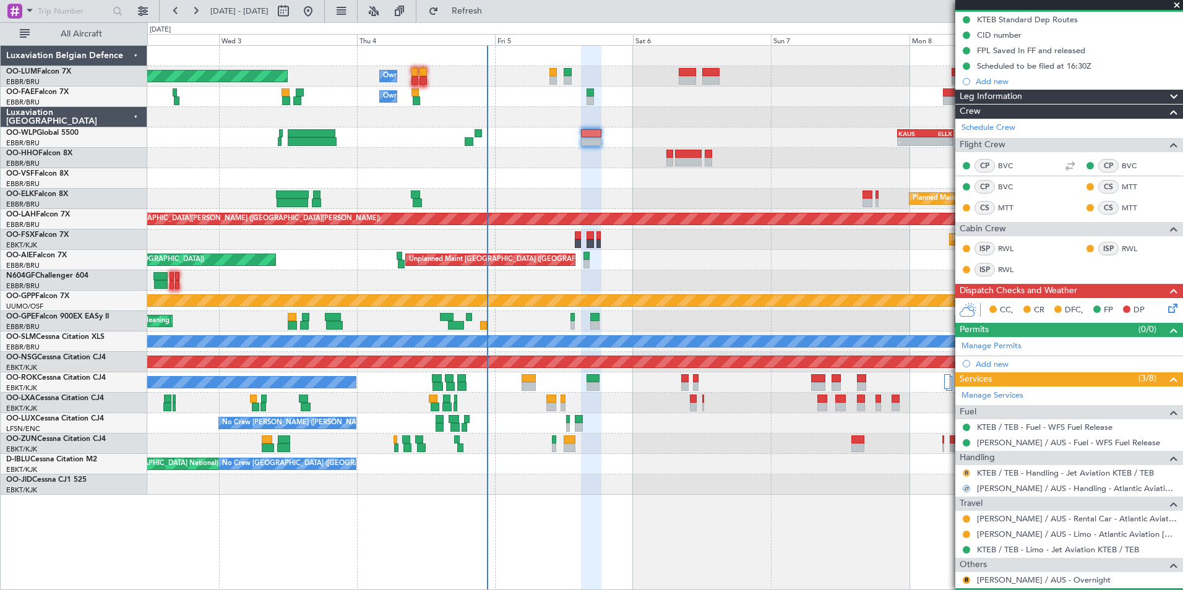
click at [967, 473] on button "R" at bounding box center [966, 473] width 7 height 7
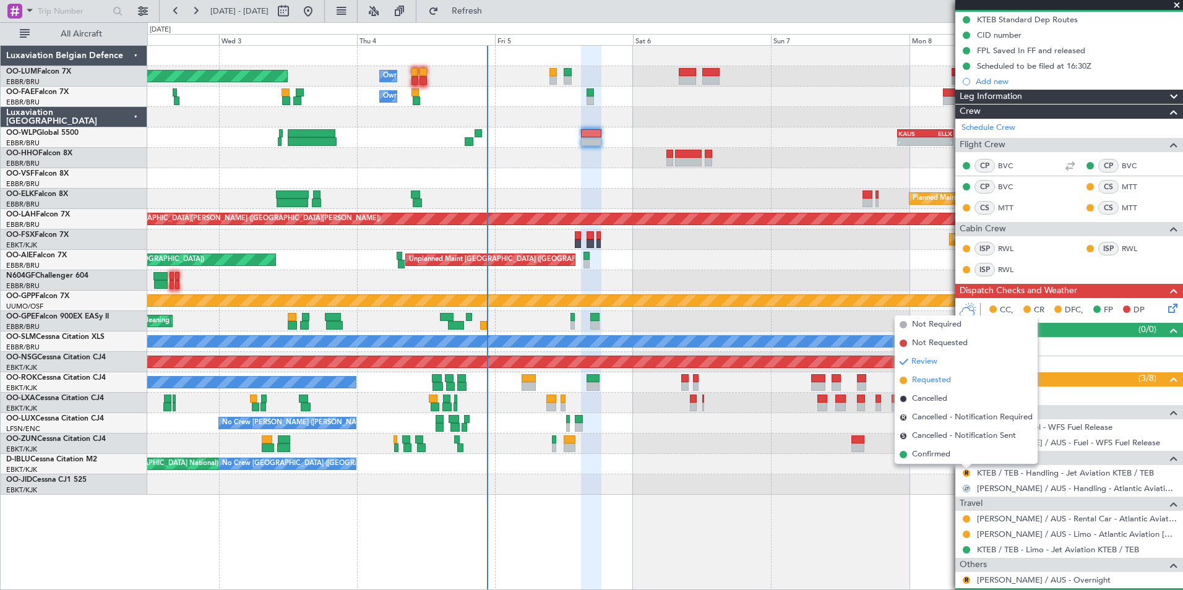
click at [951, 386] on span "Requested" at bounding box center [931, 380] width 39 height 12
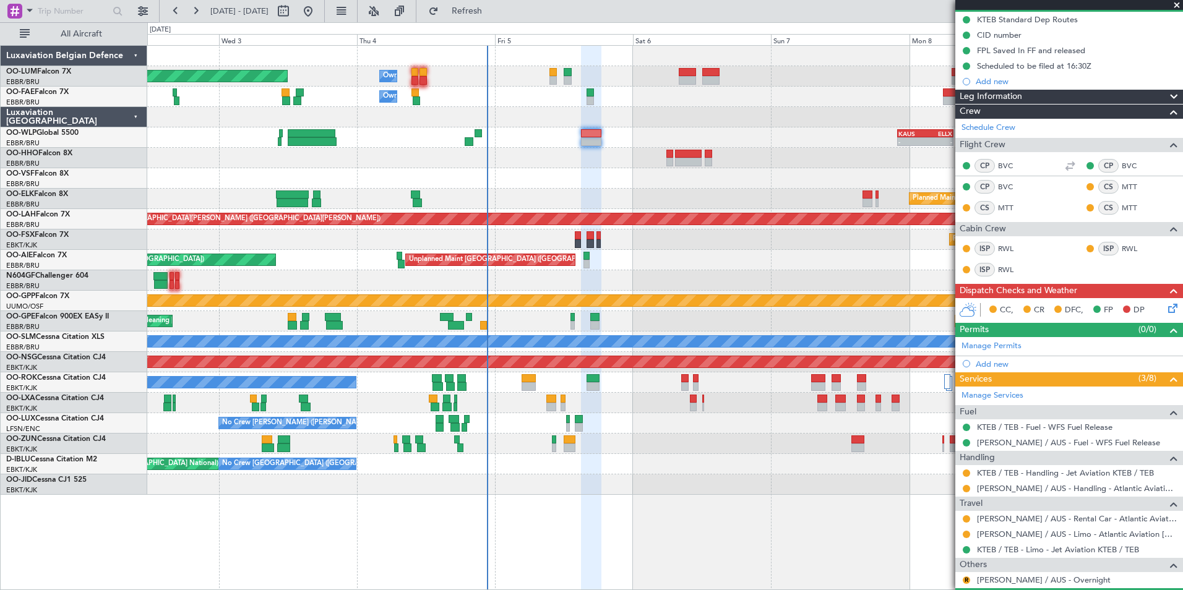
click at [1166, 308] on icon at bounding box center [1171, 306] width 10 height 10
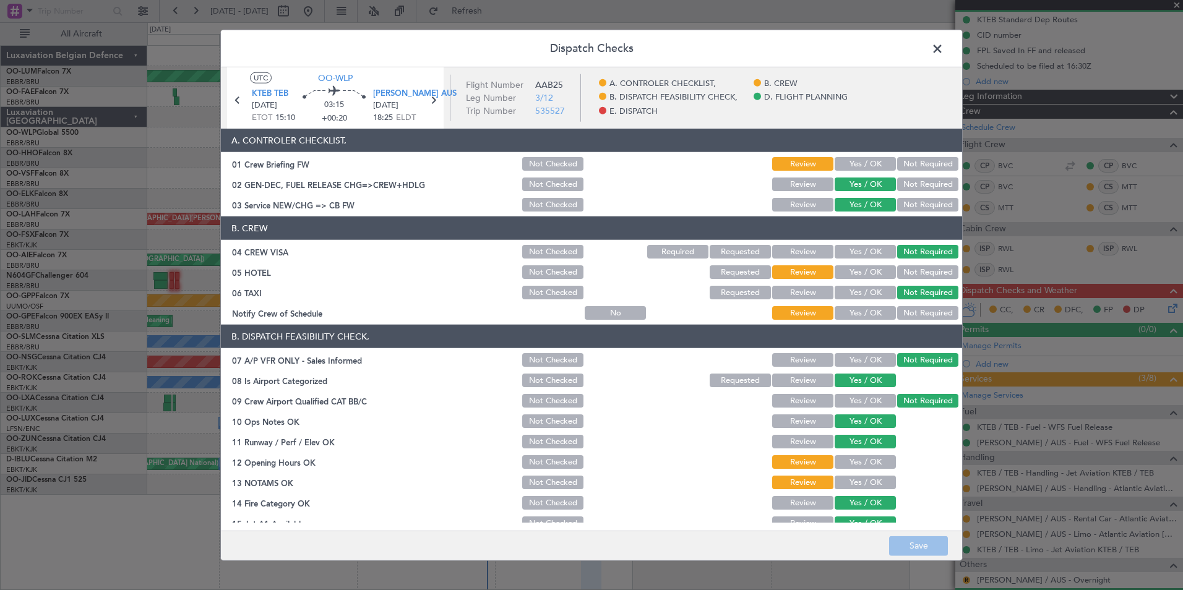
click at [864, 163] on button "Yes / OK" at bounding box center [865, 164] width 61 height 14
click at [877, 278] on button "Yes / OK" at bounding box center [865, 272] width 61 height 14
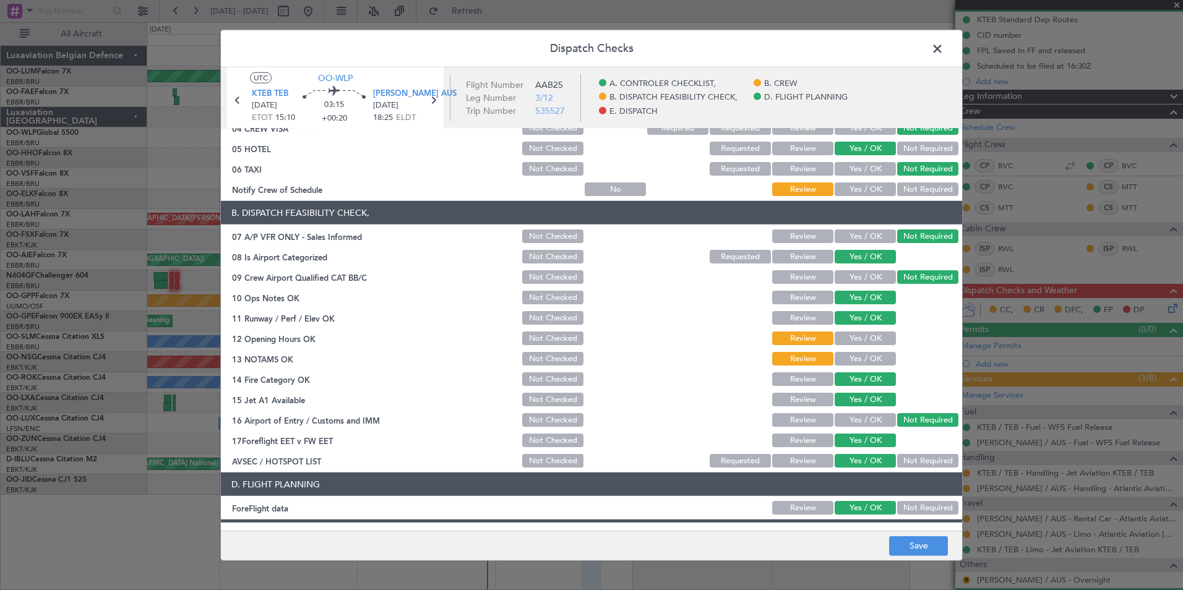
click at [867, 191] on button "Yes / OK" at bounding box center [865, 190] width 61 height 14
click at [859, 340] on button "Yes / OK" at bounding box center [865, 339] width 61 height 14
click at [859, 359] on button "Yes / OK" at bounding box center [865, 359] width 61 height 14
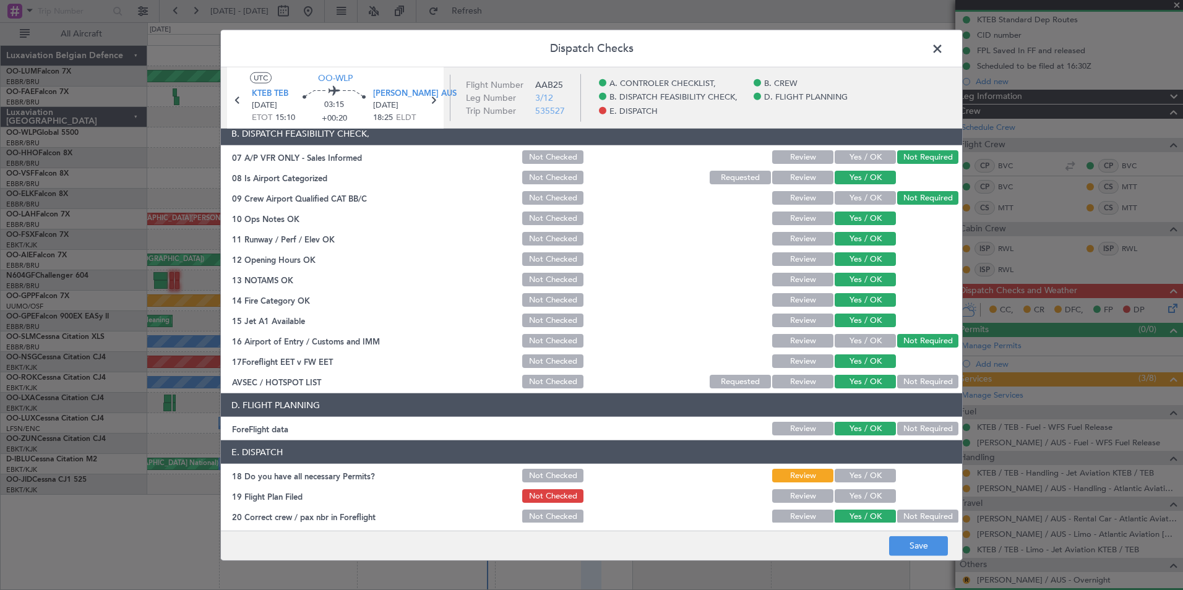
scroll to position [229, 0]
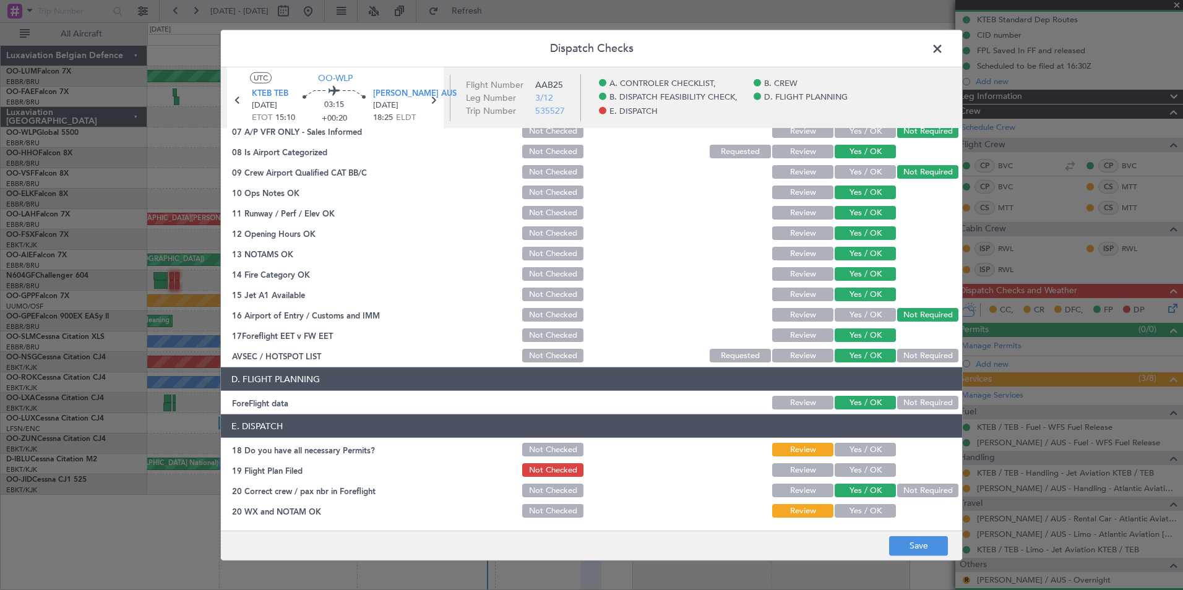
click at [849, 450] on button "Yes / OK" at bounding box center [865, 450] width 61 height 14
click at [849, 463] on button "Yes / OK" at bounding box center [865, 470] width 61 height 14
click at [855, 501] on section "E. DISPATCH 18 Do you have all necessary Permits? Not Checked Review Yes / OK 1…" at bounding box center [591, 467] width 741 height 105
click at [856, 506] on button "Yes / OK" at bounding box center [865, 511] width 61 height 14
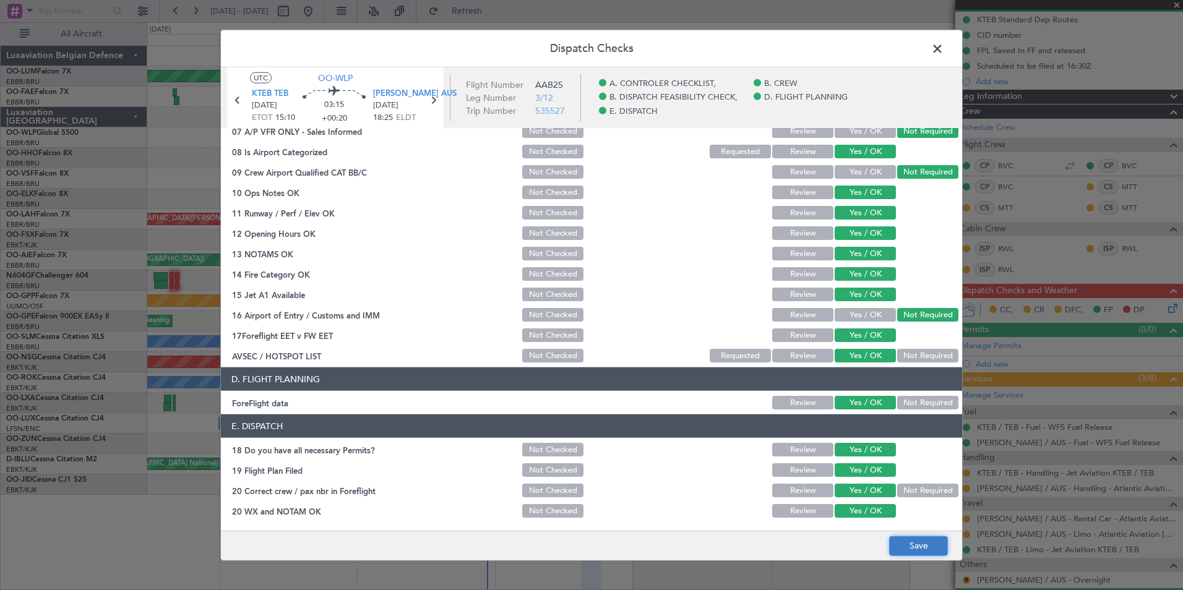
click at [916, 545] on button "Save" at bounding box center [918, 546] width 59 height 20
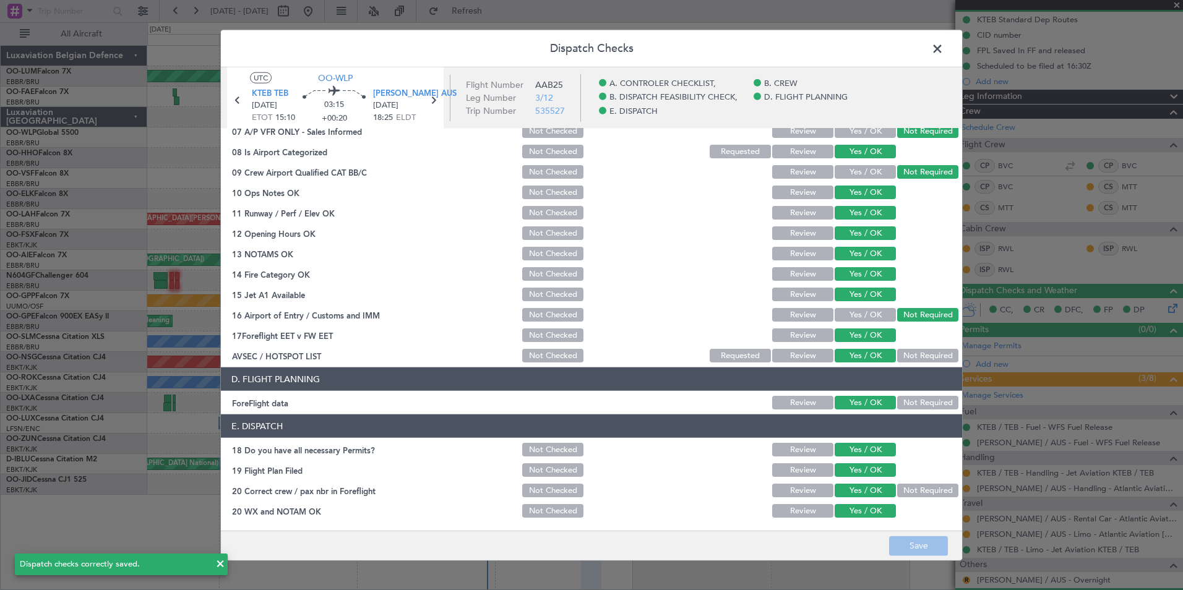
drag, startPoint x: 937, startPoint y: 62, endPoint x: 933, endPoint y: 50, distance: 13.5
click at [937, 59] on header "Dispatch Checks" at bounding box center [591, 48] width 741 height 37
click at [944, 50] on span at bounding box center [944, 52] width 0 height 25
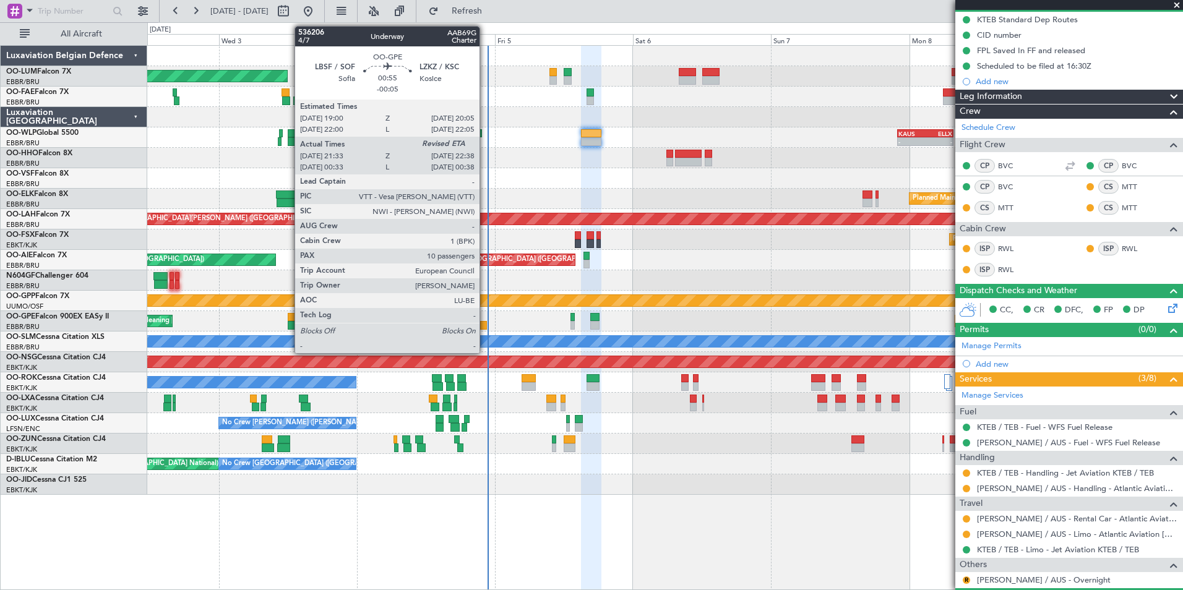
click at [485, 322] on div at bounding box center [483, 325] width 7 height 9
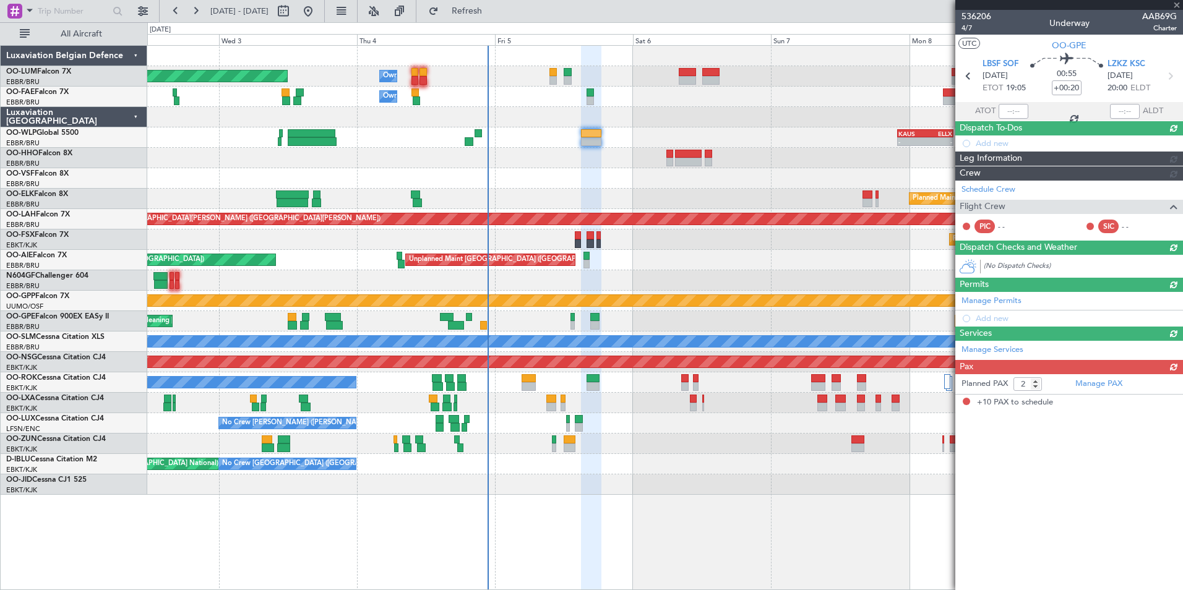
type input "-00:05"
type input "21:38"
type input "10"
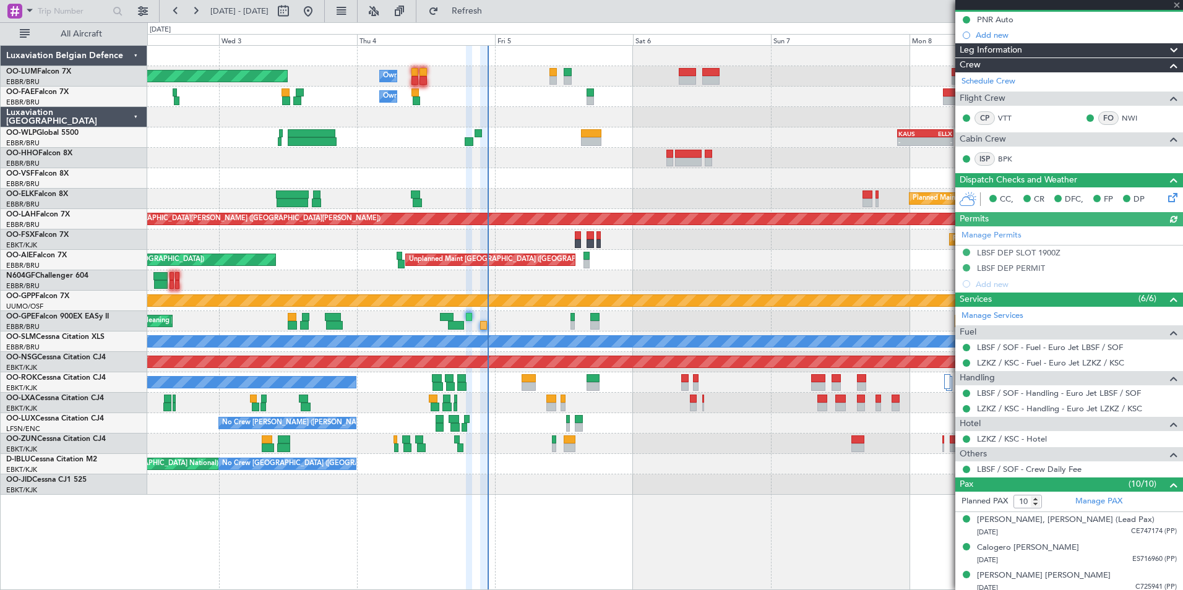
scroll to position [0, 0]
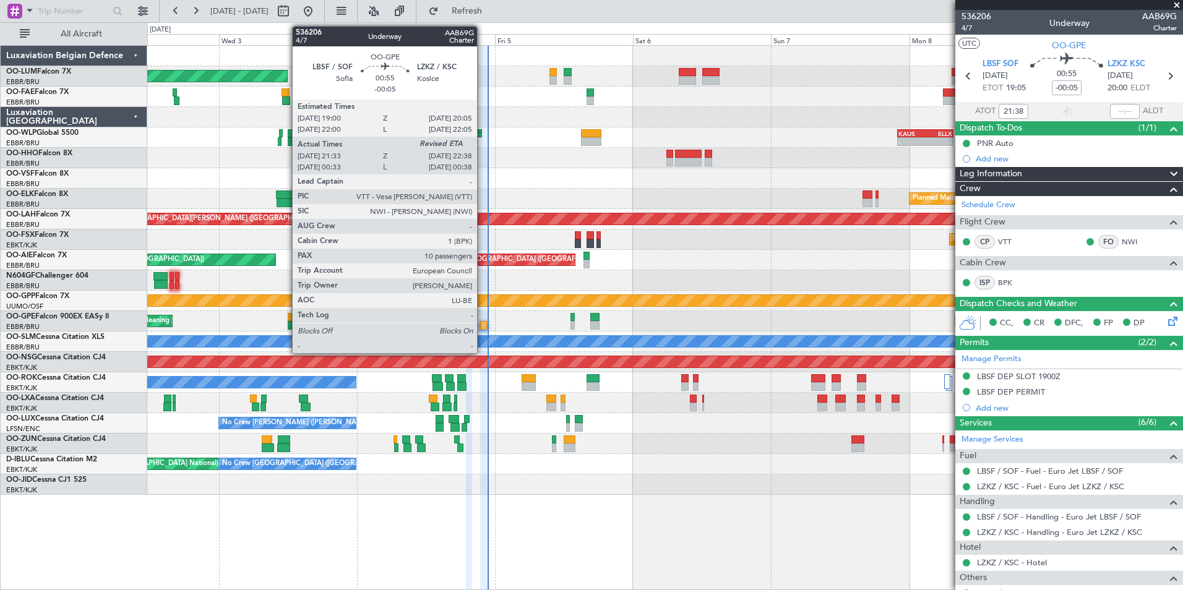
click at [483, 326] on div at bounding box center [483, 325] width 7 height 9
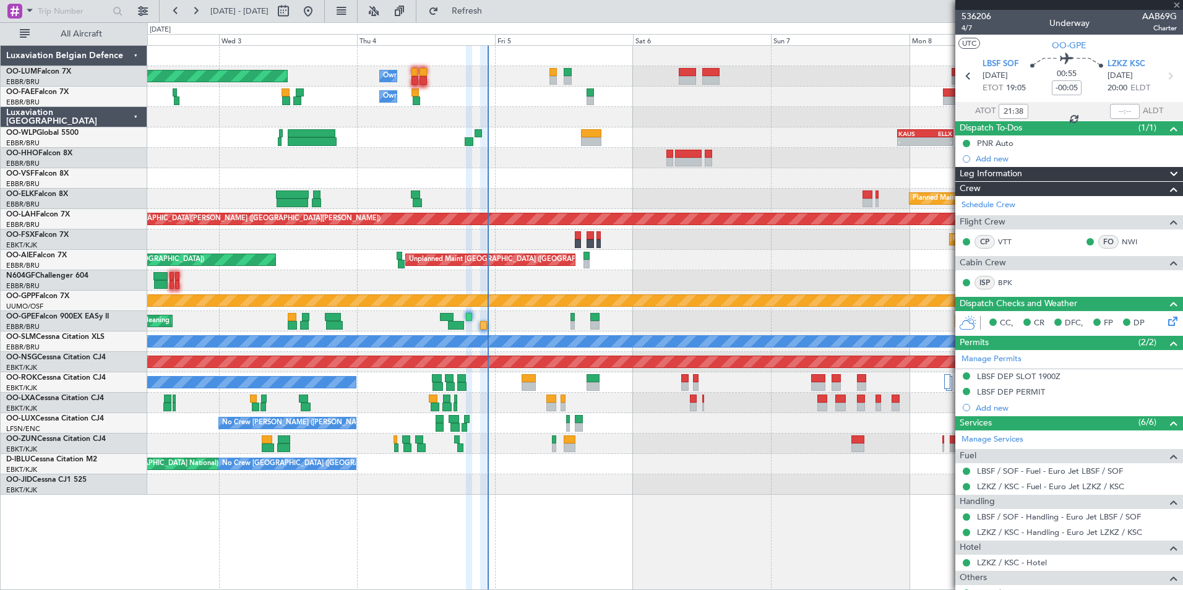
click at [1121, 110] on mat-tooltip-component "Estimated Landing Time" at bounding box center [1126, 110] width 98 height 33
click at [1121, 110] on div "Estimated Landing Time" at bounding box center [1125, 110] width 80 height 15
drag, startPoint x: 1121, startPoint y: 110, endPoint x: 1121, endPoint y: 101, distance: 8.7
click at [1121, 101] on section "LBSF SOF 04/09/2025 ETOT 19:05 00:55 -00:05 LZKZ KSC 04/09/2025 20:00 ELDT" at bounding box center [1069, 77] width 228 height 49
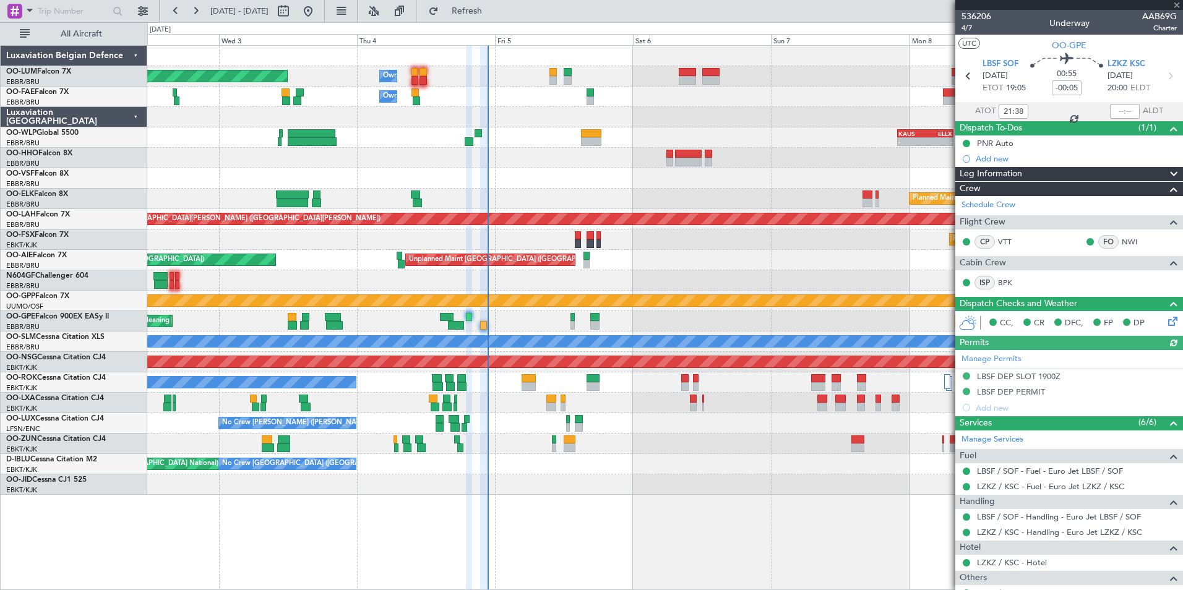
click at [1121, 106] on div at bounding box center [1125, 111] width 30 height 15
click at [1114, 110] on div at bounding box center [1125, 111] width 30 height 15
click at [1116, 111] on input "text" at bounding box center [1125, 111] width 30 height 15
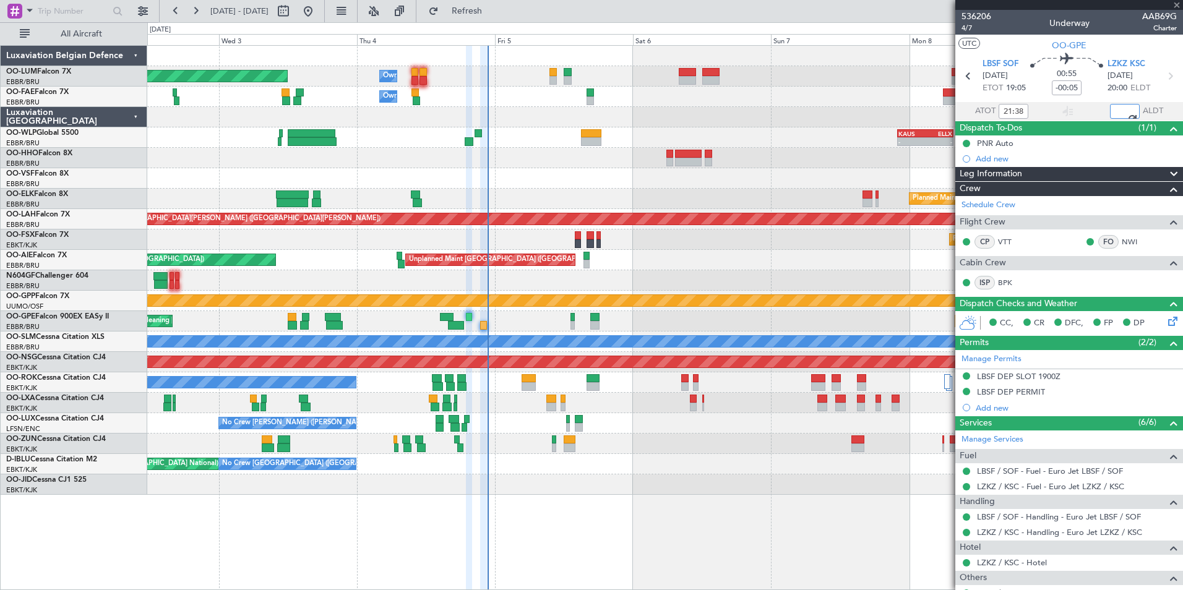
type input "22:34"
